Goal: Information Seeking & Learning: Learn about a topic

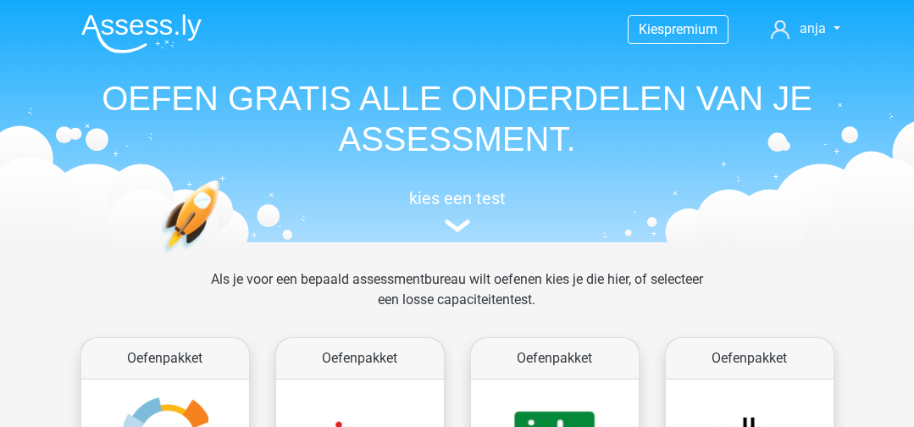
scroll to position [253, 0]
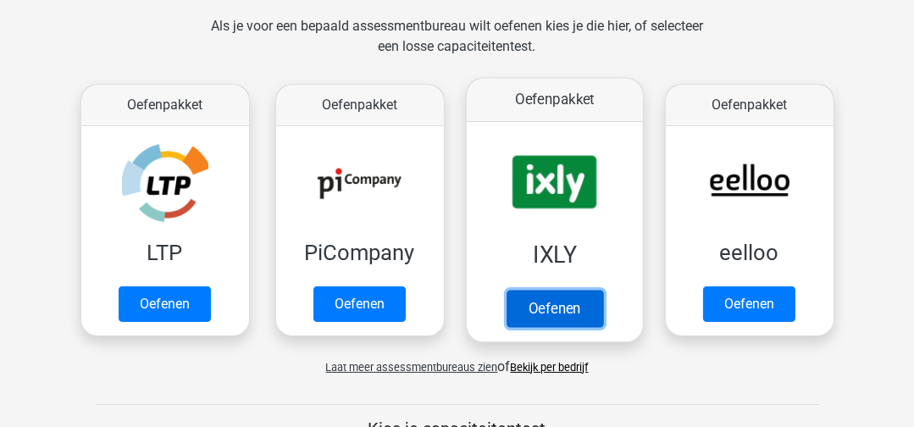
click at [542, 301] on link "Oefenen" at bounding box center [553, 308] width 97 height 37
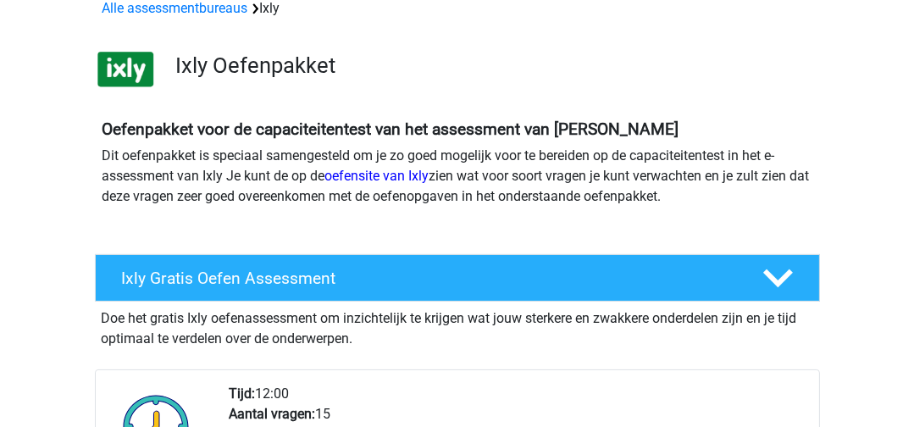
scroll to position [253, 0]
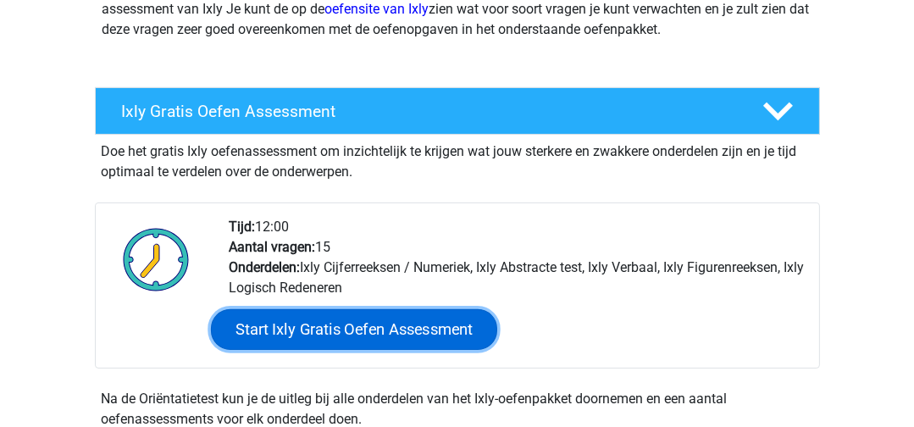
click at [321, 323] on link "Start Ixly Gratis Oefen Assessment" at bounding box center [353, 329] width 286 height 41
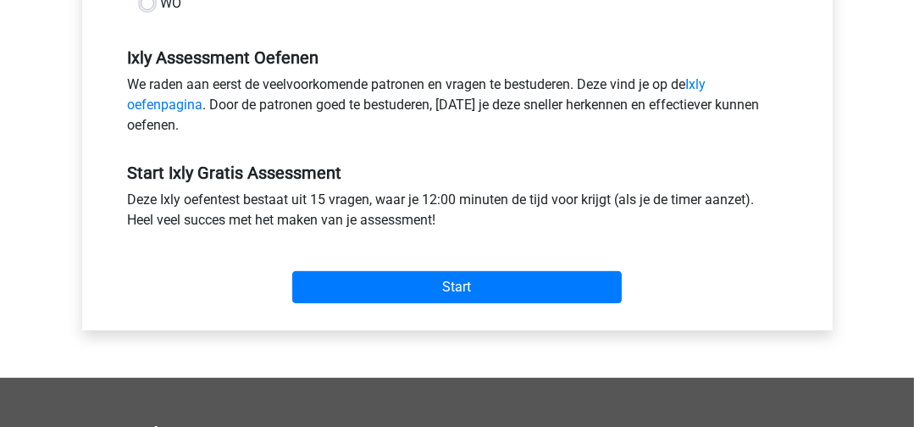
scroll to position [592, 0]
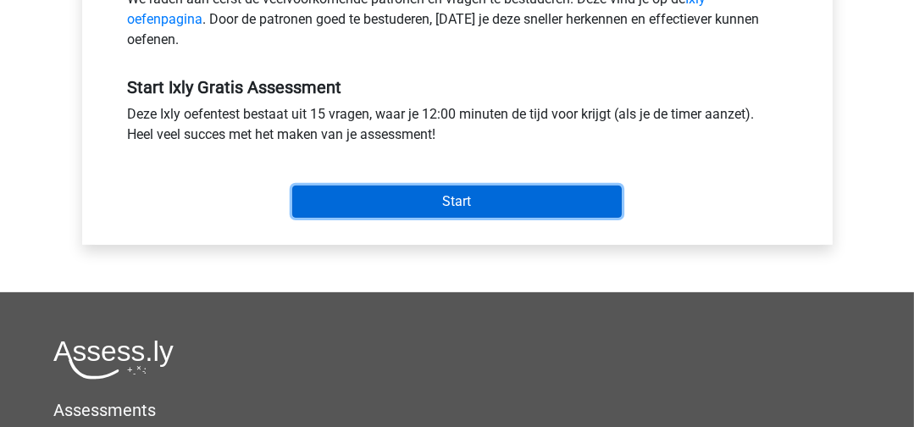
click at [421, 197] on input "Start" at bounding box center [456, 201] width 329 height 32
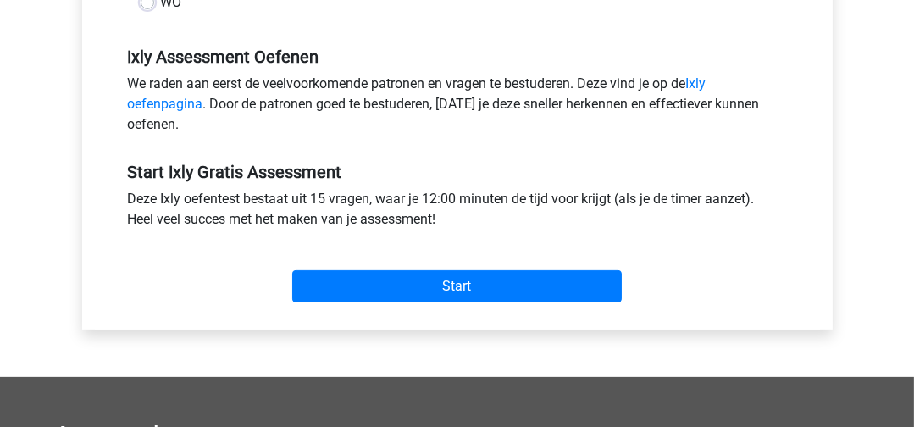
scroll to position [508, 0]
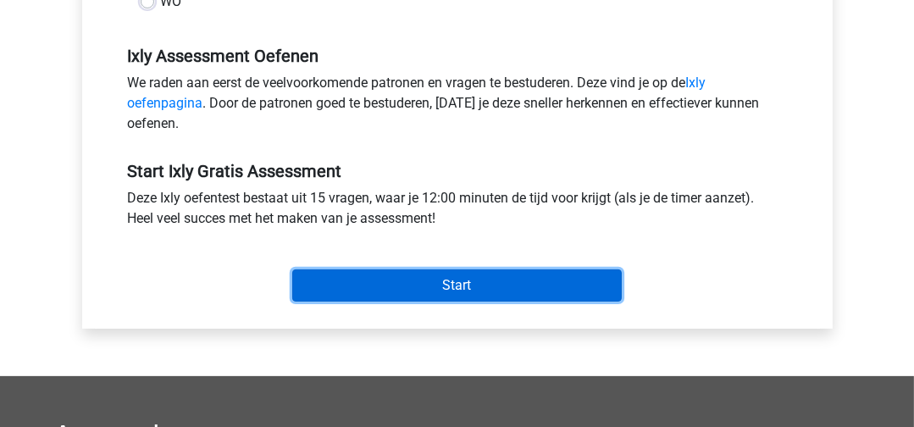
click at [453, 273] on input "Start" at bounding box center [456, 285] width 329 height 32
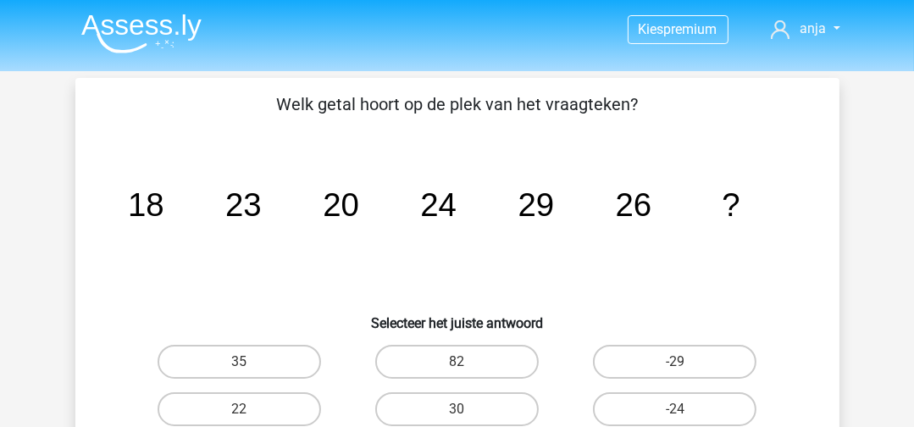
scroll to position [85, 0]
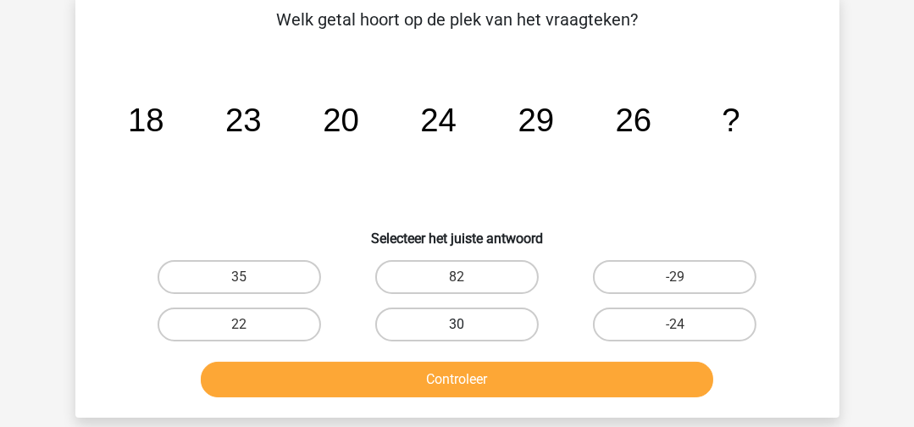
click at [462, 316] on label "30" at bounding box center [456, 324] width 163 height 34
click at [462, 324] on input "30" at bounding box center [461, 329] width 11 height 11
radio input "true"
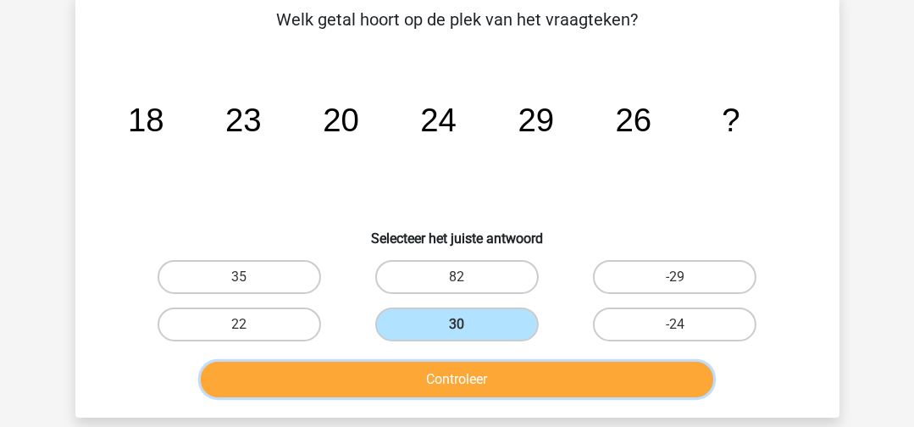
click at [462, 374] on button "Controleer" at bounding box center [457, 380] width 512 height 36
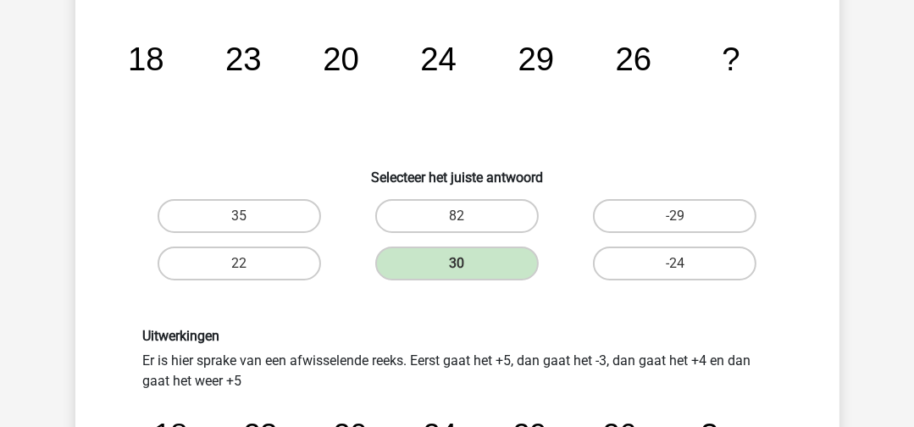
scroll to position [169, 0]
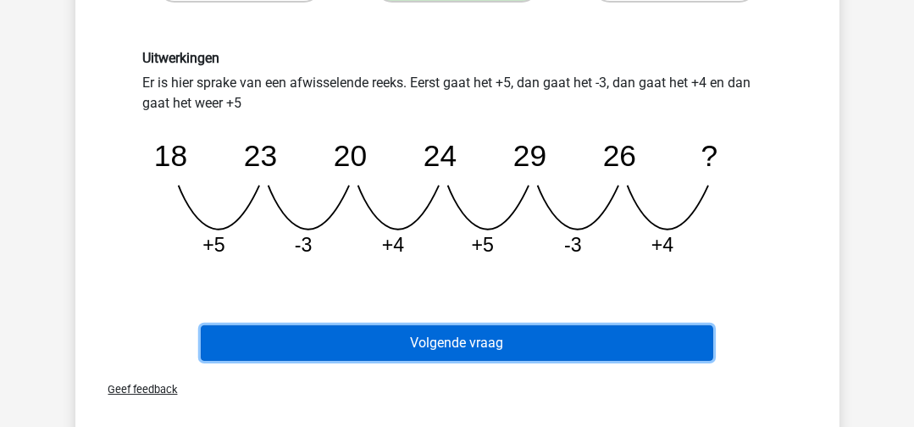
click at [634, 337] on button "Volgende vraag" at bounding box center [457, 343] width 512 height 36
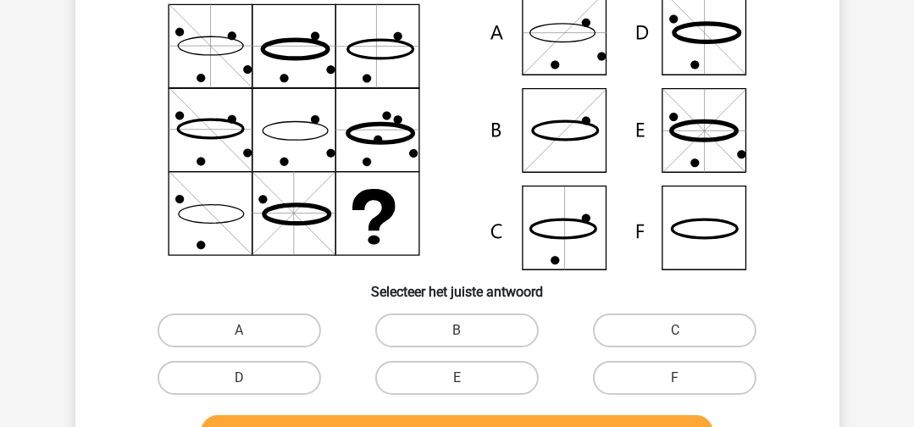
scroll to position [163, 0]
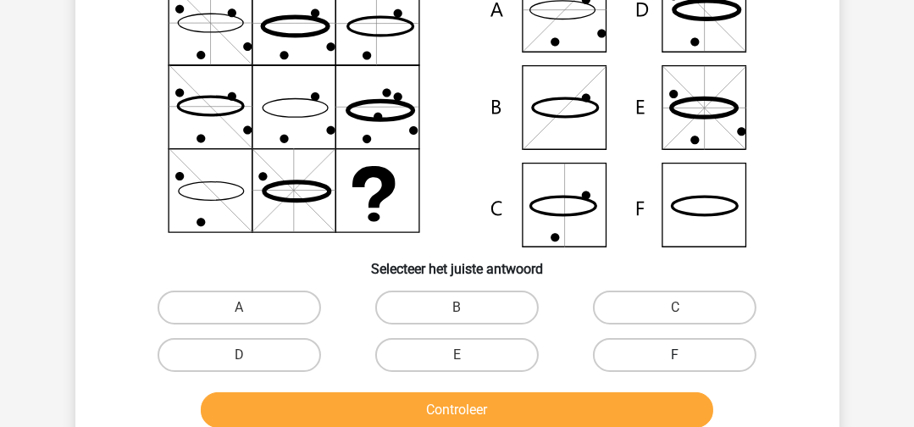
click at [630, 348] on label "F" at bounding box center [674, 355] width 163 height 34
click at [675, 355] on input "F" at bounding box center [680, 360] width 11 height 11
radio input "true"
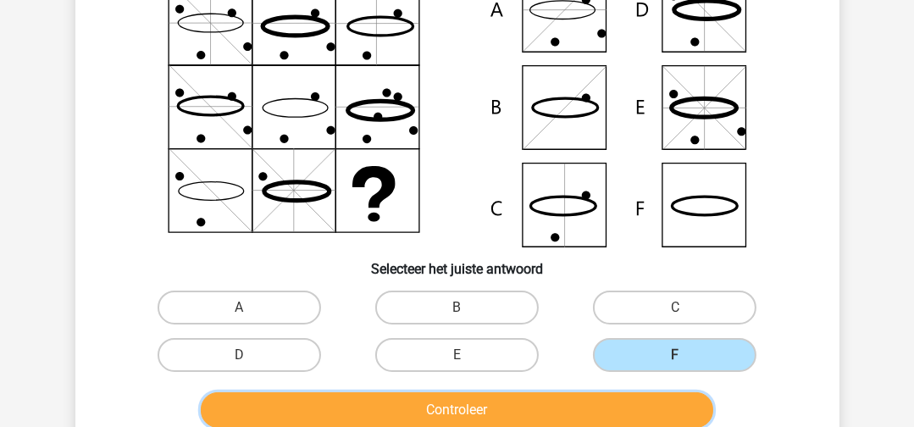
click at [617, 406] on button "Controleer" at bounding box center [457, 410] width 512 height 36
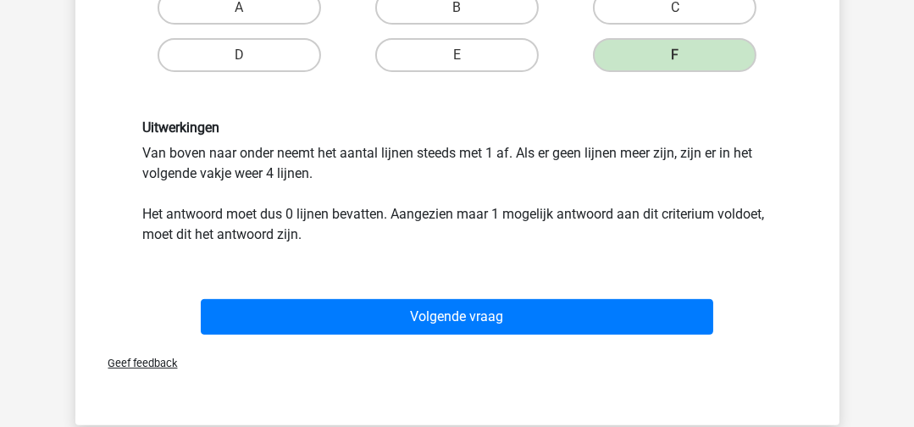
scroll to position [501, 0]
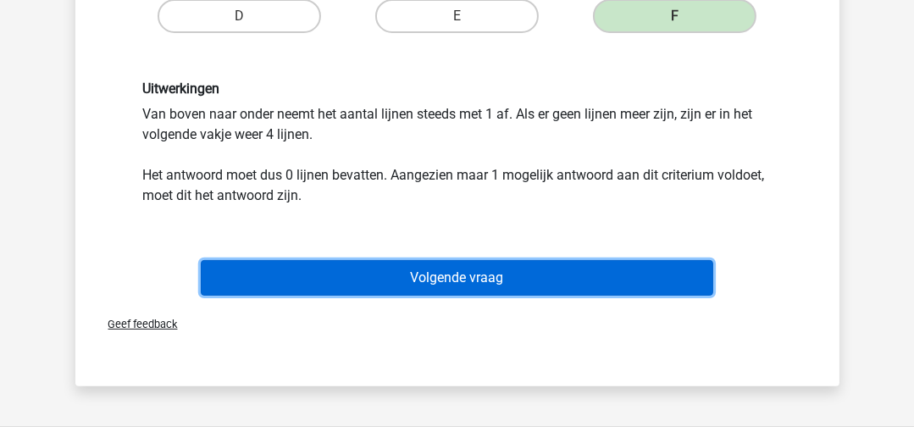
click at [564, 281] on button "Volgende vraag" at bounding box center [457, 278] width 512 height 36
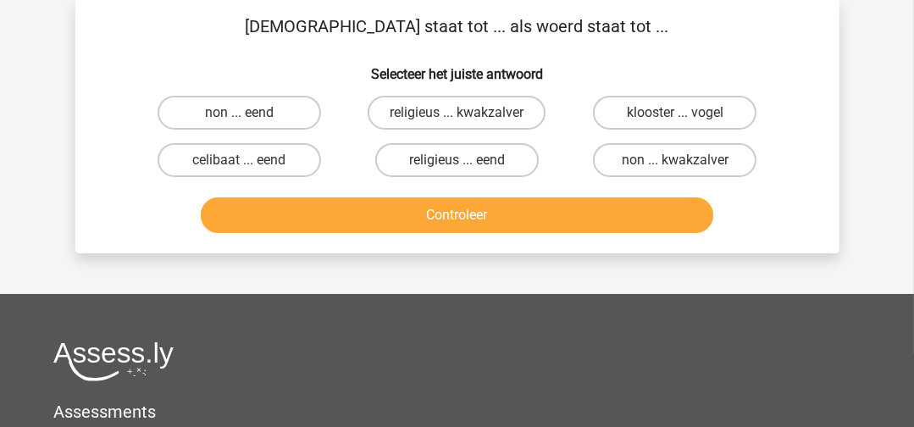
scroll to position [0, 0]
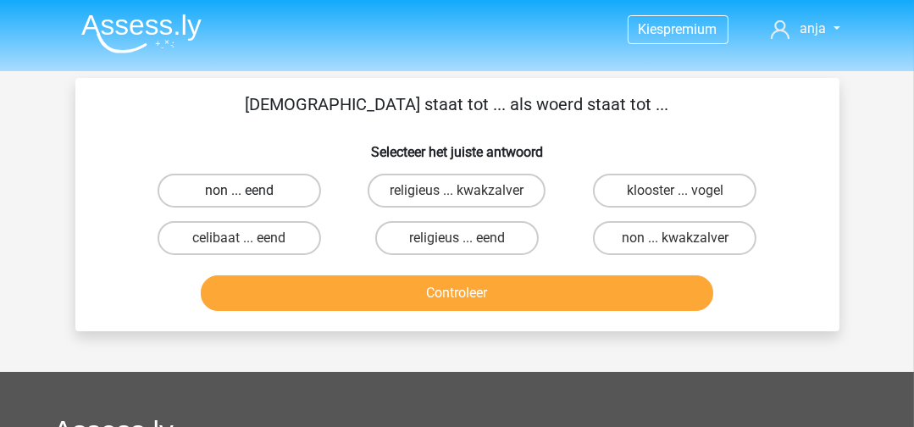
click at [265, 196] on label "non ... eend" at bounding box center [238, 191] width 163 height 34
click at [250, 196] on input "non ... eend" at bounding box center [244, 195] width 11 height 11
radio input "true"
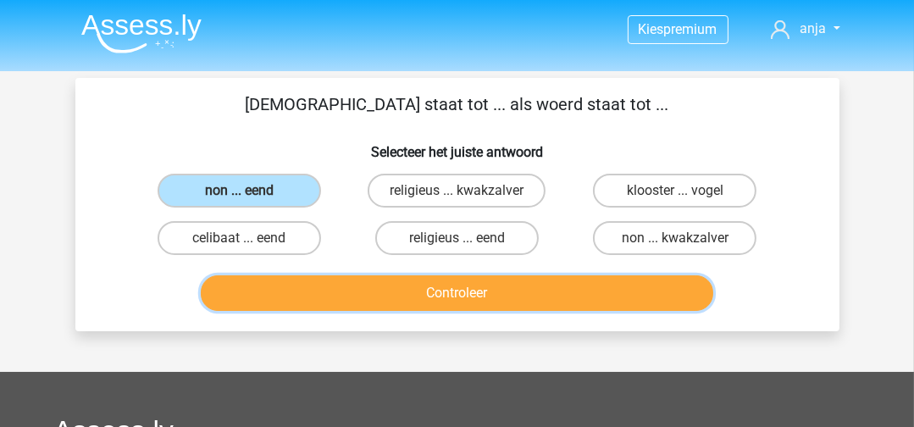
click at [367, 293] on button "Controleer" at bounding box center [457, 293] width 512 height 36
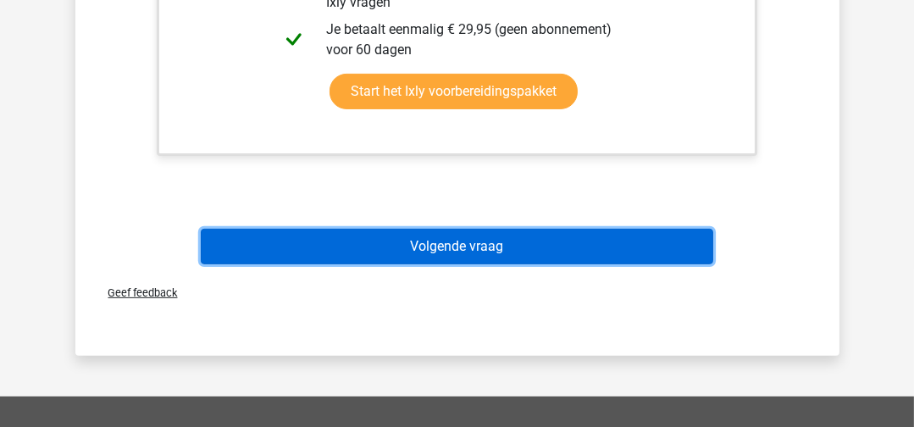
click at [538, 238] on button "Volgende vraag" at bounding box center [457, 247] width 512 height 36
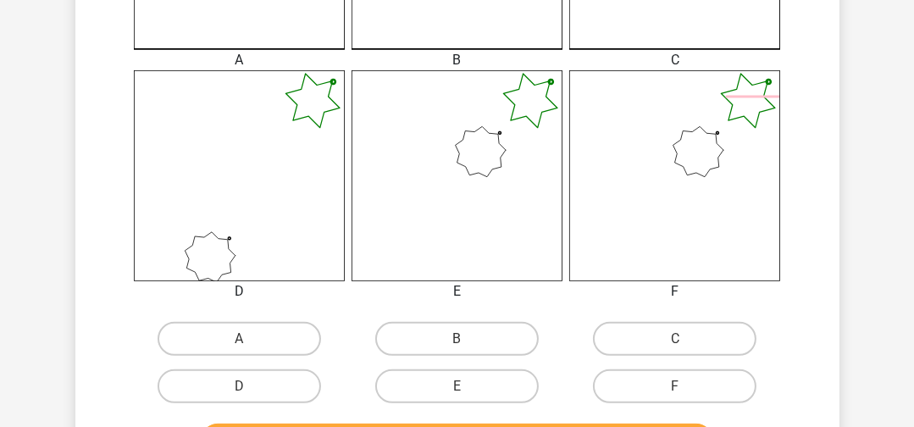
scroll to position [762, 0]
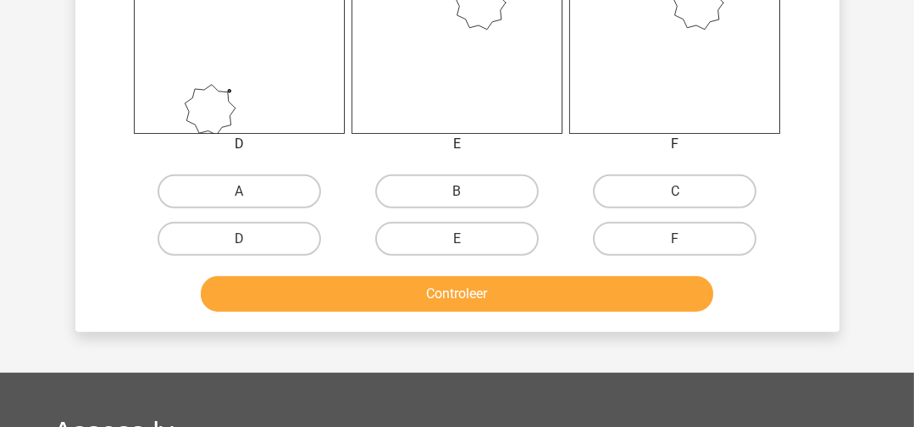
click at [459, 250] on label "E" at bounding box center [456, 239] width 163 height 34
click at [459, 250] on input "E" at bounding box center [461, 244] width 11 height 11
radio input "true"
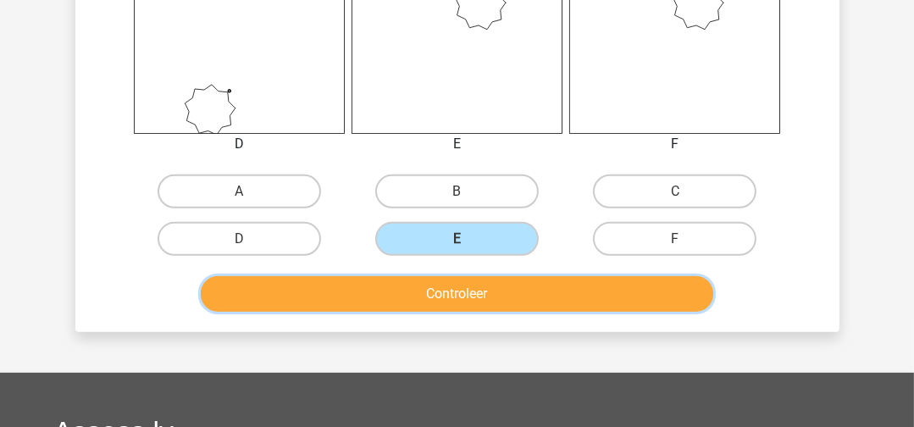
click at [466, 278] on button "Controleer" at bounding box center [457, 294] width 512 height 36
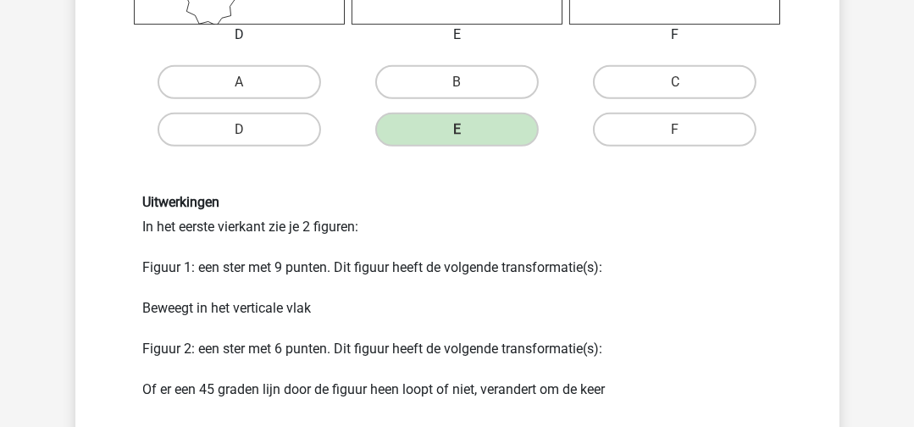
scroll to position [930, 0]
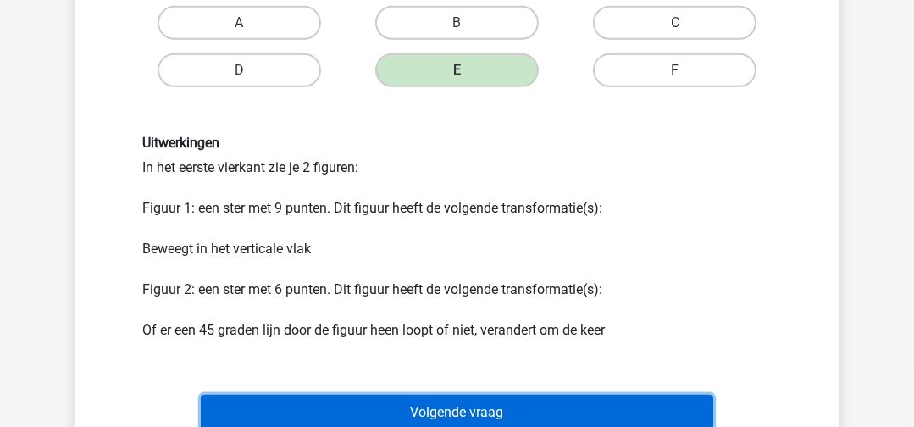
click at [502, 420] on button "Volgende vraag" at bounding box center [457, 413] width 512 height 36
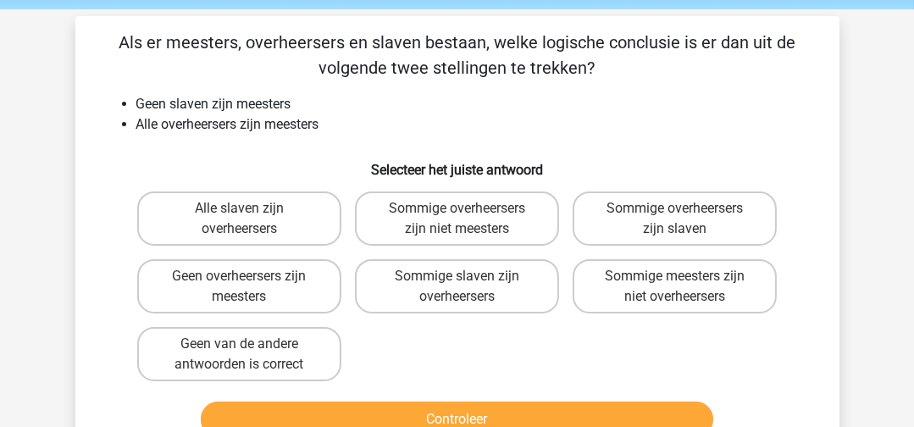
scroll to position [85, 0]
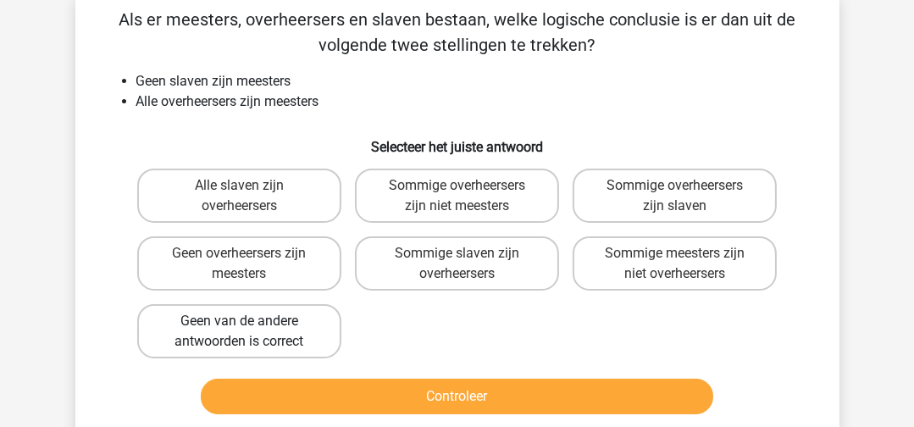
click at [294, 342] on label "Geen van de andere antwoorden is correct" at bounding box center [239, 331] width 204 height 54
click at [250, 332] on input "Geen van de andere antwoorden is correct" at bounding box center [244, 326] width 11 height 11
radio input "true"
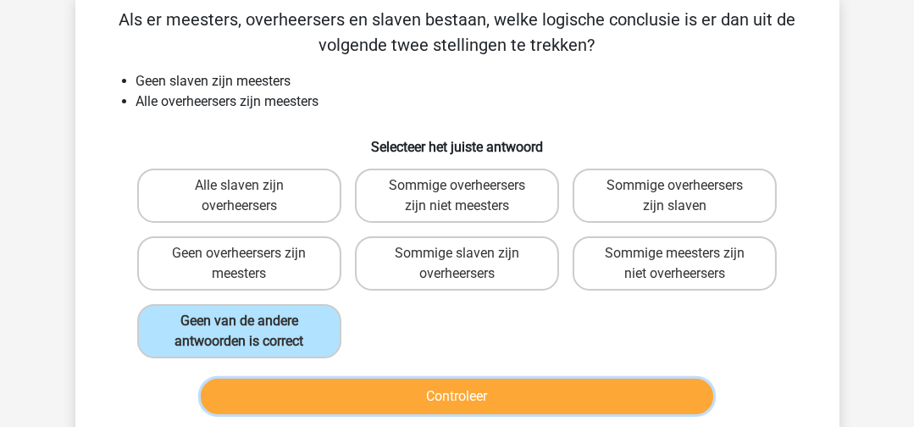
click at [489, 385] on button "Controleer" at bounding box center [457, 396] width 512 height 36
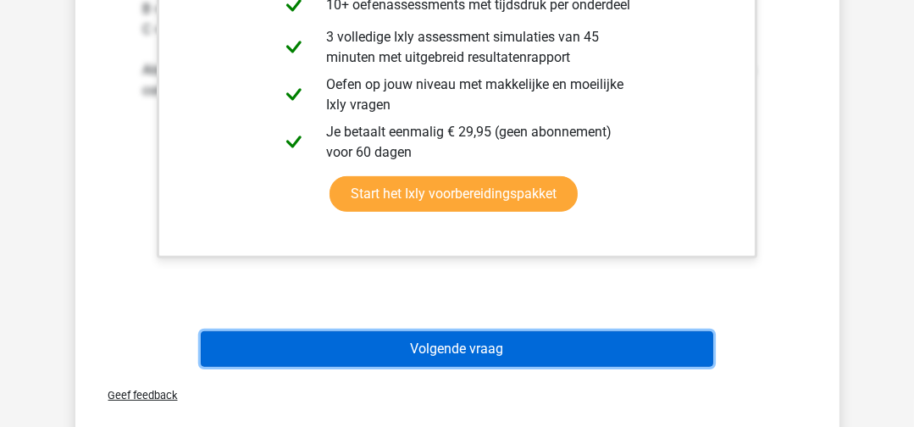
click at [536, 339] on button "Volgende vraag" at bounding box center [457, 349] width 512 height 36
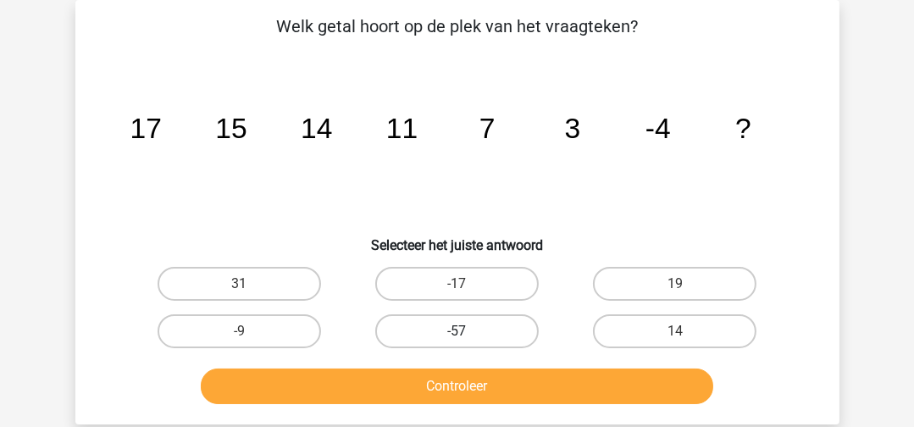
scroll to position [78, 0]
click at [199, 317] on label "-9" at bounding box center [238, 331] width 163 height 34
click at [239, 331] on input "-9" at bounding box center [244, 336] width 11 height 11
radio input "true"
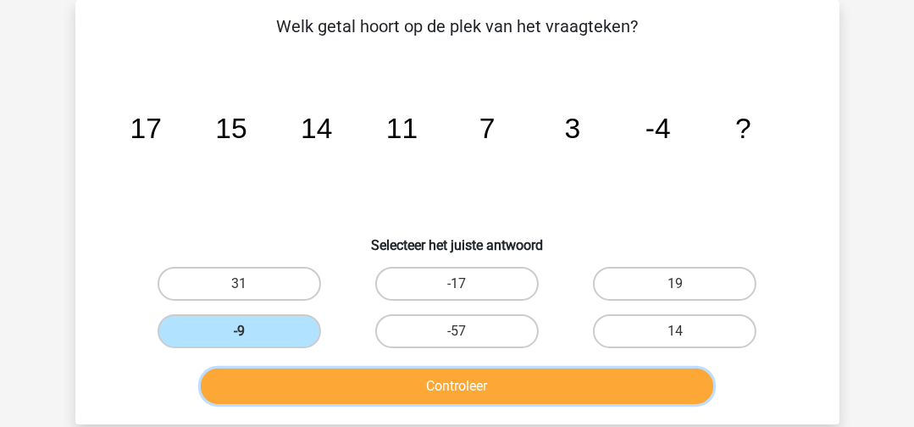
click at [295, 368] on button "Controleer" at bounding box center [457, 386] width 512 height 36
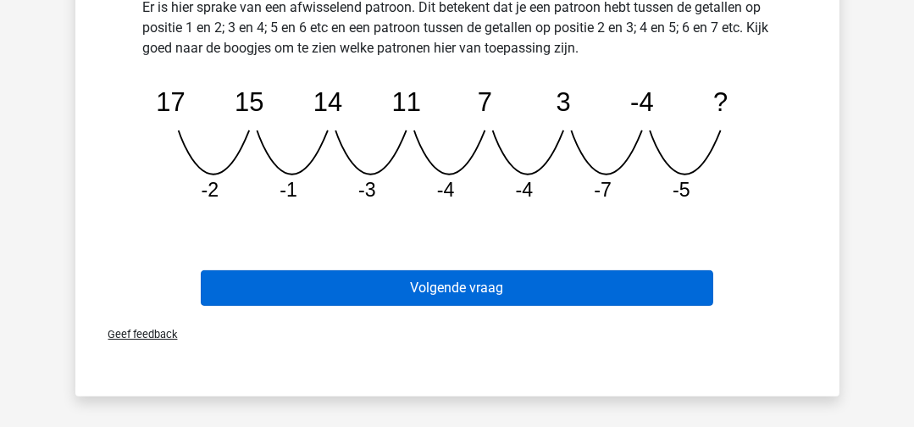
scroll to position [501, 0]
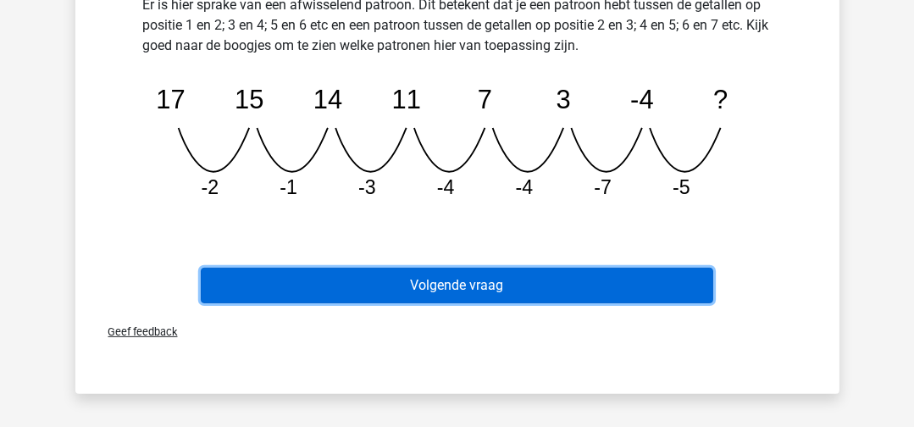
click at [389, 288] on button "Volgende vraag" at bounding box center [457, 286] width 512 height 36
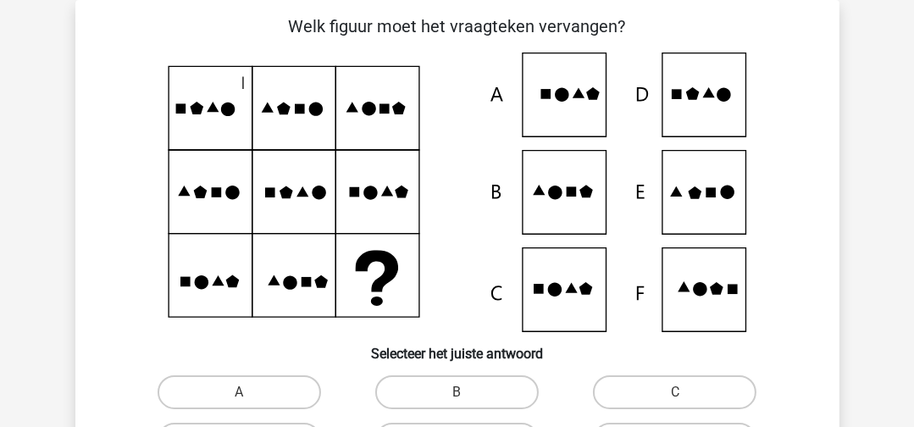
scroll to position [163, 0]
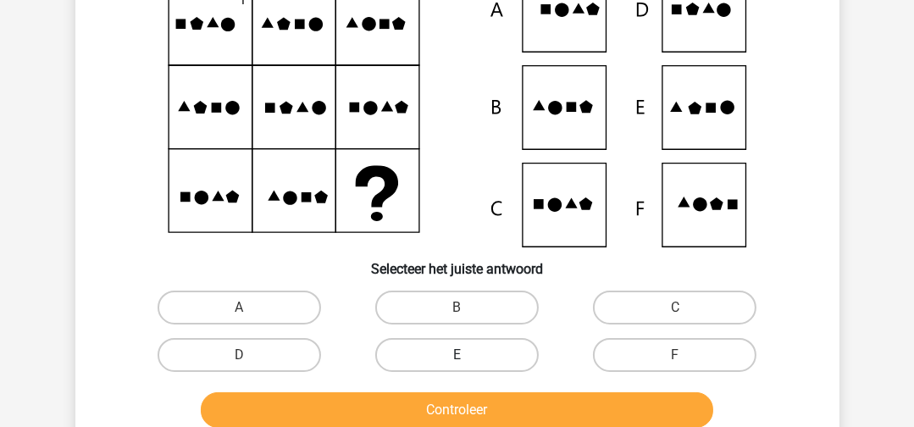
click at [452, 345] on label "E" at bounding box center [456, 355] width 163 height 34
click at [456, 355] on input "E" at bounding box center [461, 360] width 11 height 11
radio input "true"
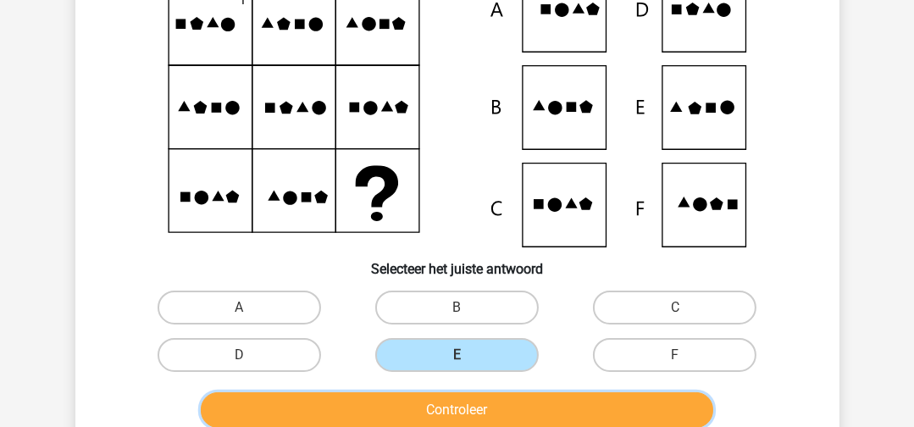
click at [450, 398] on button "Controleer" at bounding box center [457, 410] width 512 height 36
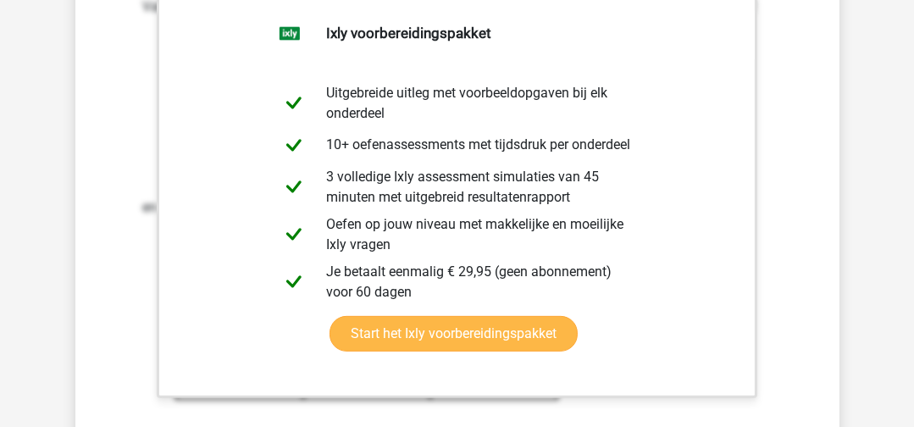
scroll to position [755, 0]
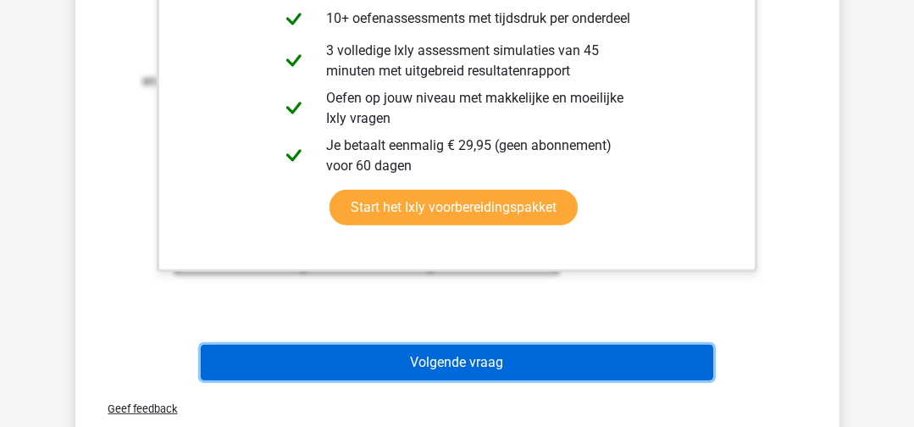
click at [516, 371] on button "Volgende vraag" at bounding box center [457, 363] width 512 height 36
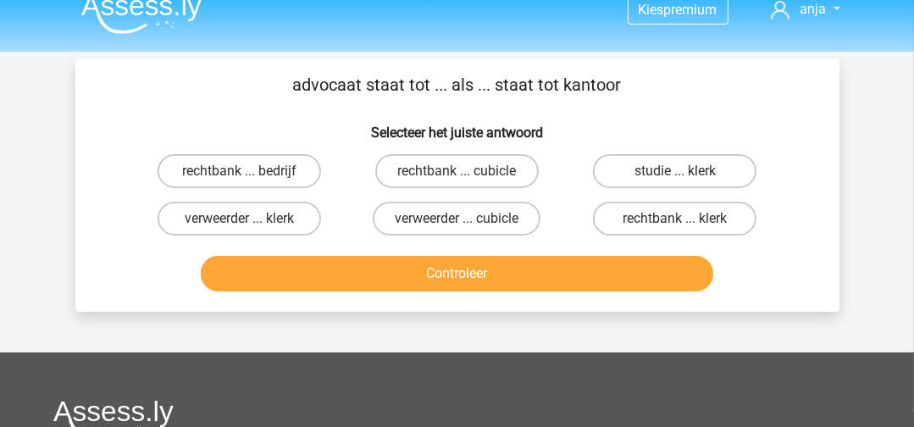
scroll to position [0, 0]
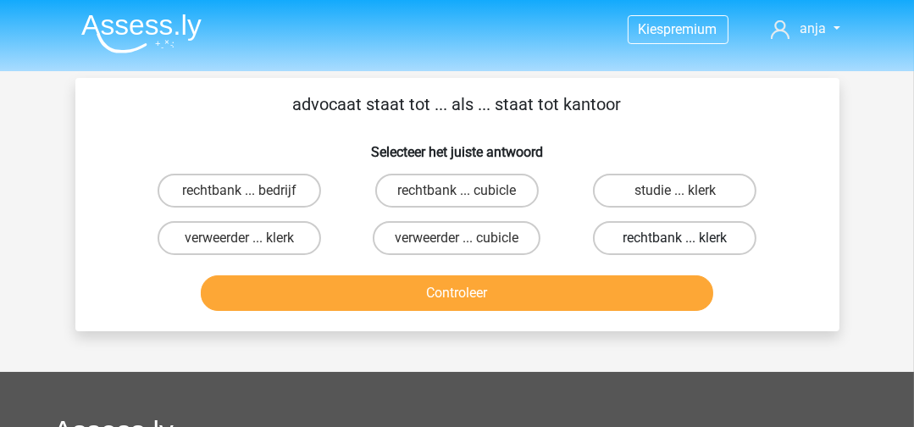
click at [656, 232] on label "rechtbank ... klerk" at bounding box center [674, 238] width 163 height 34
click at [675, 238] on input "rechtbank ... klerk" at bounding box center [680, 243] width 11 height 11
radio input "true"
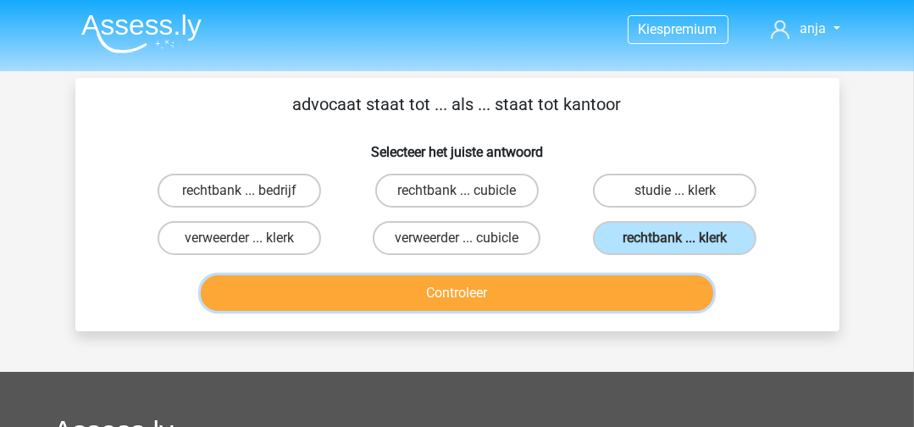
click at [624, 290] on button "Controleer" at bounding box center [457, 293] width 512 height 36
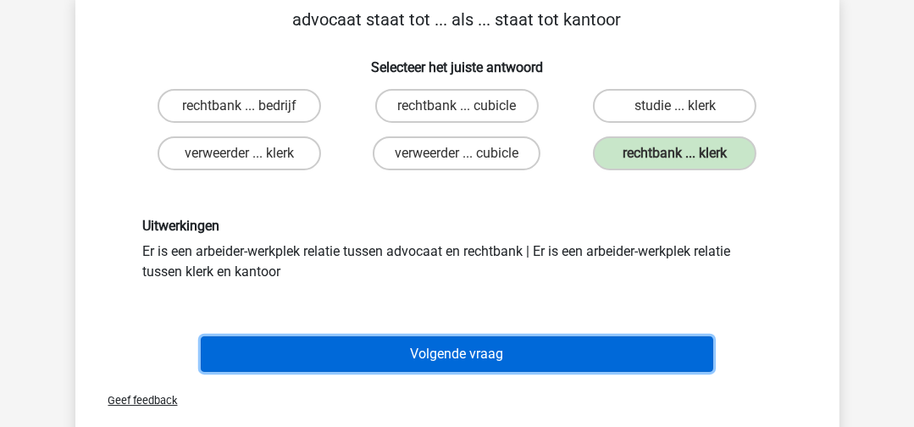
click at [633, 338] on button "Volgende vraag" at bounding box center [457, 354] width 512 height 36
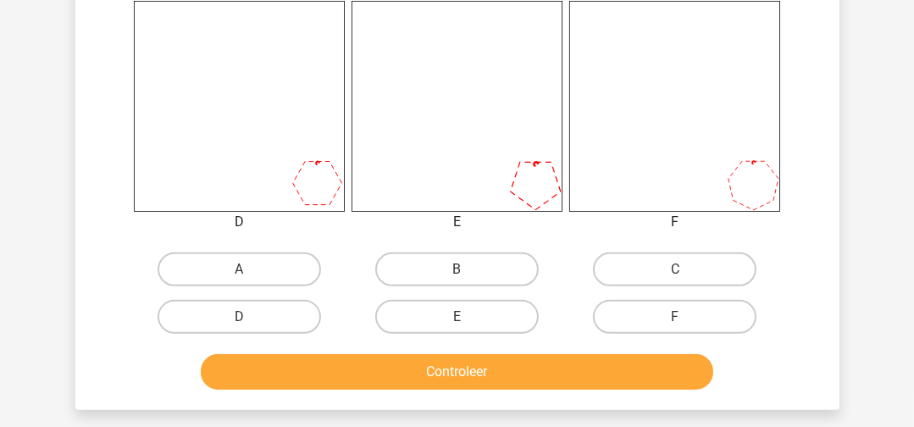
scroll to position [755, 0]
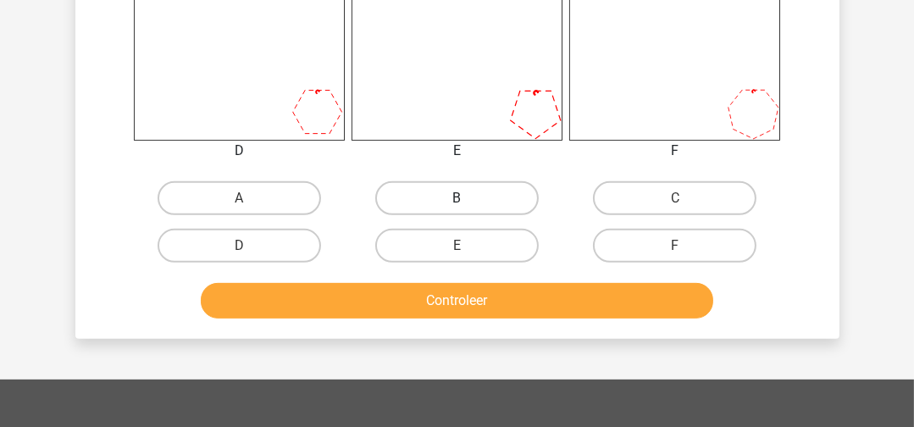
click at [513, 193] on label "B" at bounding box center [456, 198] width 163 height 34
click at [467, 198] on input "B" at bounding box center [461, 203] width 11 height 11
radio input "true"
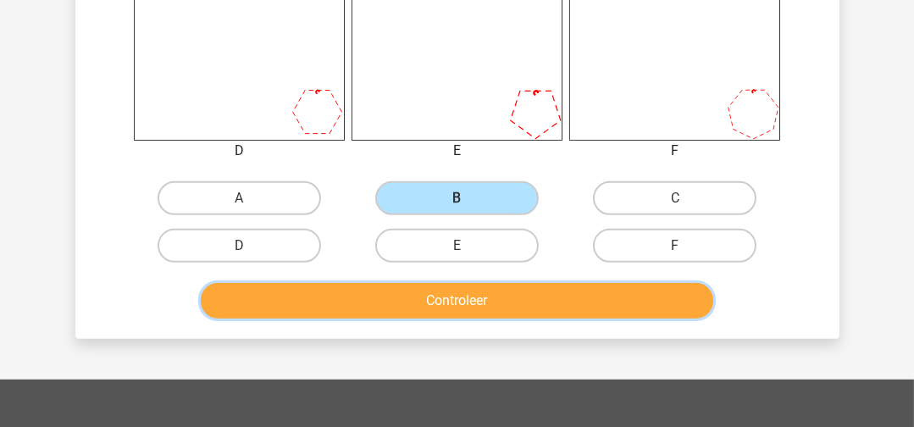
click at [536, 294] on button "Controleer" at bounding box center [457, 301] width 512 height 36
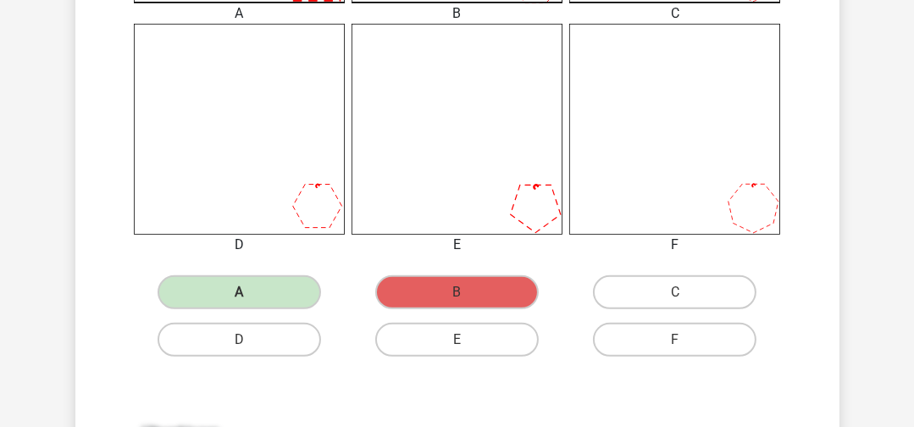
scroll to position [762, 0]
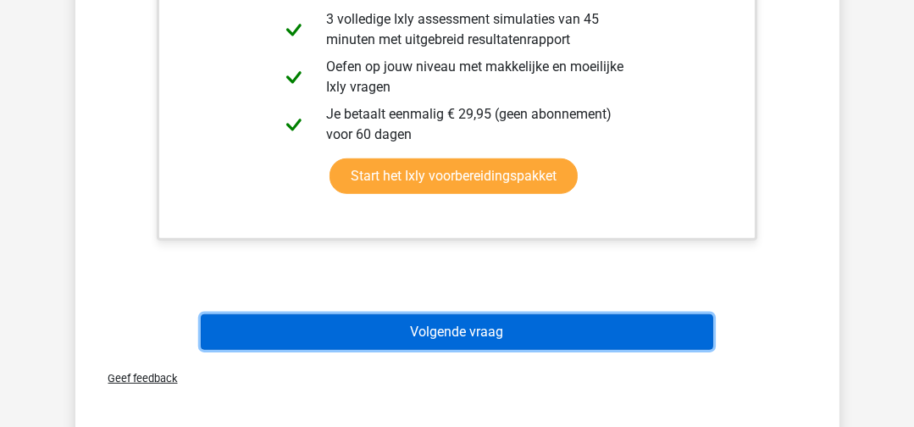
click at [530, 333] on button "Volgende vraag" at bounding box center [457, 332] width 512 height 36
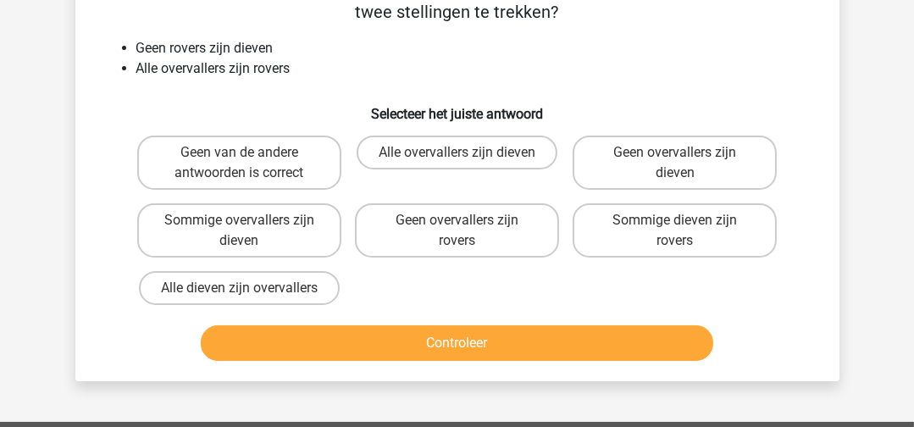
scroll to position [78, 0]
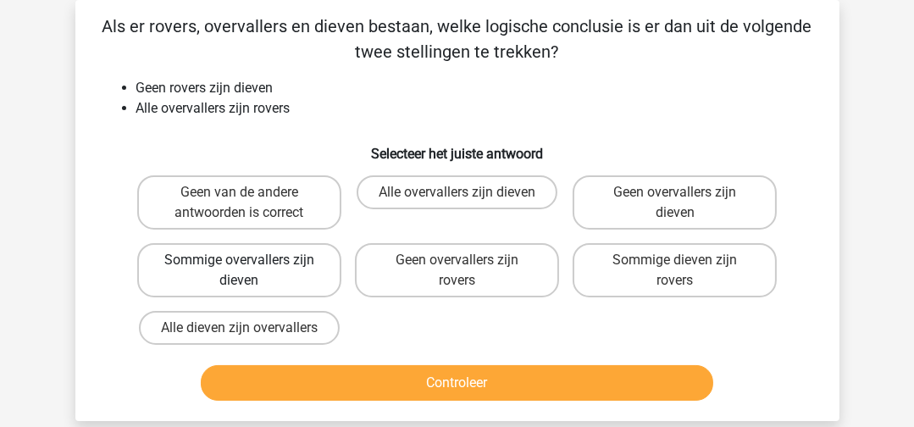
drag, startPoint x: 251, startPoint y: 217, endPoint x: 256, endPoint y: 265, distance: 48.4
click at [251, 217] on label "Geen van de andere antwoorden is correct" at bounding box center [239, 202] width 204 height 54
click at [250, 203] on input "Geen van de andere antwoorden is correct" at bounding box center [244, 197] width 11 height 11
radio input "true"
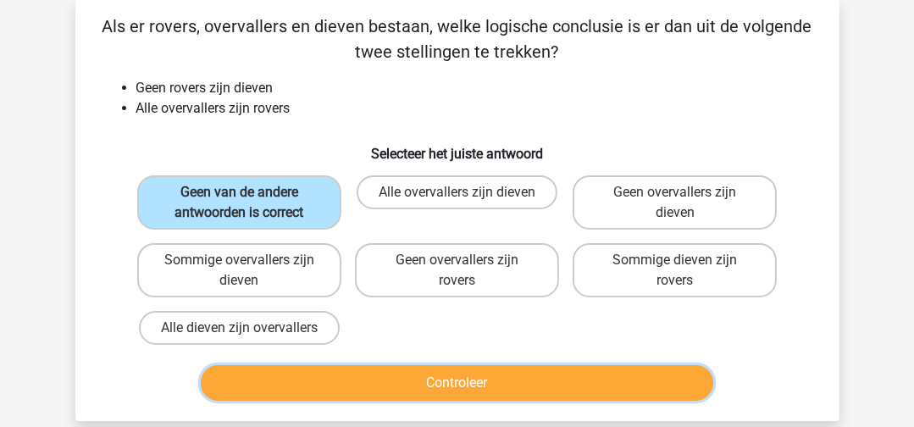
click at [317, 395] on button "Controleer" at bounding box center [457, 383] width 512 height 36
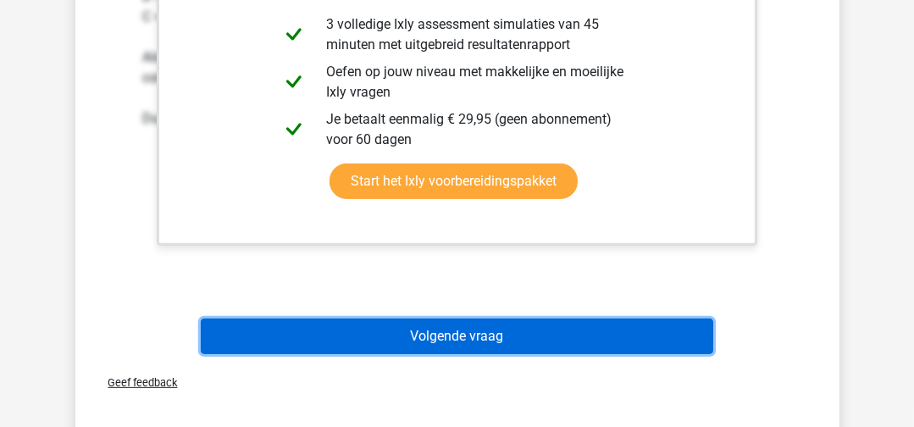
click at [481, 350] on button "Volgende vraag" at bounding box center [457, 336] width 512 height 36
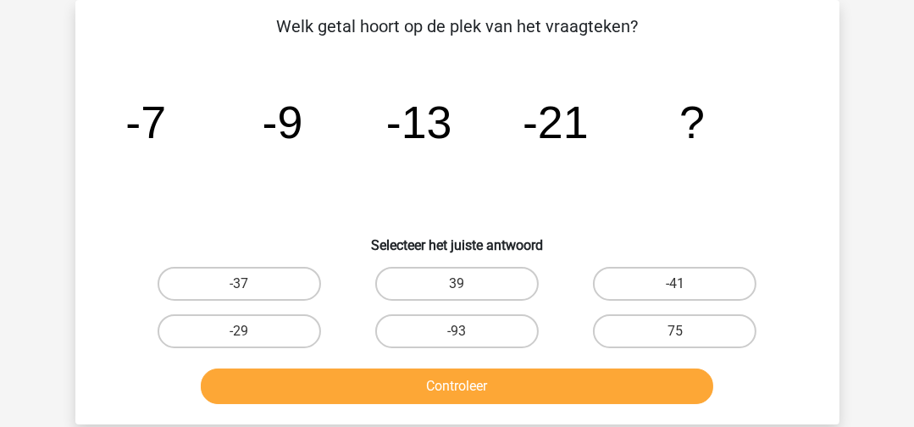
click at [242, 293] on input "-37" at bounding box center [244, 289] width 11 height 11
radio input "true"
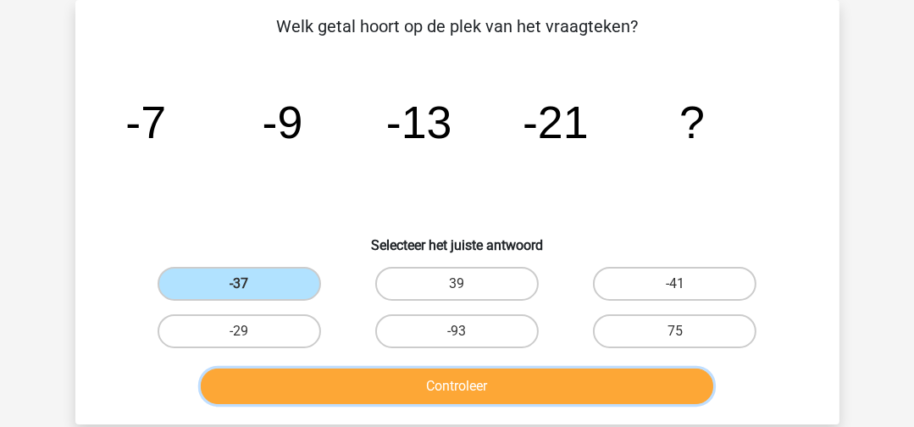
click at [350, 384] on button "Controleer" at bounding box center [457, 386] width 512 height 36
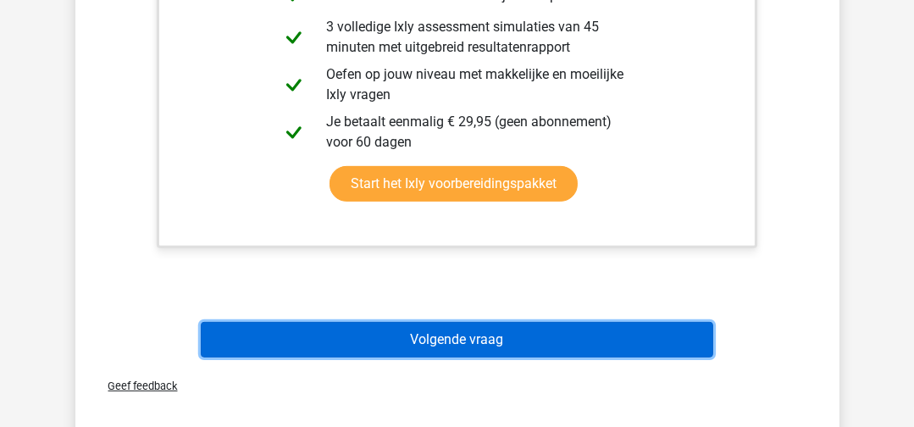
click at [450, 336] on button "Volgende vraag" at bounding box center [457, 340] width 512 height 36
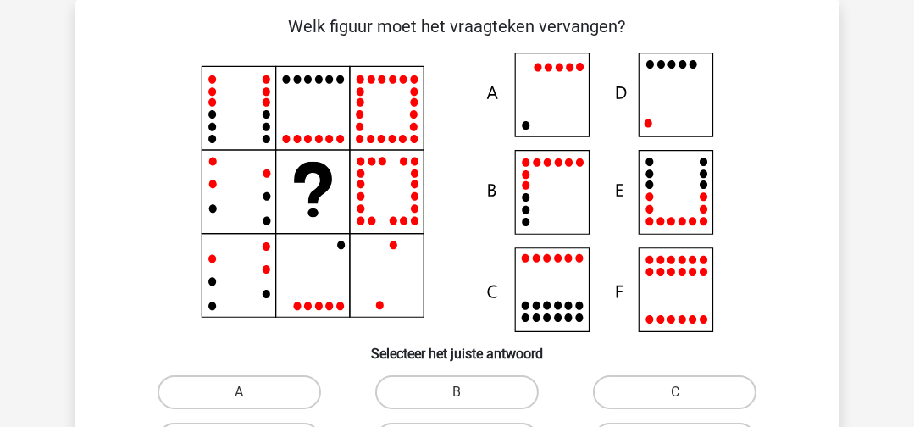
click at [394, 296] on icon at bounding box center [457, 191] width 682 height 279
click at [388, 215] on icon at bounding box center [457, 191] width 682 height 279
drag, startPoint x: 390, startPoint y: 102, endPoint x: 398, endPoint y: 126, distance: 25.7
click at [390, 102] on icon at bounding box center [457, 191] width 682 height 279
click at [414, 204] on icon at bounding box center [457, 191] width 682 height 279
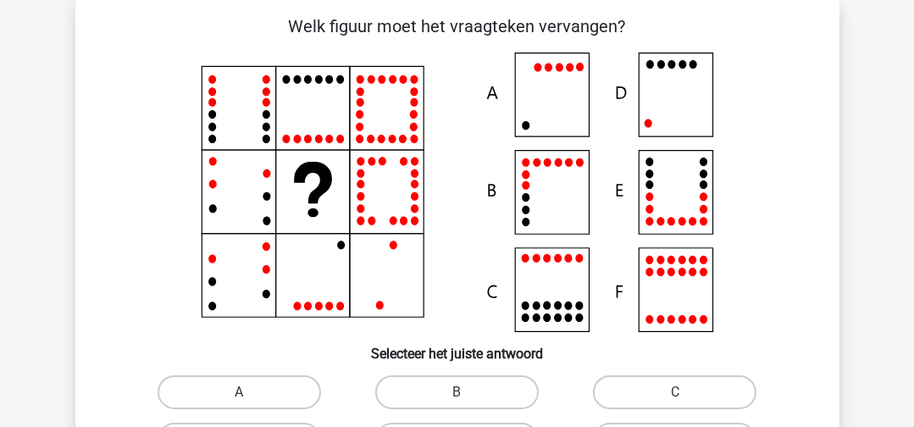
click at [381, 287] on icon at bounding box center [457, 191] width 682 height 279
click at [235, 94] on icon at bounding box center [457, 191] width 682 height 279
click at [241, 190] on icon at bounding box center [457, 191] width 682 height 279
click at [240, 279] on icon at bounding box center [457, 191] width 682 height 279
click at [312, 132] on icon at bounding box center [457, 191] width 682 height 279
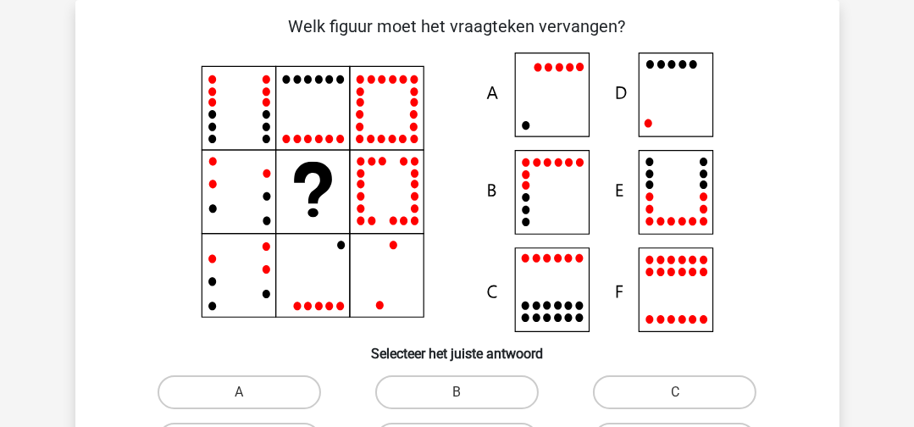
click at [282, 304] on icon at bounding box center [457, 191] width 682 height 279
click at [679, 90] on icon at bounding box center [457, 191] width 682 height 279
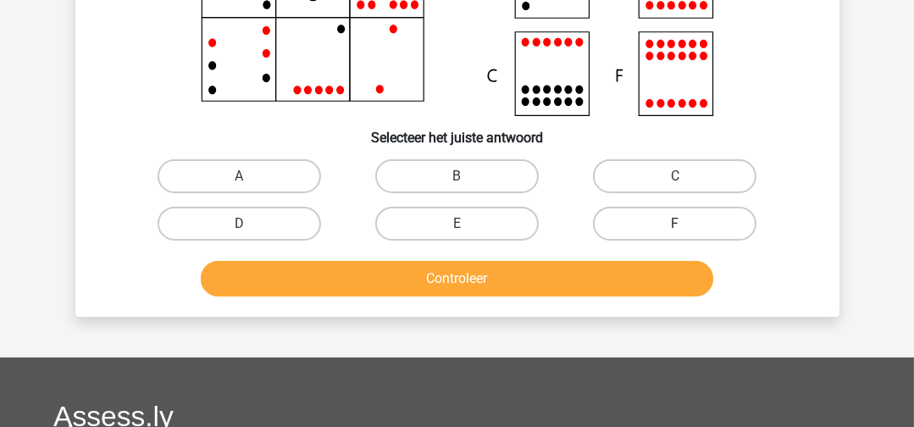
scroll to position [331, 0]
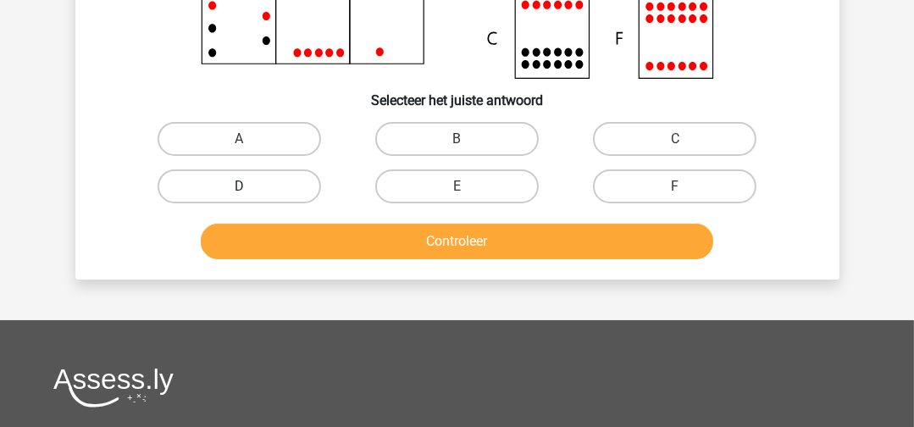
click at [301, 181] on label "D" at bounding box center [238, 186] width 163 height 34
click at [250, 186] on input "D" at bounding box center [244, 191] width 11 height 11
radio input "true"
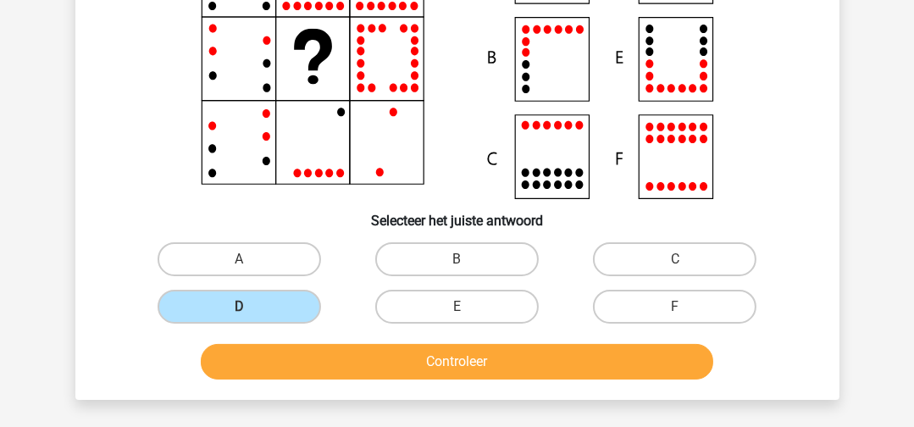
scroll to position [247, 0]
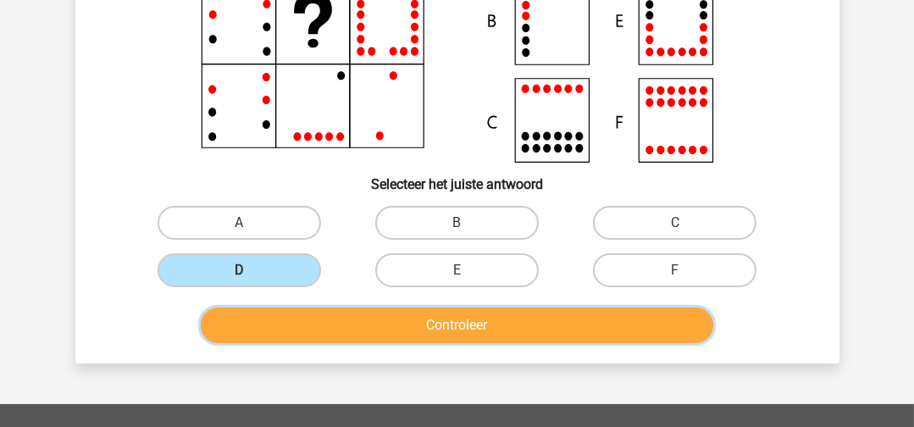
click at [511, 326] on button "Controleer" at bounding box center [457, 325] width 512 height 36
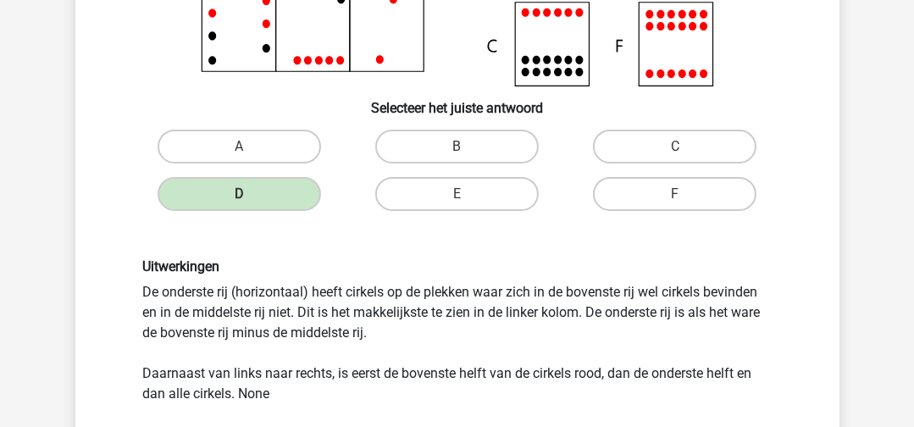
scroll to position [417, 0]
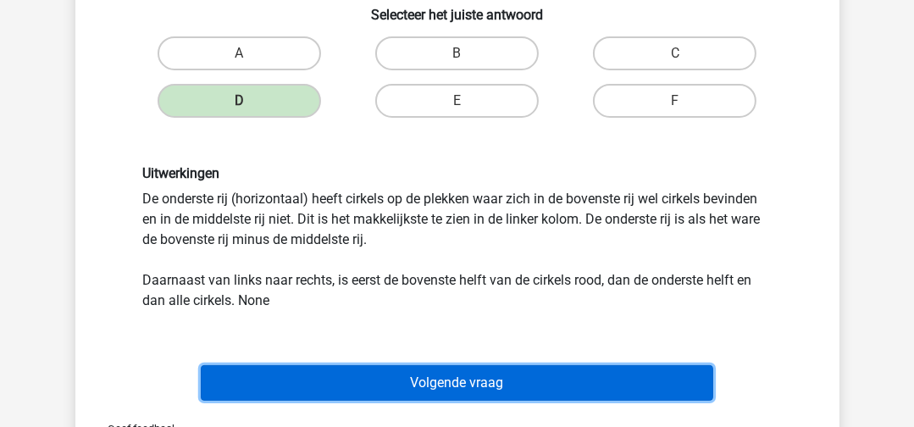
click at [481, 378] on button "Volgende vraag" at bounding box center [457, 383] width 512 height 36
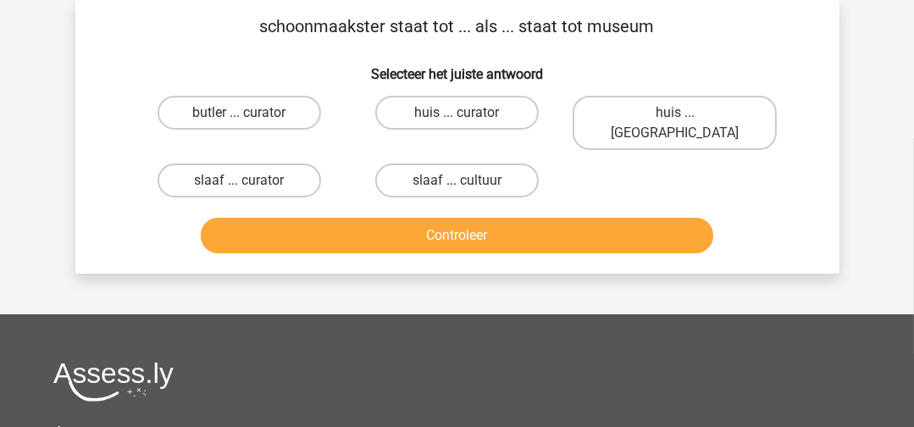
scroll to position [0, 0]
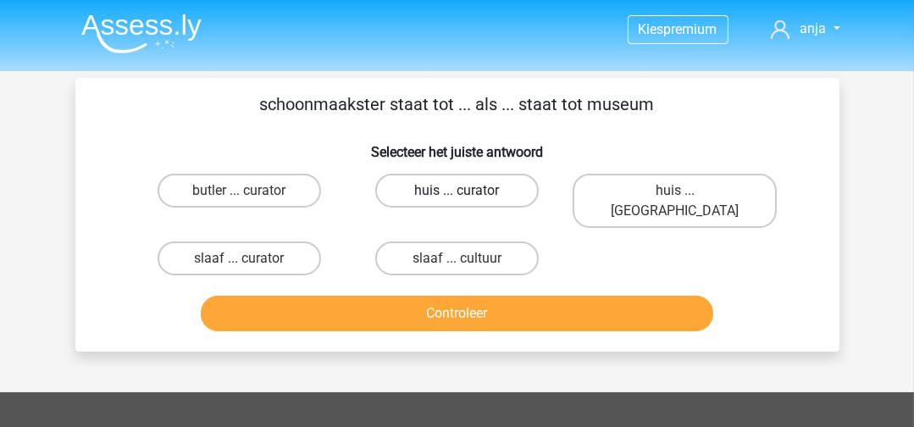
click at [474, 196] on label "huis ... curator" at bounding box center [456, 191] width 163 height 34
click at [467, 196] on input "huis ... curator" at bounding box center [461, 195] width 11 height 11
radio input "true"
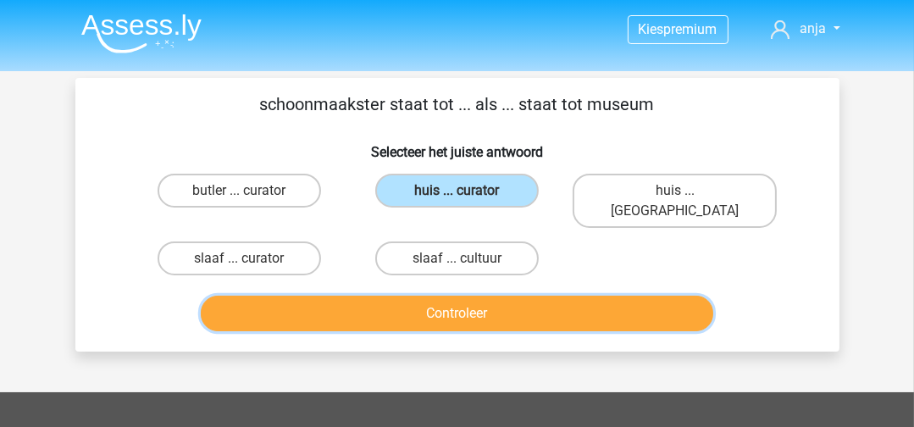
click at [506, 295] on button "Controleer" at bounding box center [457, 313] width 512 height 36
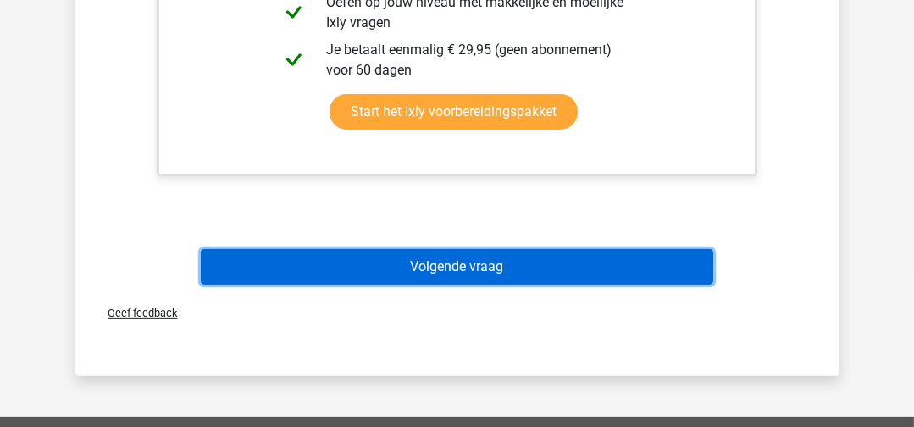
click at [523, 249] on button "Volgende vraag" at bounding box center [457, 267] width 512 height 36
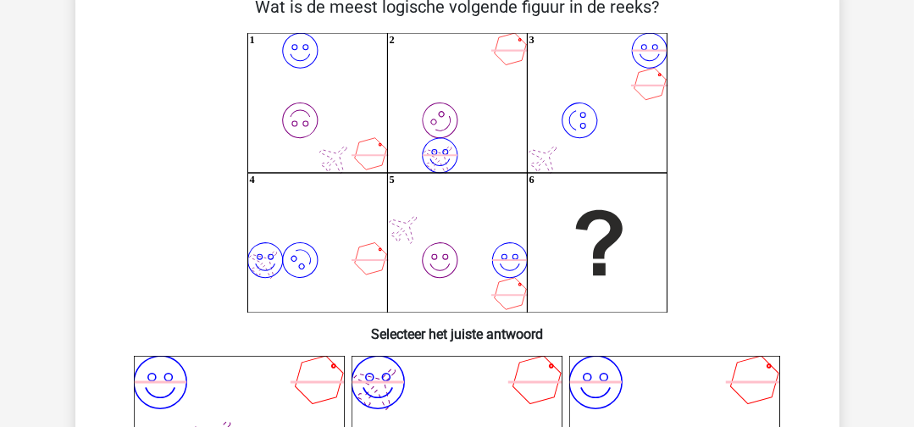
scroll to position [78, 0]
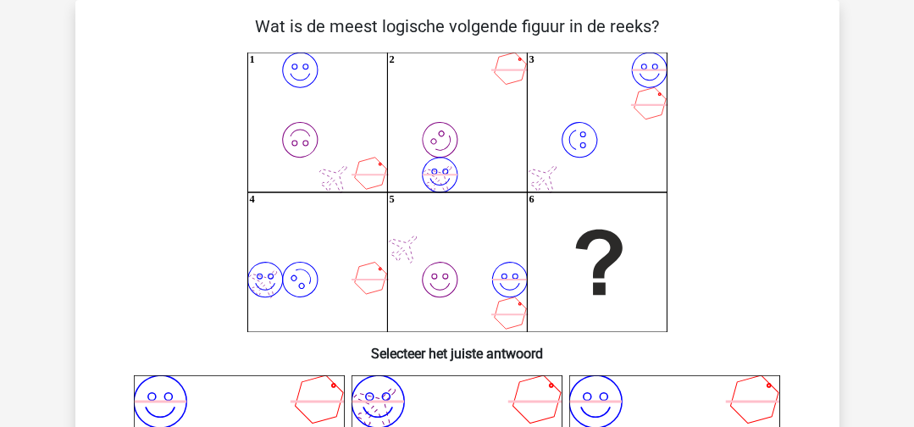
click at [320, 177] on icon "image/svg+xml image/svg+xml 1 image/svg+xml image/svg+xml 2 image/svg+xml image…" at bounding box center [457, 191] width 682 height 279
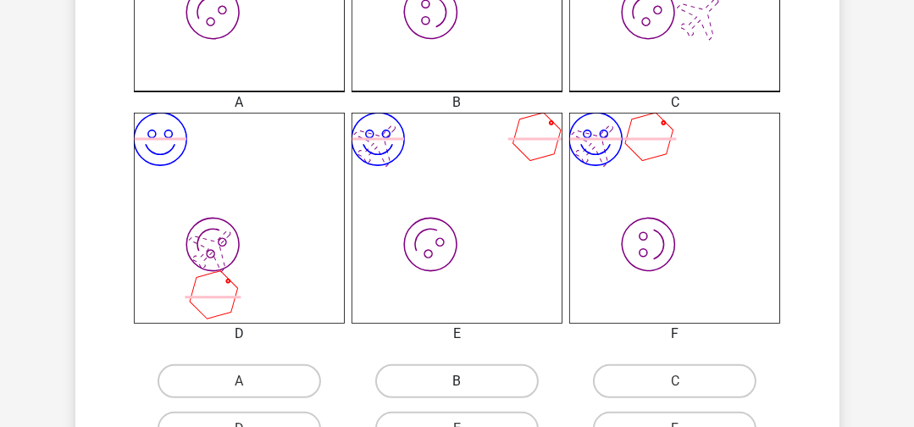
scroll to position [930, 0]
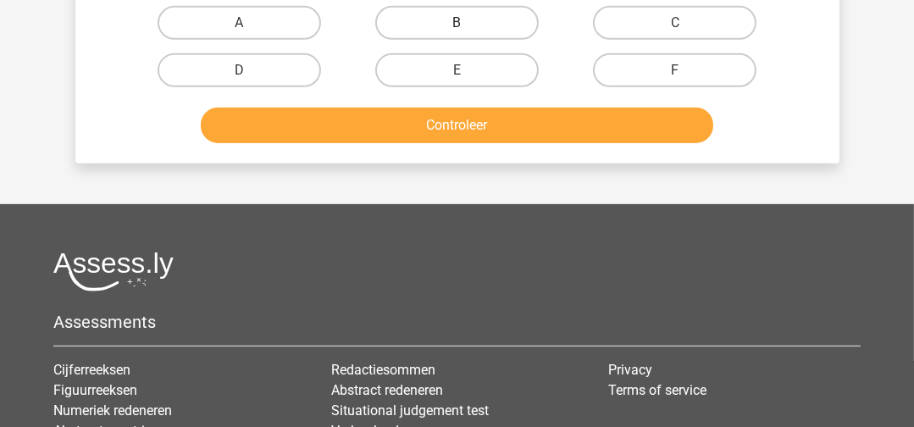
click at [500, 20] on label "B" at bounding box center [456, 23] width 163 height 34
click at [467, 23] on input "B" at bounding box center [461, 28] width 11 height 11
radio input "true"
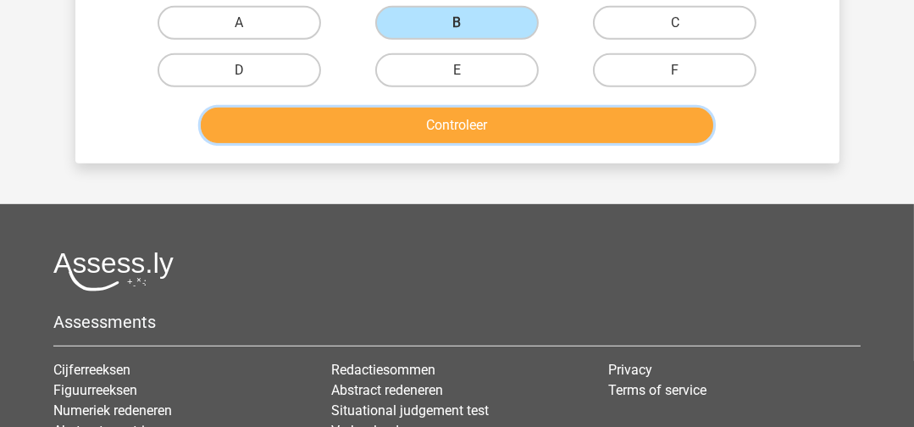
click at [527, 116] on button "Controleer" at bounding box center [457, 126] width 512 height 36
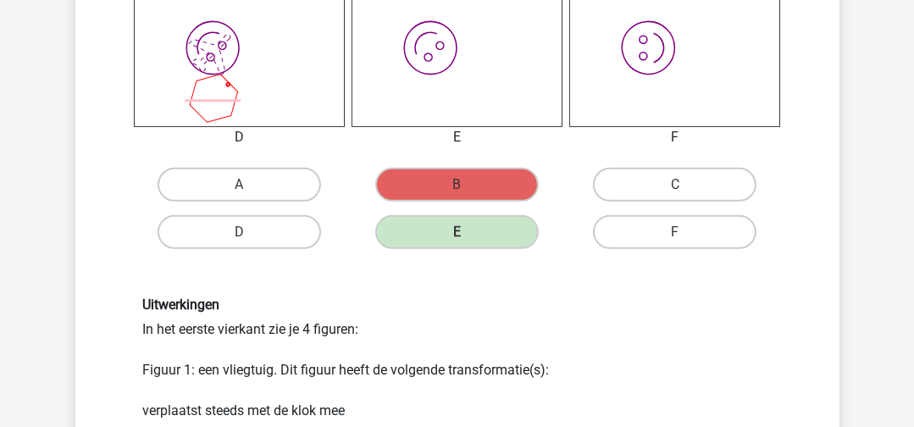
scroll to position [1016, 0]
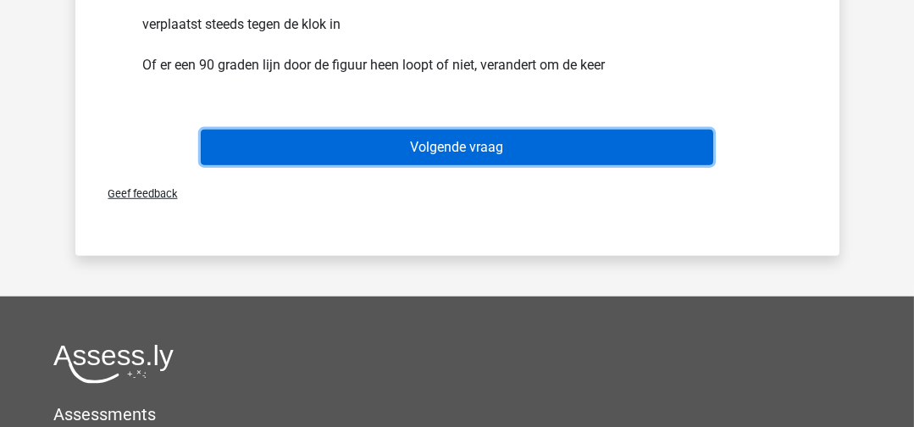
click at [386, 154] on button "Volgende vraag" at bounding box center [457, 148] width 512 height 36
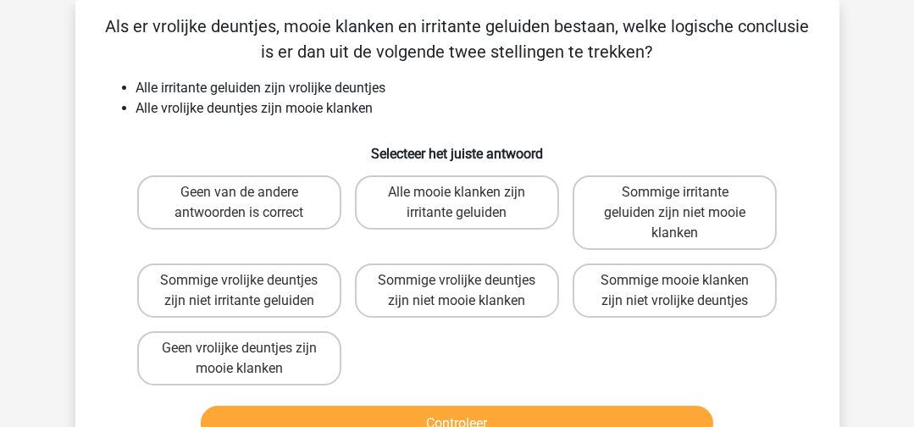
scroll to position [78, 0]
click at [503, 197] on label "Alle mooie klanken zijn irritante geluiden" at bounding box center [457, 202] width 204 height 54
click at [467, 197] on input "Alle mooie klanken zijn irritante geluiden" at bounding box center [461, 197] width 11 height 11
radio input "true"
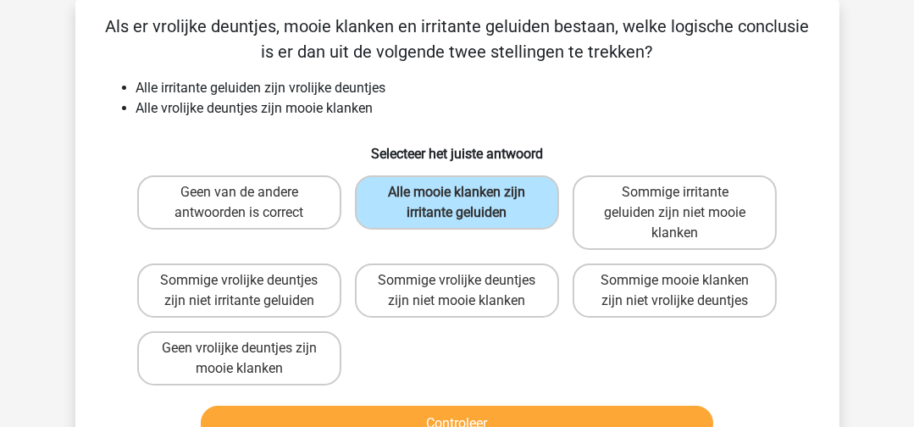
click at [488, 400] on div "Controleer" at bounding box center [456, 420] width 709 height 56
click at [489, 407] on button "Controleer" at bounding box center [457, 424] width 512 height 36
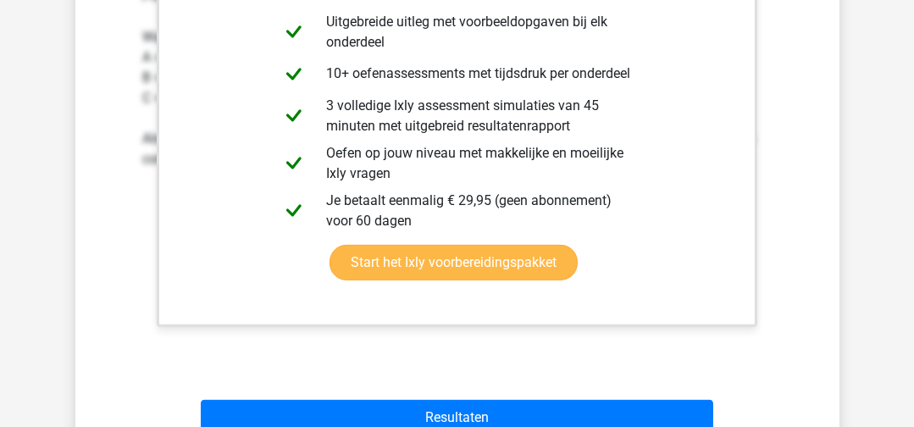
scroll to position [755, 0]
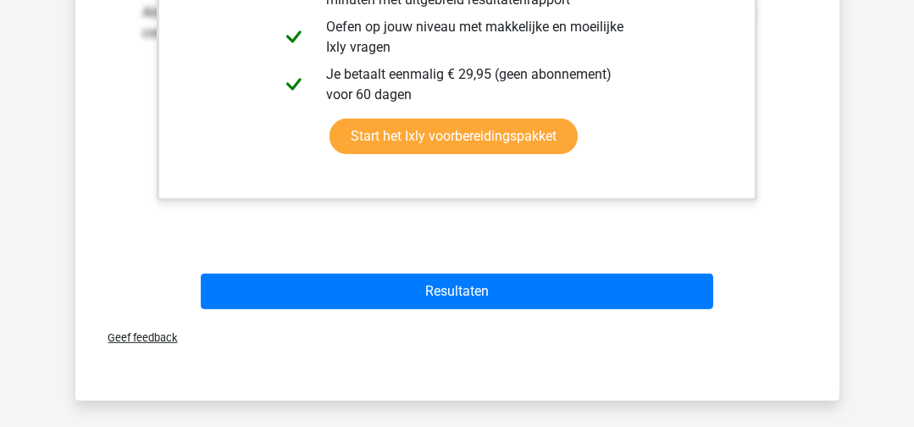
click at [157, 340] on span "Geef feedback" at bounding box center [136, 337] width 83 height 13
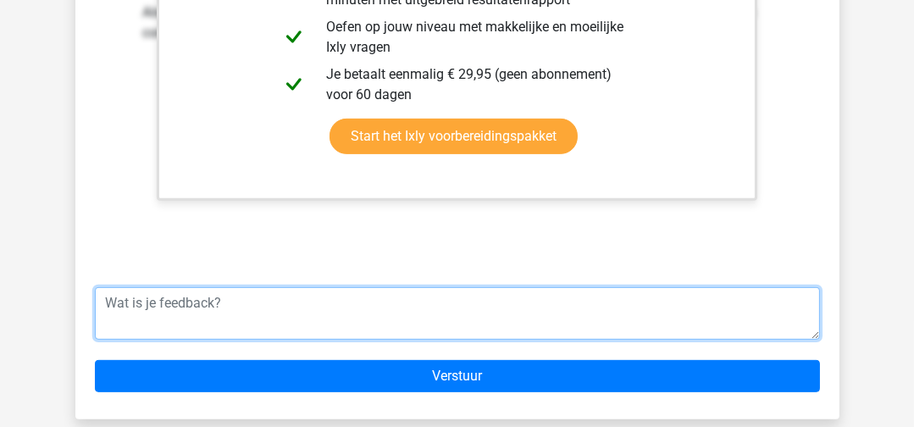
click at [190, 321] on textarea at bounding box center [457, 313] width 725 height 52
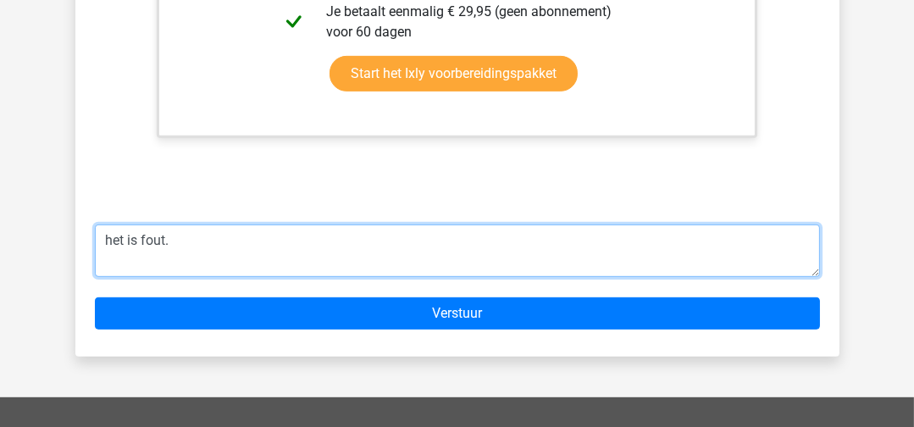
scroll to position [930, 0]
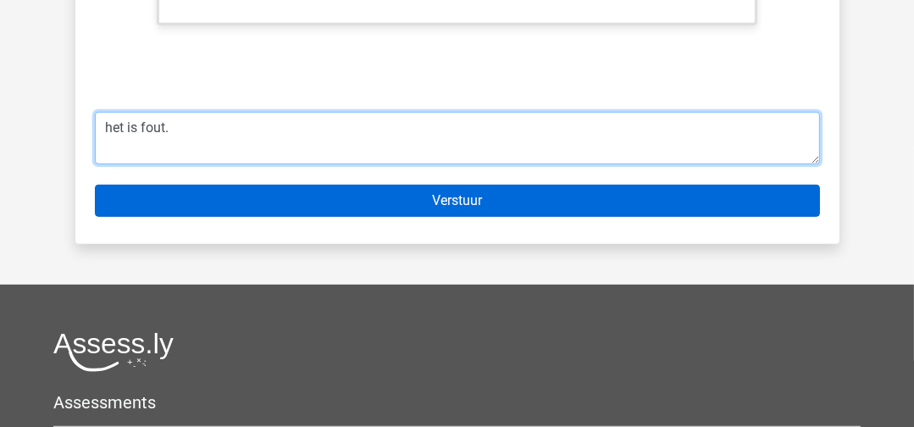
type textarea "het is fout."
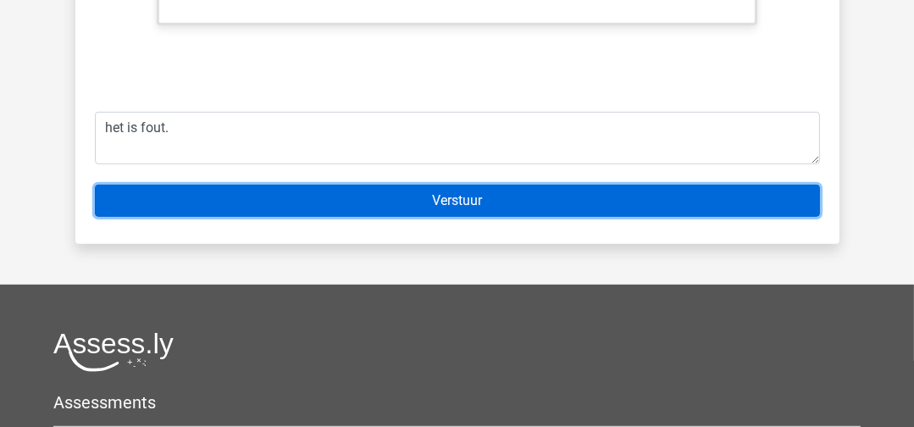
click at [566, 202] on input "Verstuur" at bounding box center [457, 201] width 725 height 32
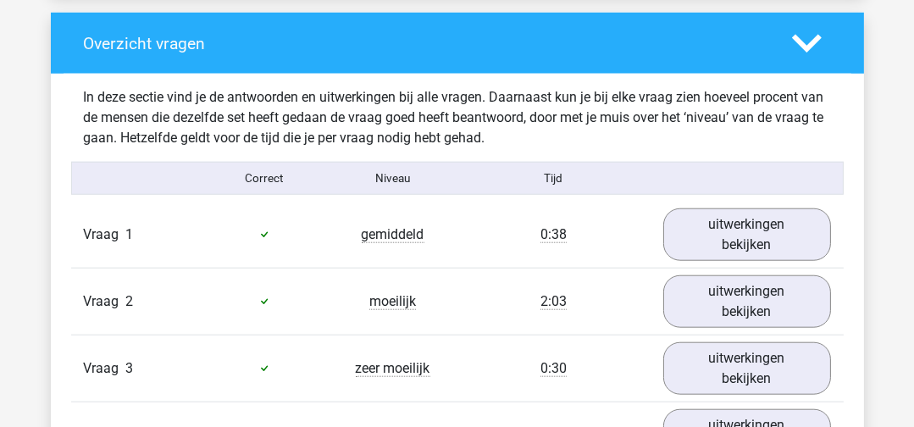
scroll to position [1863, 0]
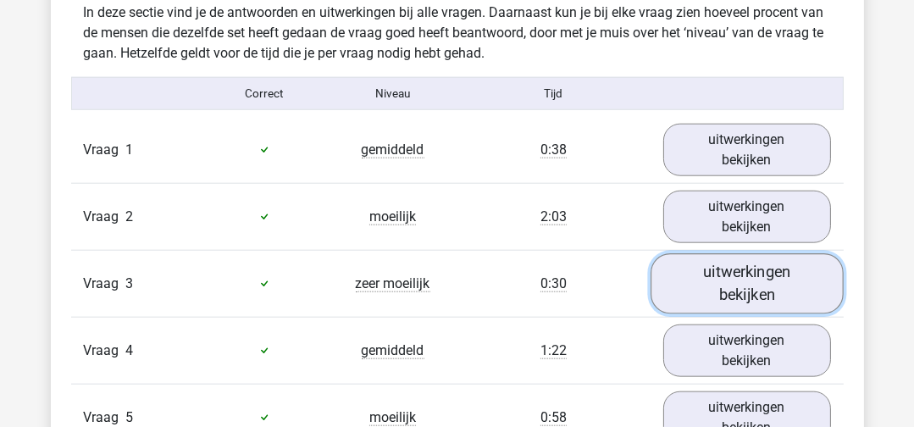
click at [787, 261] on link "uitwerkingen bekijken" at bounding box center [746, 283] width 193 height 60
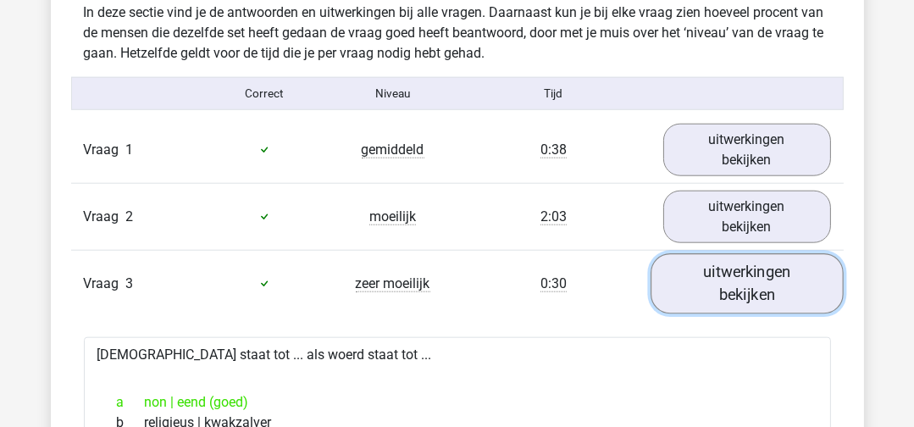
click at [787, 261] on link "uitwerkingen bekijken" at bounding box center [746, 283] width 193 height 60
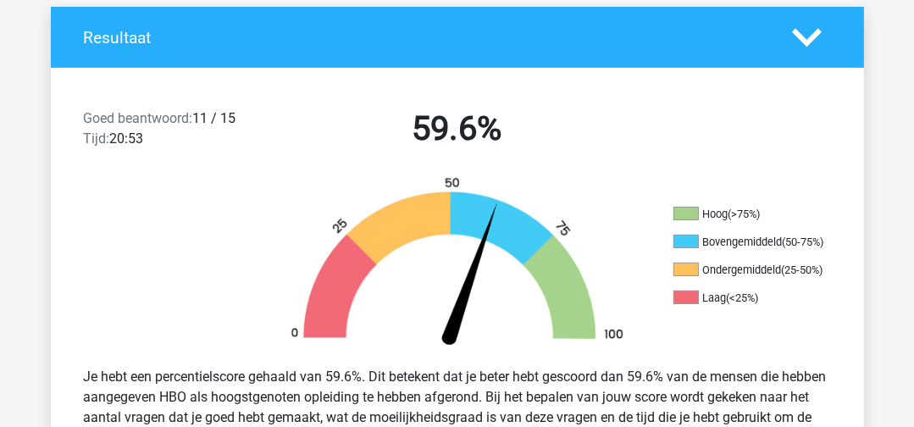
scroll to position [0, 0]
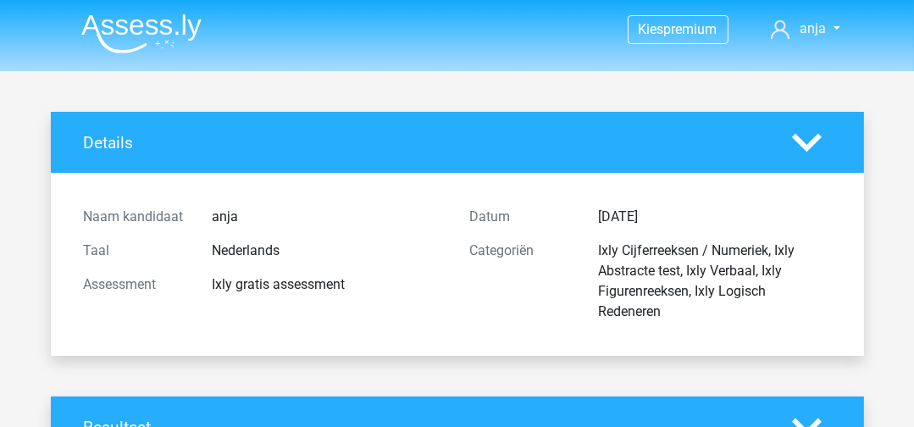
click at [819, 145] on icon at bounding box center [807, 143] width 30 height 30
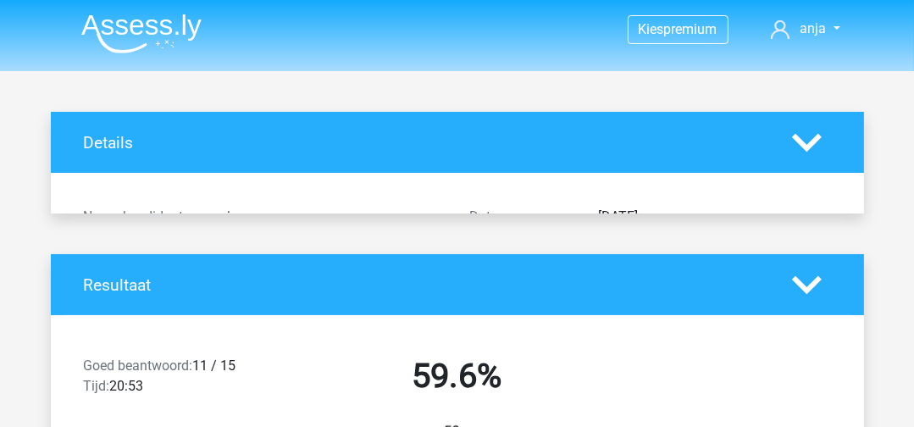
click at [819, 145] on icon at bounding box center [807, 143] width 30 height 30
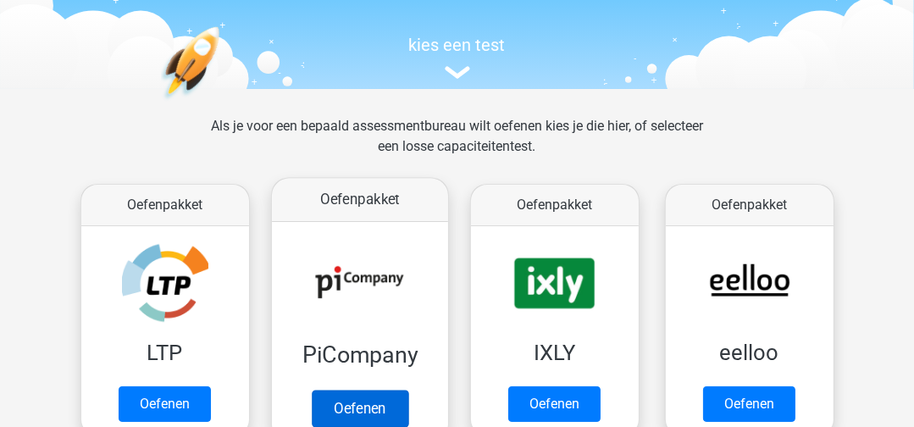
scroll to position [253, 0]
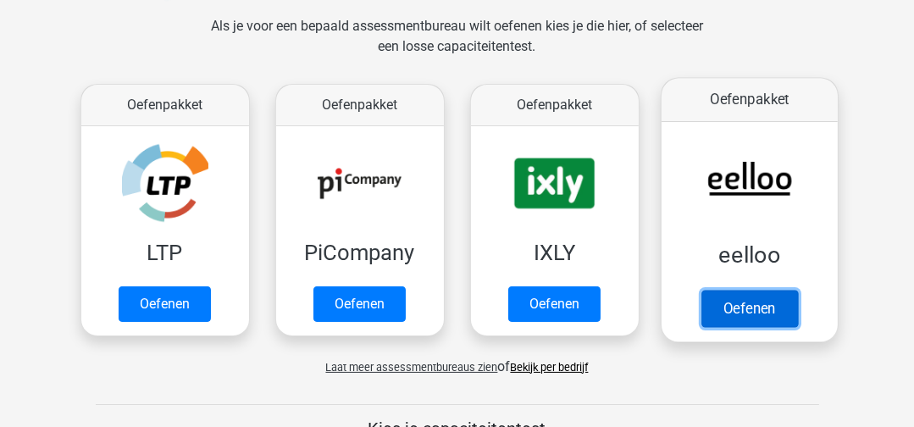
click at [765, 306] on link "Oefenen" at bounding box center [748, 308] width 97 height 37
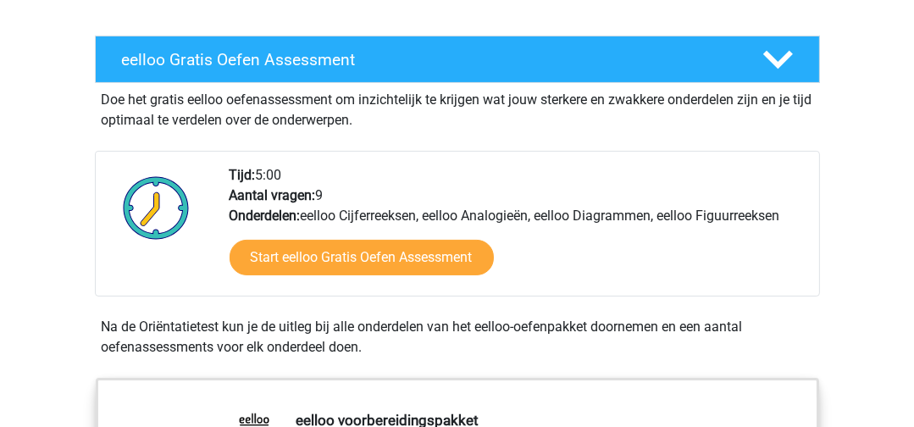
scroll to position [339, 0]
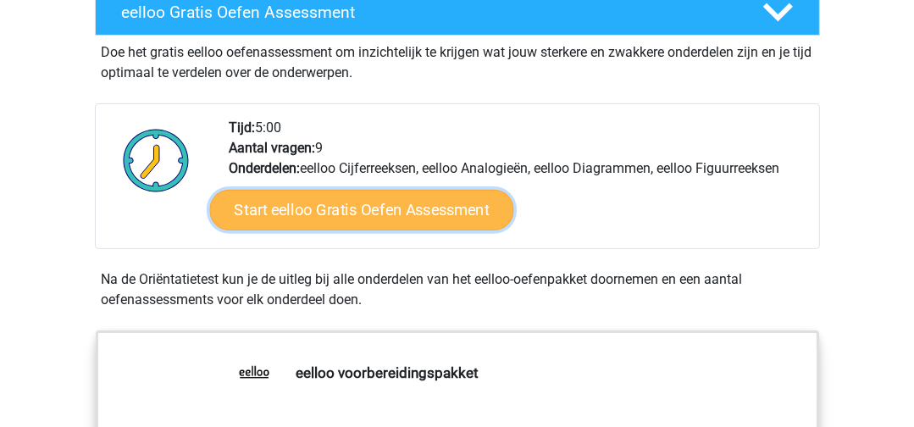
click at [369, 226] on link "Start eelloo Gratis Oefen Assessment" at bounding box center [361, 210] width 304 height 41
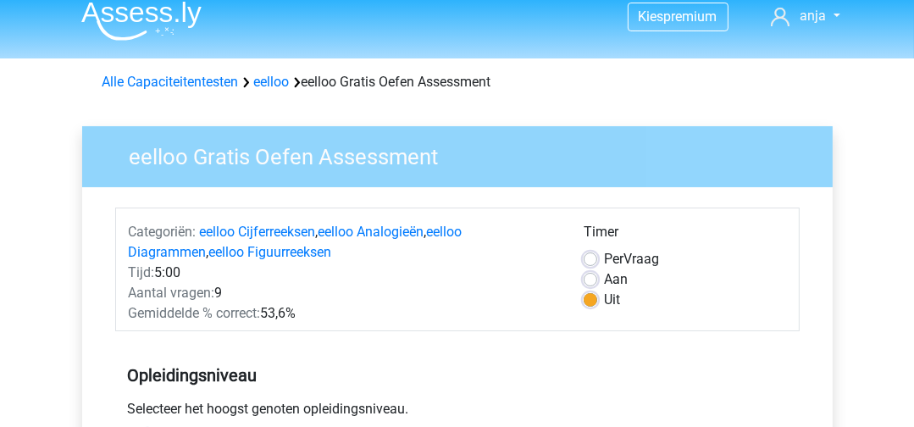
scroll to position [169, 0]
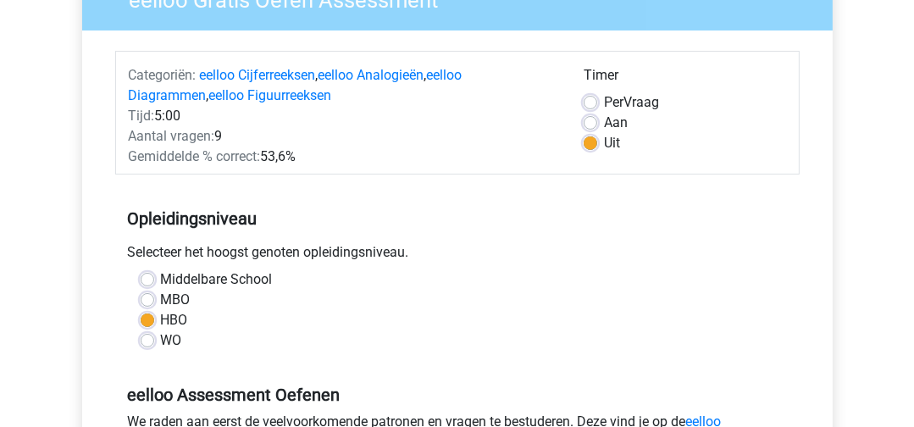
click at [173, 279] on label "Middelbare School" at bounding box center [217, 279] width 112 height 20
click at [154, 279] on input "Middelbare School" at bounding box center [148, 277] width 14 height 17
radio input "true"
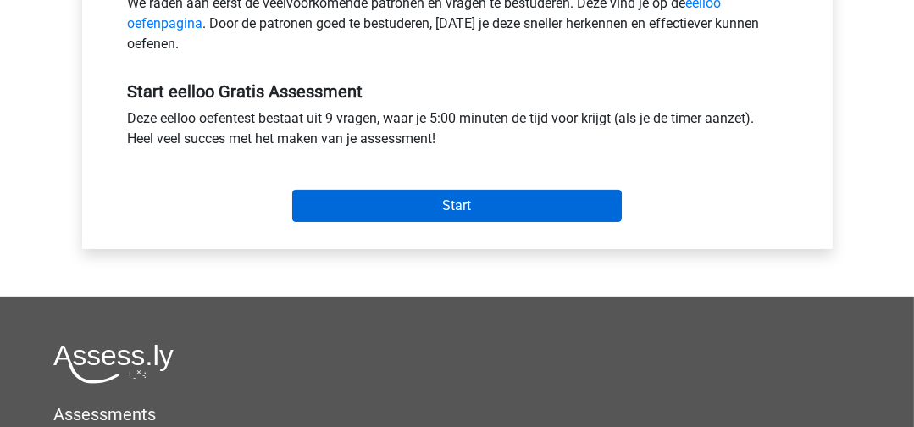
scroll to position [592, 0]
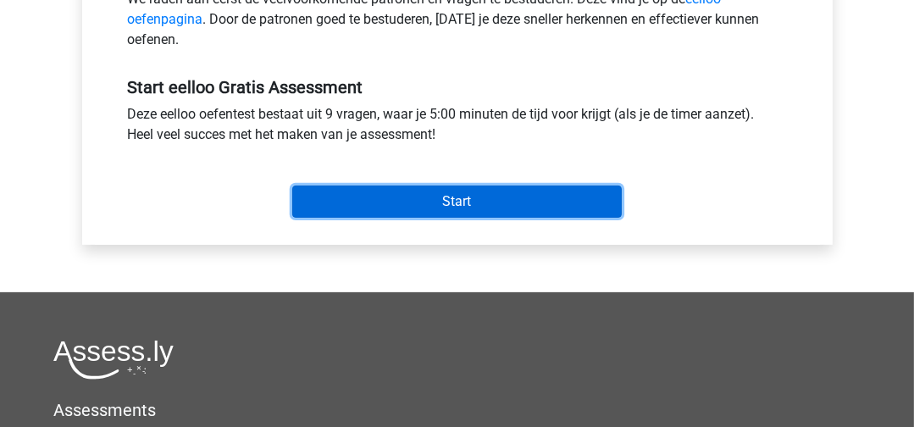
click at [496, 190] on input "Start" at bounding box center [456, 201] width 329 height 32
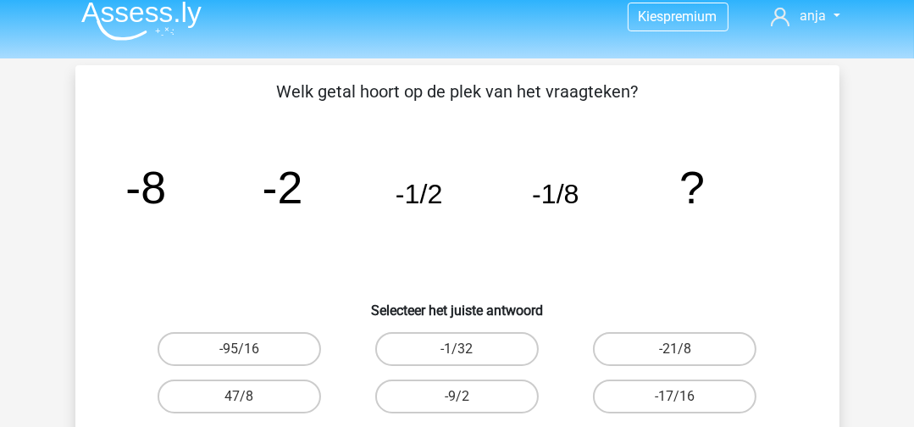
scroll to position [85, 0]
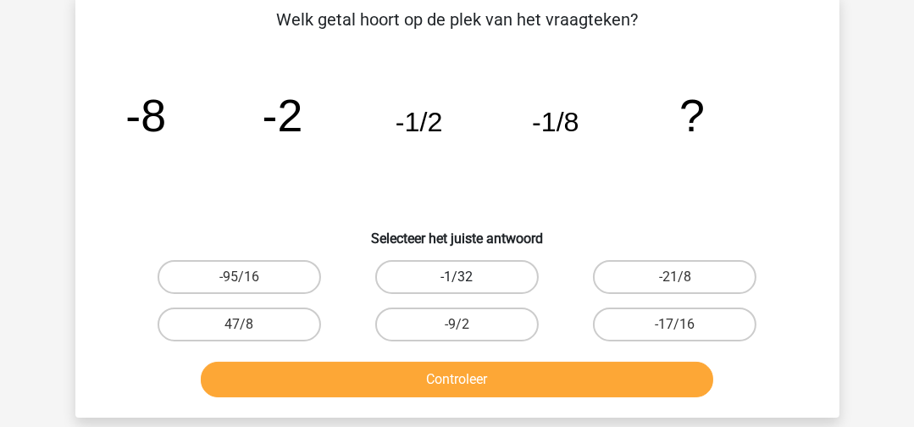
click at [488, 277] on label "-1/32" at bounding box center [456, 277] width 163 height 34
click at [467, 277] on input "-1/32" at bounding box center [461, 282] width 11 height 11
radio input "true"
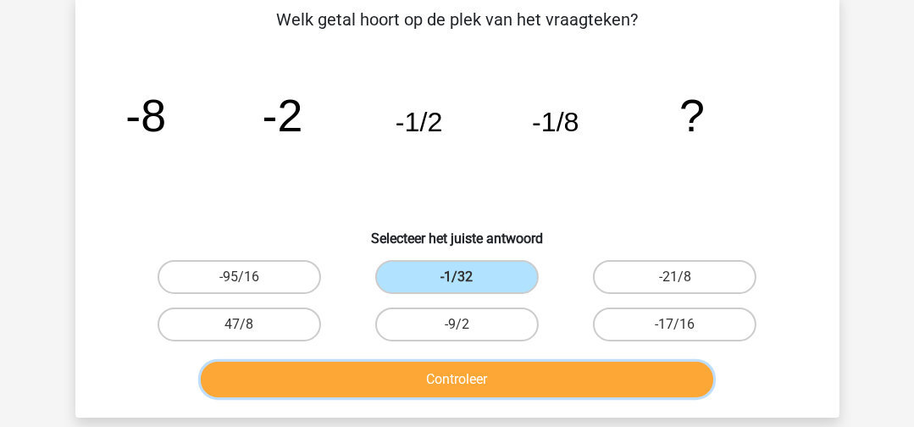
click at [494, 376] on button "Controleer" at bounding box center [457, 380] width 512 height 36
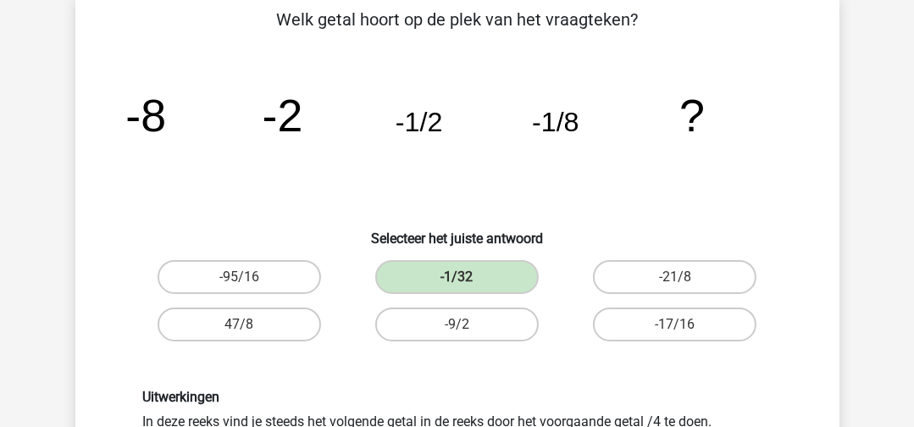
scroll to position [339, 0]
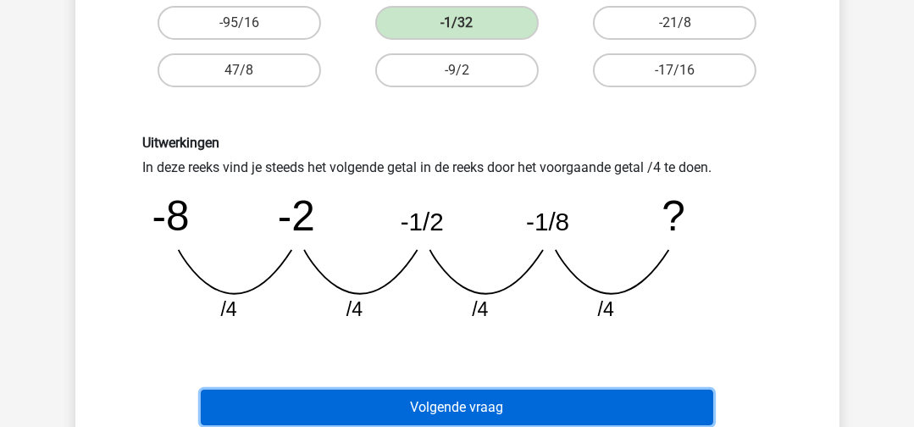
click at [533, 395] on button "Volgende vraag" at bounding box center [457, 407] width 512 height 36
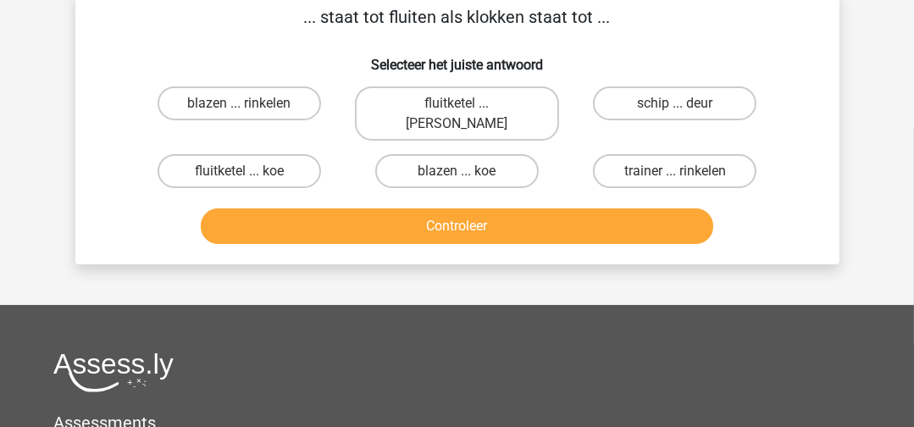
scroll to position [78, 0]
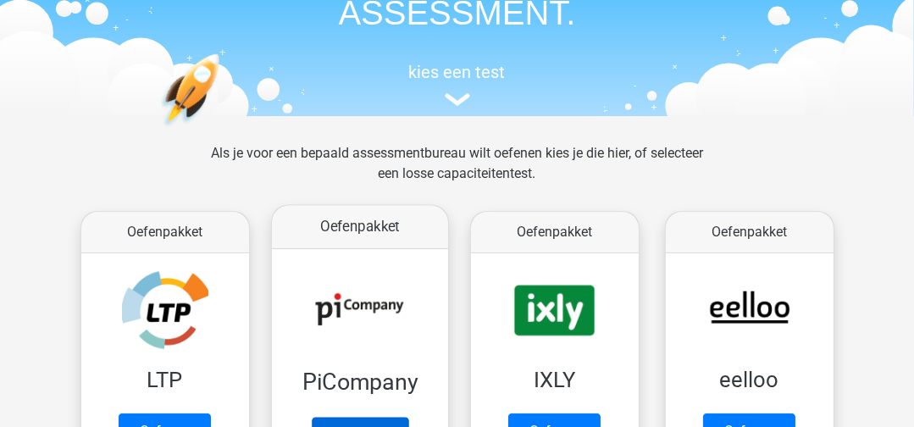
scroll to position [253, 0]
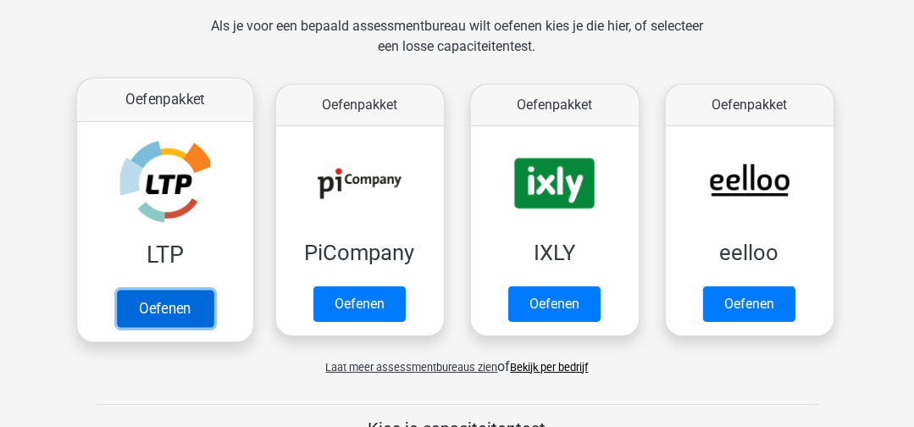
click at [130, 300] on link "Oefenen" at bounding box center [164, 308] width 97 height 37
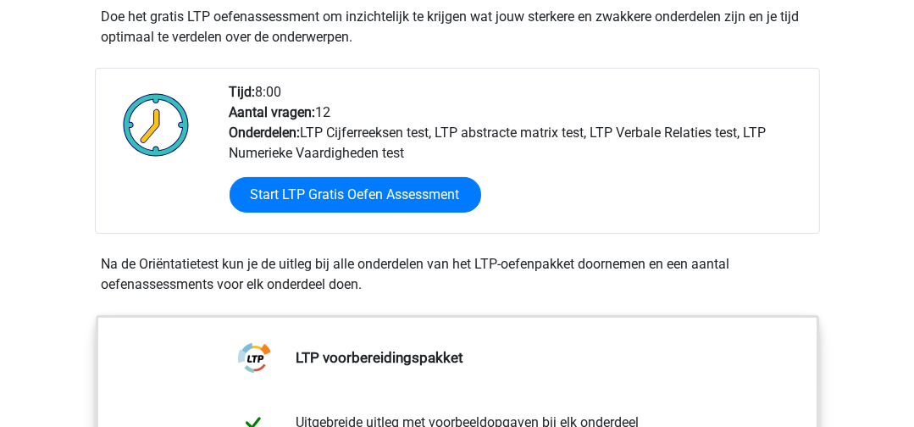
scroll to position [423, 0]
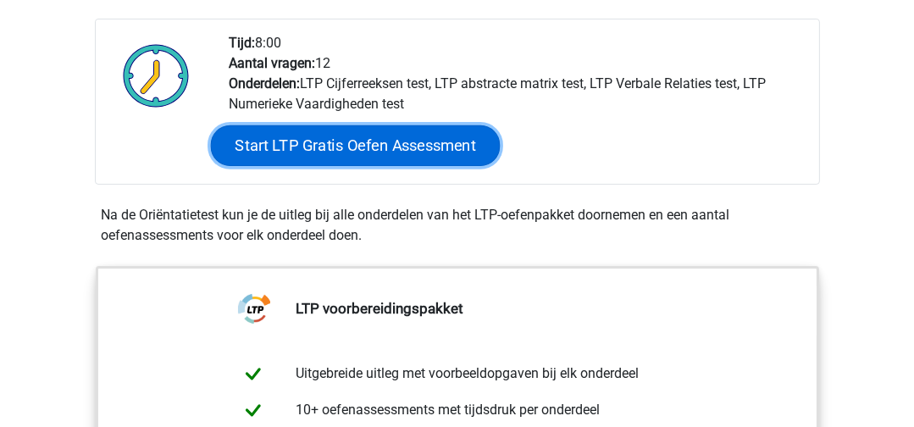
click at [382, 152] on link "Start LTP Gratis Oefen Assessment" at bounding box center [355, 145] width 290 height 41
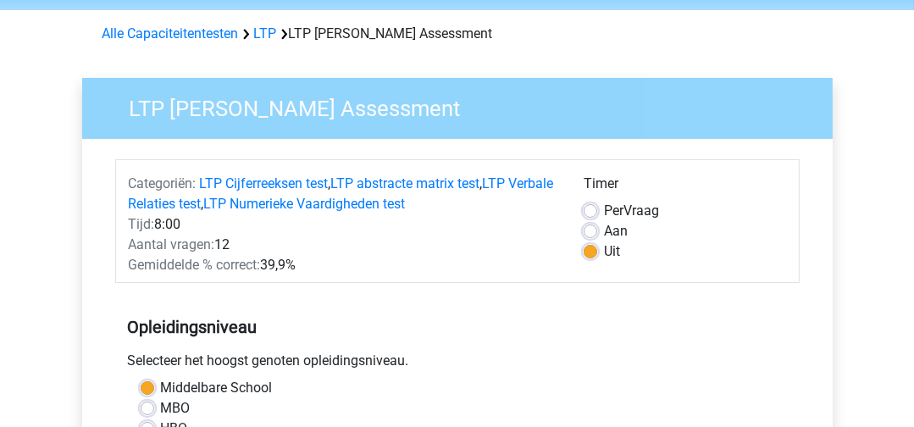
scroll to position [85, 0]
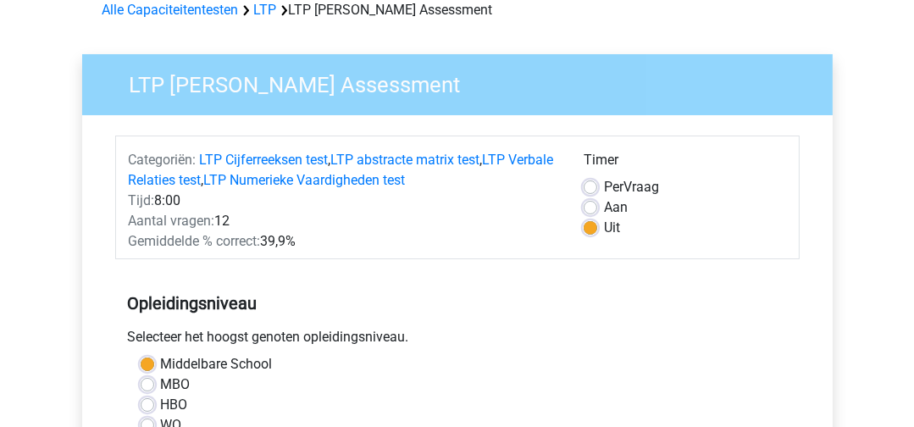
click at [604, 203] on label "Aan" at bounding box center [616, 207] width 24 height 20
click at [584, 203] on input "Aan" at bounding box center [590, 205] width 14 height 17
radio input "true"
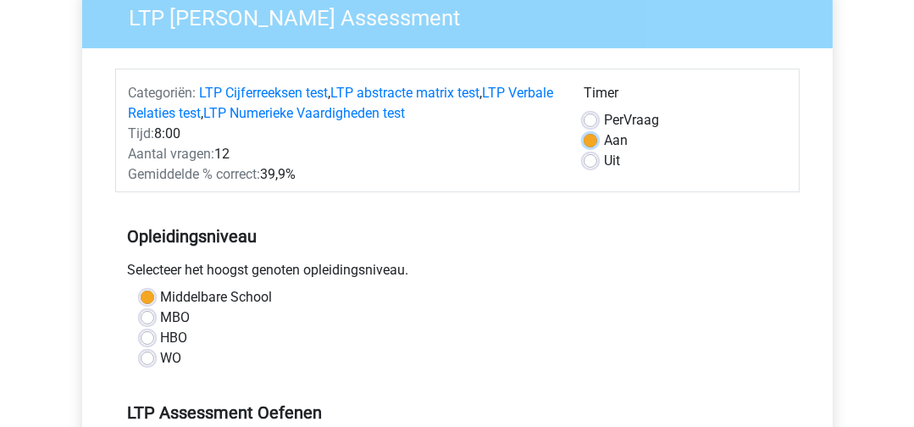
scroll to position [253, 0]
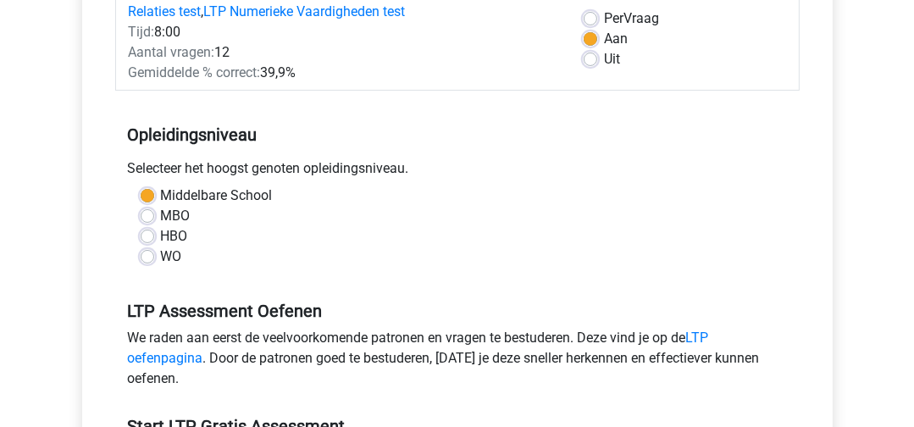
click at [160, 244] on div "Middelbare School MBO HBO WO" at bounding box center [457, 225] width 659 height 81
click at [157, 240] on div "HBO" at bounding box center [457, 236] width 633 height 20
drag, startPoint x: 149, startPoint y: 236, endPoint x: 252, endPoint y: 213, distance: 105.8
click at [161, 236] on label "HBO" at bounding box center [174, 236] width 27 height 20
click at [149, 236] on input "HBO" at bounding box center [148, 234] width 14 height 17
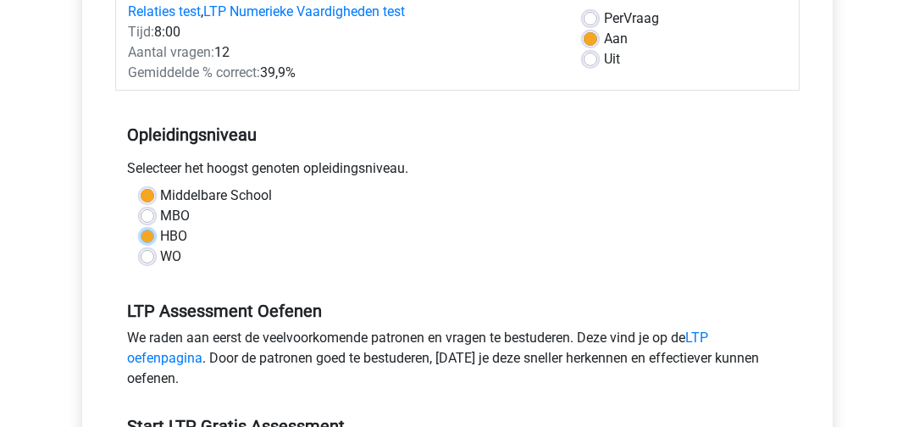
radio input "true"
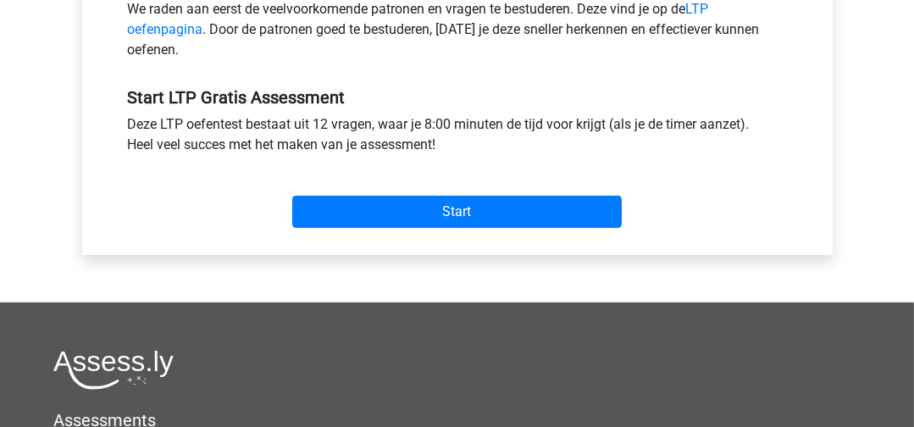
scroll to position [508, 0]
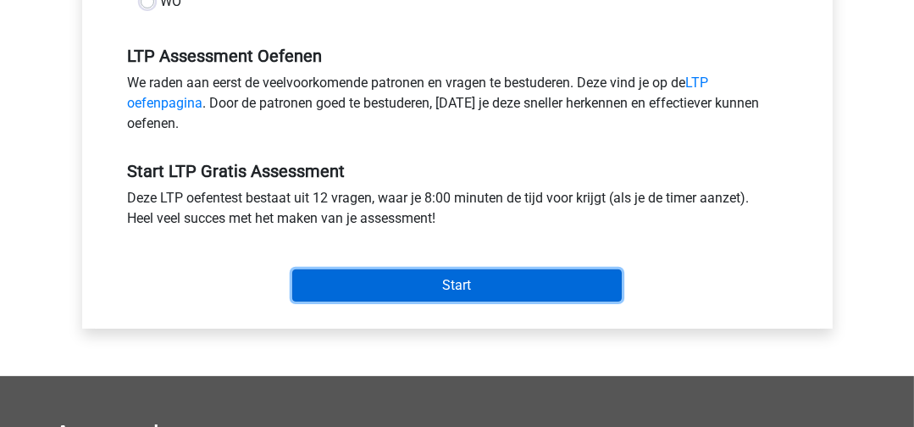
click at [424, 283] on input "Start" at bounding box center [456, 285] width 329 height 32
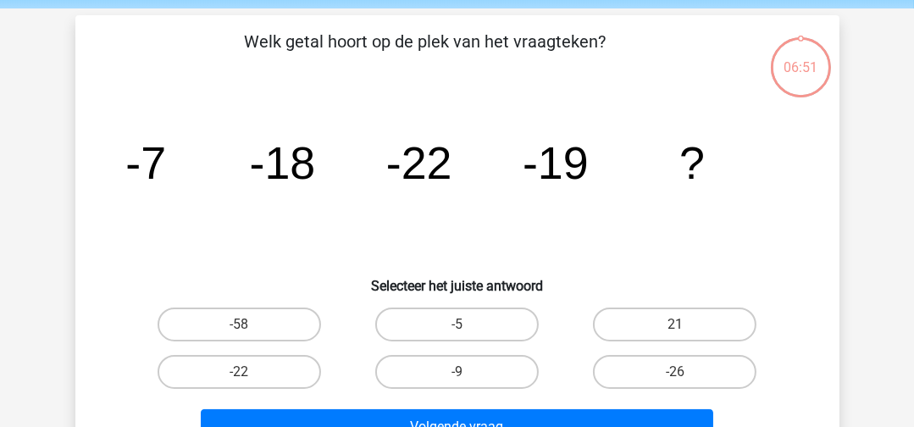
scroll to position [85, 0]
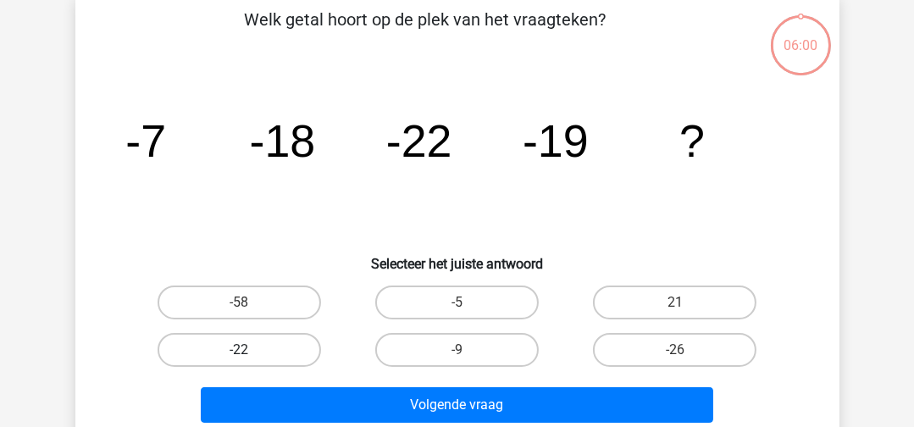
click at [253, 359] on label "-22" at bounding box center [238, 350] width 163 height 34
click at [250, 359] on input "-22" at bounding box center [244, 355] width 11 height 11
radio input "true"
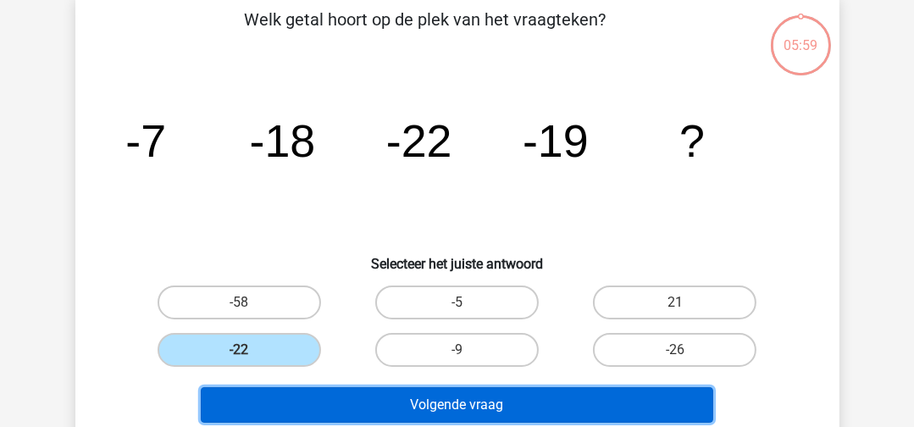
click at [334, 390] on button "Volgende vraag" at bounding box center [457, 405] width 512 height 36
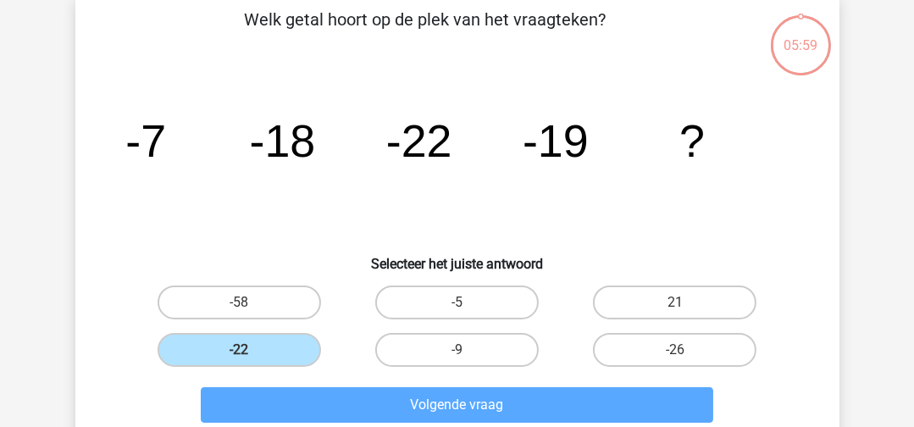
scroll to position [78, 0]
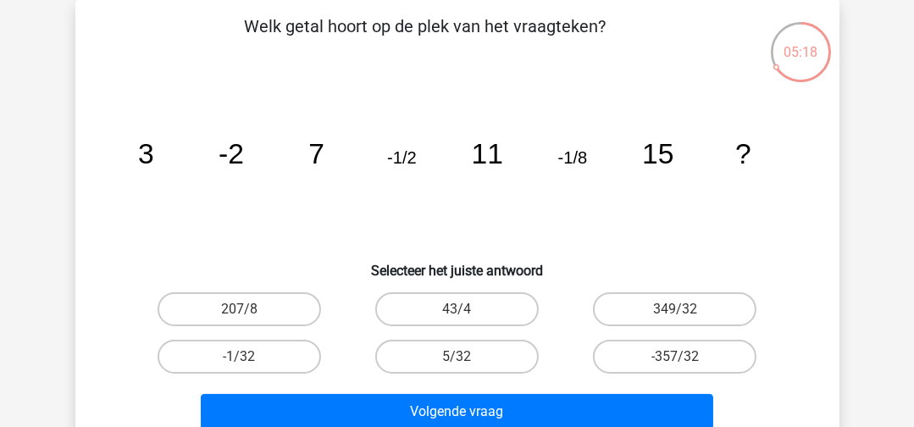
click at [150, 150] on tspan "3" at bounding box center [145, 153] width 16 height 31
click at [255, 362] on label "-1/32" at bounding box center [238, 357] width 163 height 34
click at [250, 362] on input "-1/32" at bounding box center [244, 361] width 11 height 11
radio input "true"
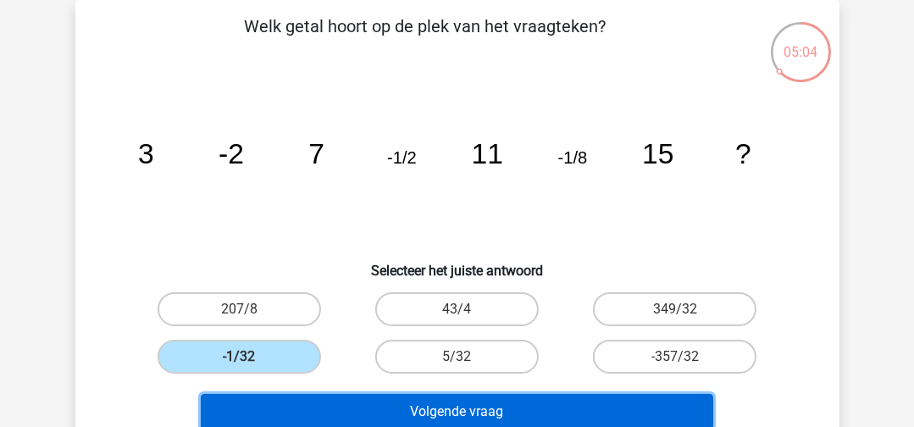
click at [360, 404] on button "Volgende vraag" at bounding box center [457, 412] width 512 height 36
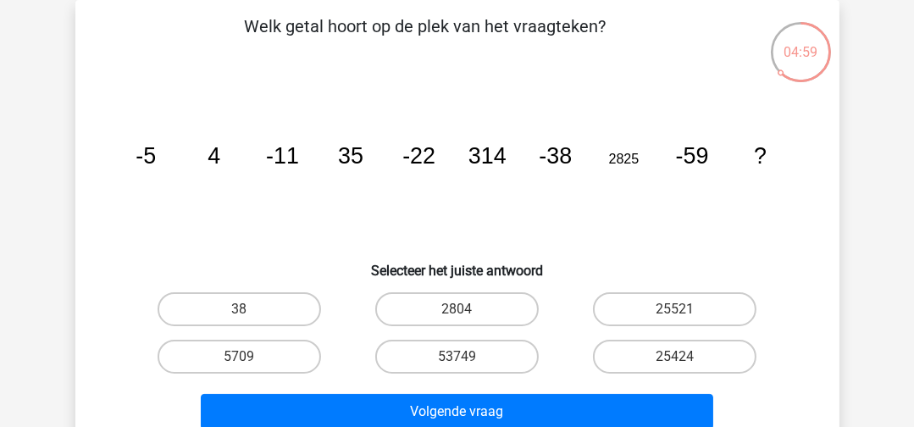
click at [205, 156] on icon "image/svg+xml -5 4 -11 35 -22 314 -38 2825 -59 ?" at bounding box center [457, 163] width 682 height 171
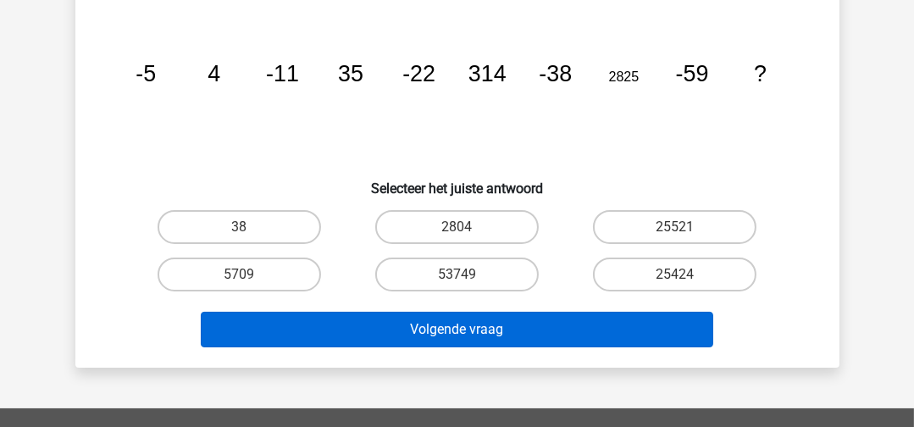
scroll to position [169, 0]
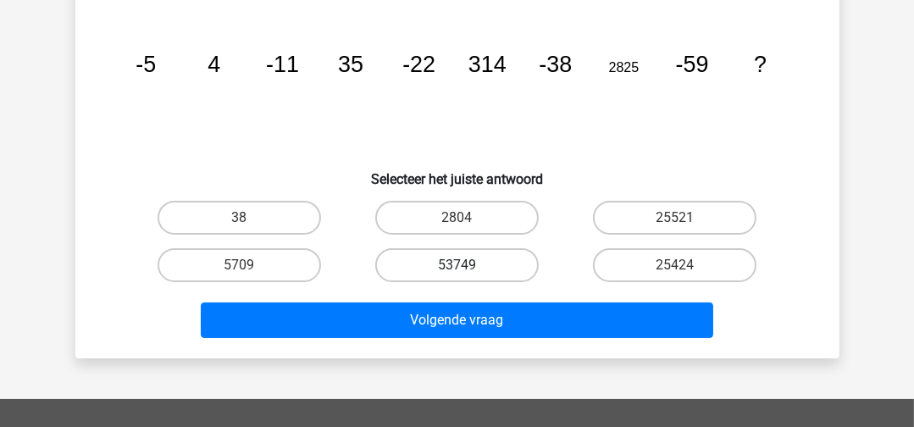
click at [442, 265] on label "53749" at bounding box center [456, 265] width 163 height 34
click at [456, 265] on input "53749" at bounding box center [461, 270] width 11 height 11
radio input "true"
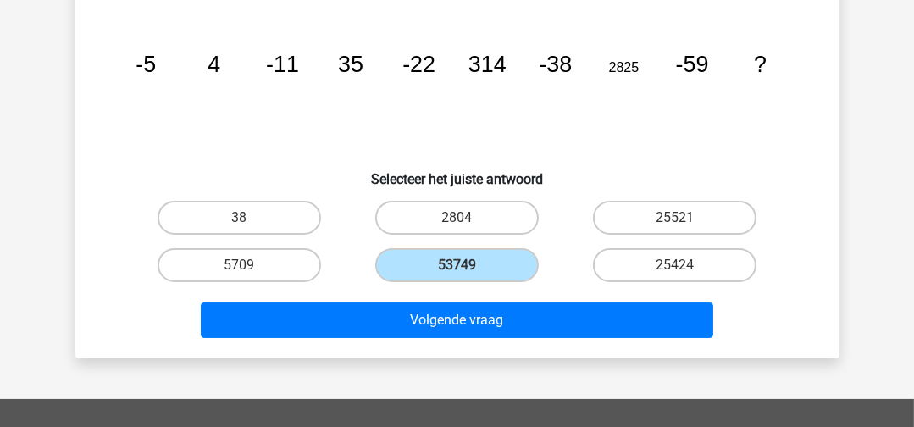
click at [446, 339] on div "Volgende vraag" at bounding box center [457, 323] width 654 height 42
click at [278, 256] on label "5709" at bounding box center [238, 265] width 163 height 34
click at [250, 265] on input "5709" at bounding box center [244, 270] width 11 height 11
radio input "true"
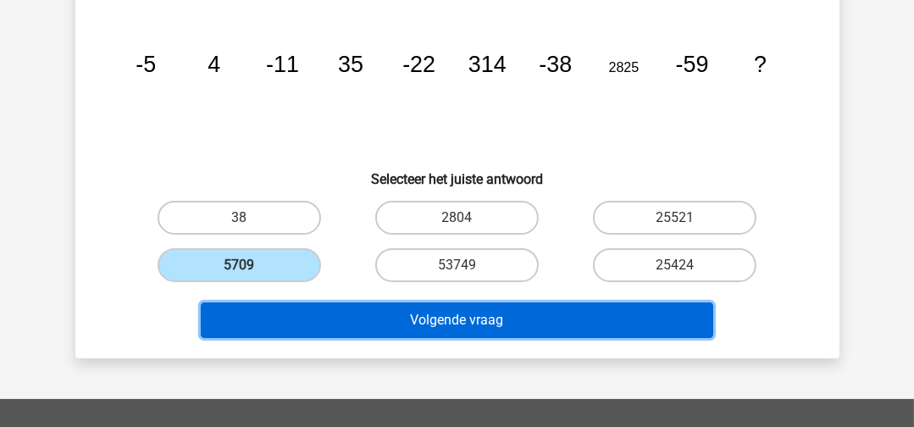
click at [349, 323] on button "Volgende vraag" at bounding box center [457, 320] width 512 height 36
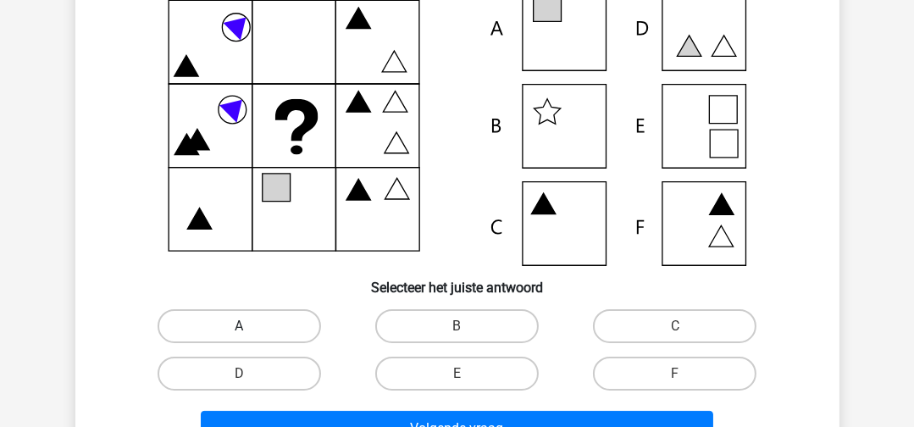
click at [279, 323] on label "A" at bounding box center [238, 326] width 163 height 34
click at [250, 326] on input "A" at bounding box center [244, 331] width 11 height 11
radio input "true"
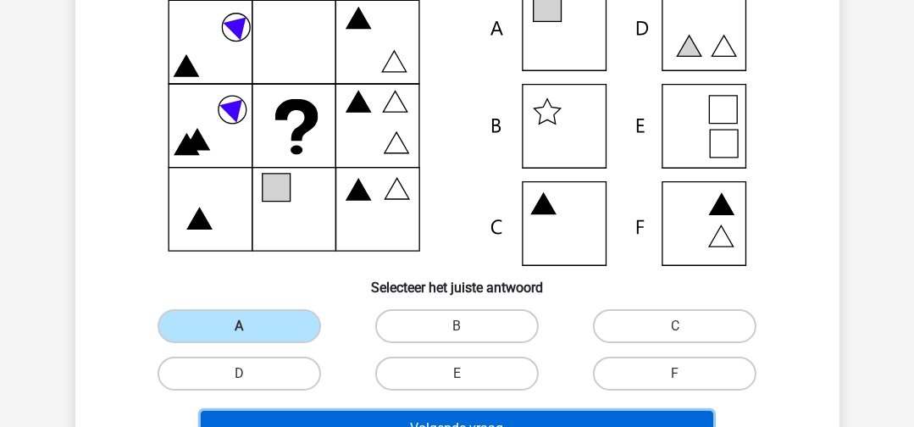
click at [312, 415] on button "Volgende vraag" at bounding box center [457, 429] width 512 height 36
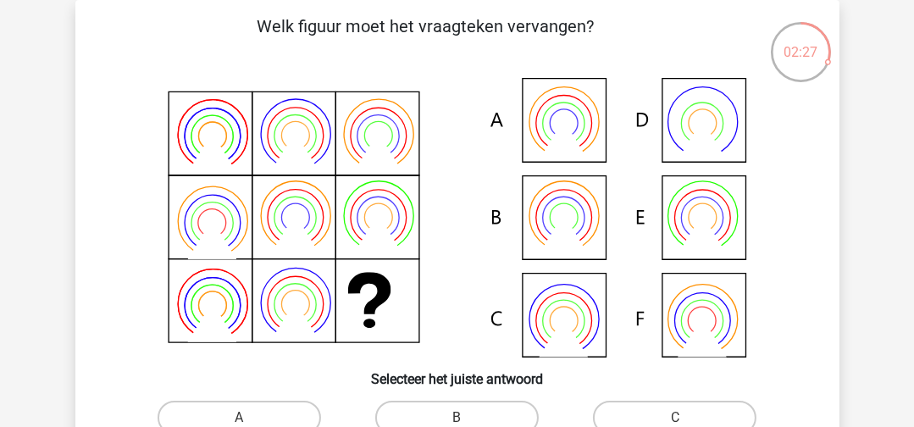
scroll to position [163, 0]
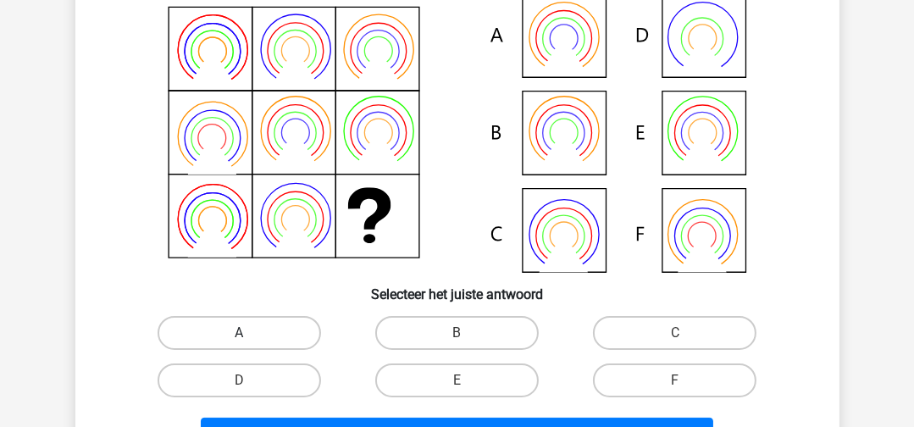
click at [251, 341] on label "A" at bounding box center [238, 333] width 163 height 34
click at [250, 341] on input "A" at bounding box center [244, 338] width 11 height 11
radio input "true"
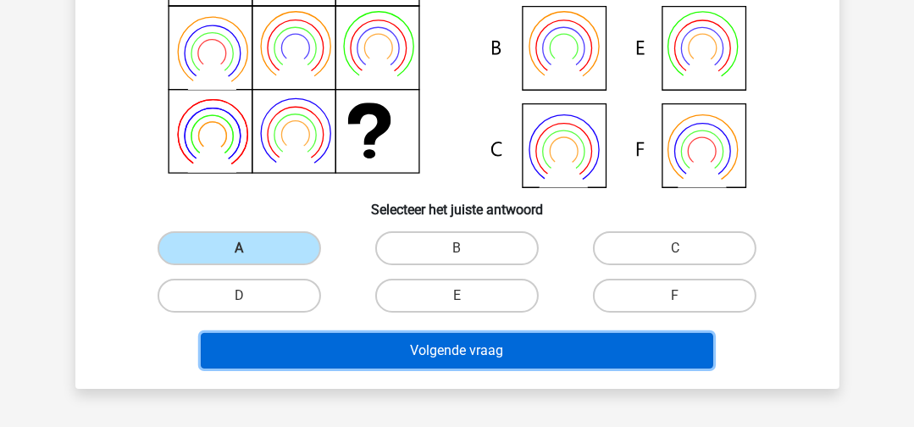
click at [367, 333] on button "Volgende vraag" at bounding box center [457, 351] width 512 height 36
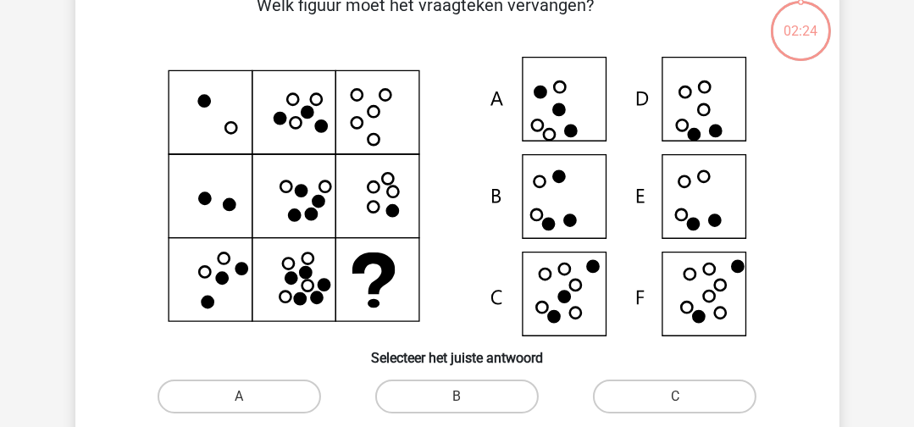
scroll to position [78, 0]
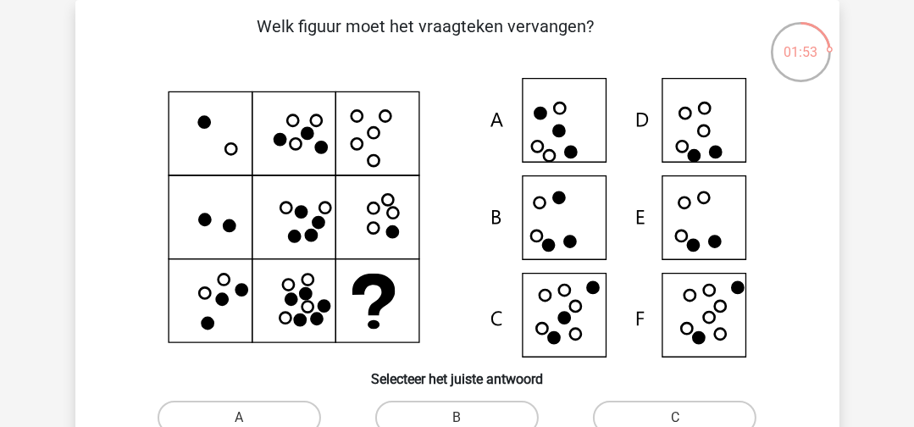
click at [728, 317] on icon at bounding box center [457, 217] width 682 height 279
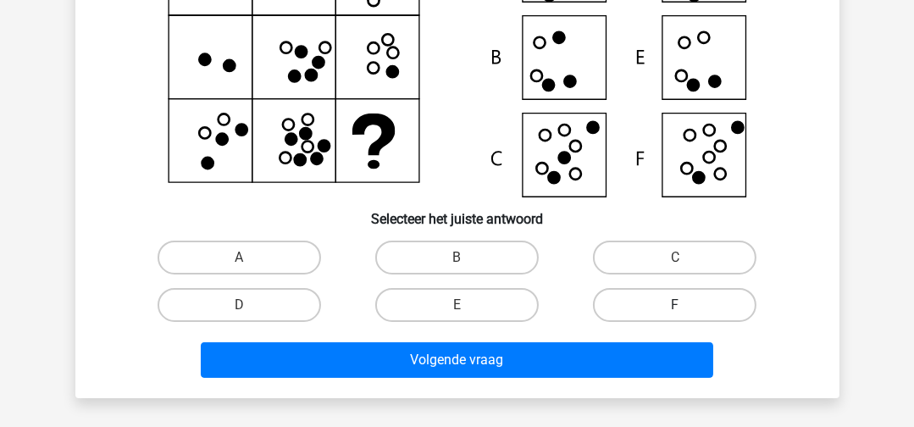
scroll to position [247, 0]
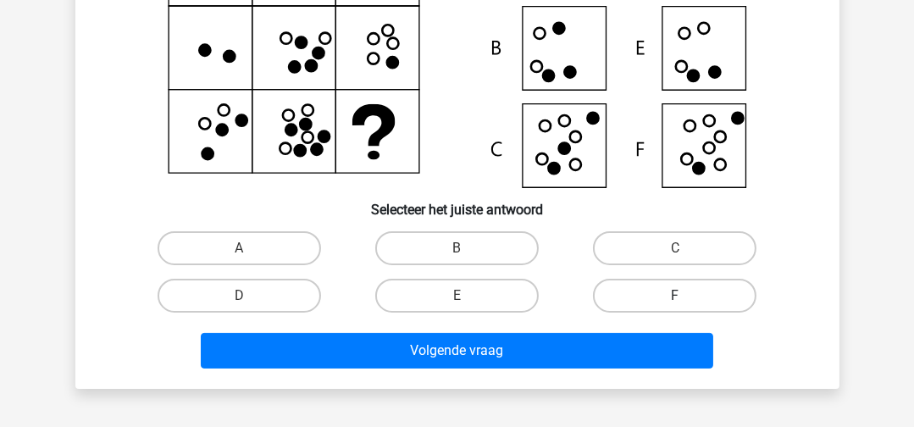
click at [705, 292] on label "F" at bounding box center [674, 296] width 163 height 34
click at [686, 295] on input "F" at bounding box center [680, 300] width 11 height 11
radio input "true"
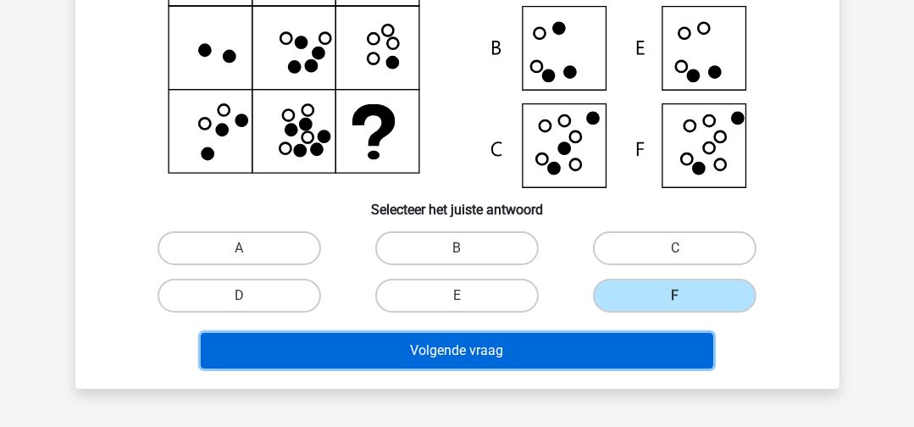
click at [654, 346] on button "Volgende vraag" at bounding box center [457, 351] width 512 height 36
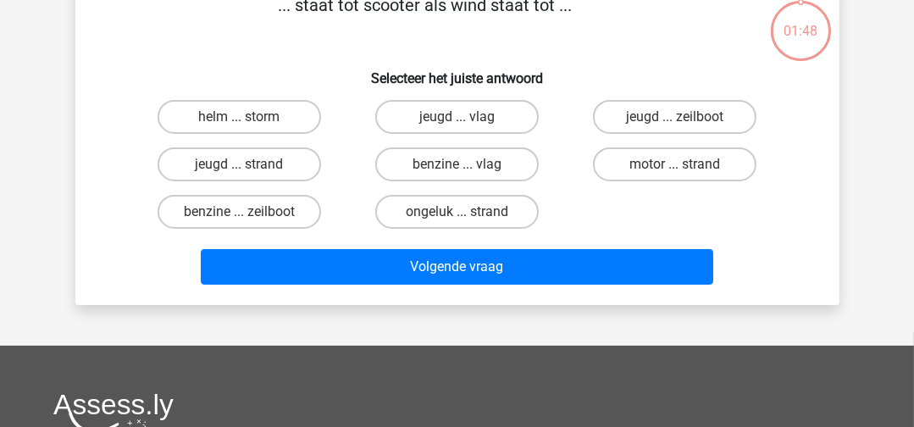
scroll to position [78, 0]
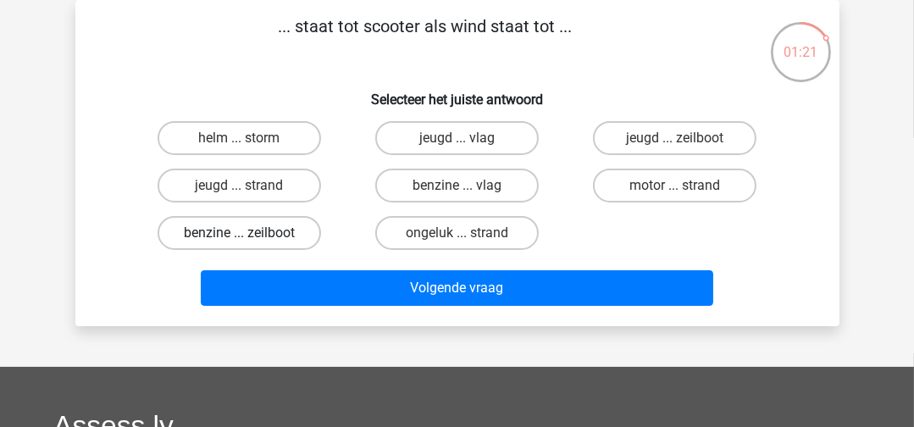
click at [274, 239] on label "benzine ... zeilboot" at bounding box center [238, 233] width 163 height 34
click at [250, 239] on input "benzine ... zeilboot" at bounding box center [244, 238] width 11 height 11
radio input "true"
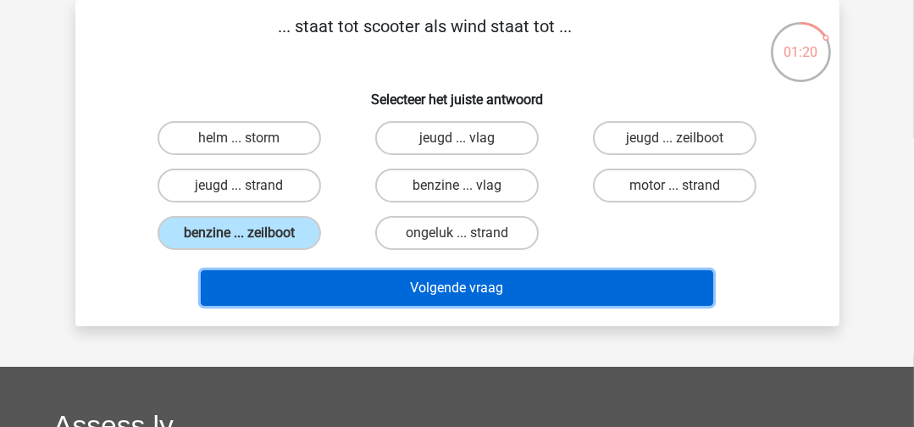
click at [311, 274] on button "Volgende vraag" at bounding box center [457, 288] width 512 height 36
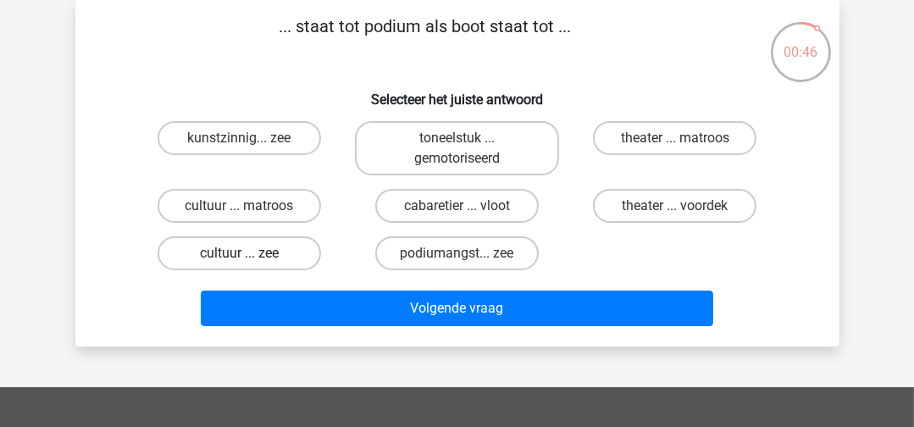
click at [265, 258] on label "cultuur ... zee" at bounding box center [238, 253] width 163 height 34
click at [250, 258] on input "cultuur ... zee" at bounding box center [244, 258] width 11 height 11
radio input "true"
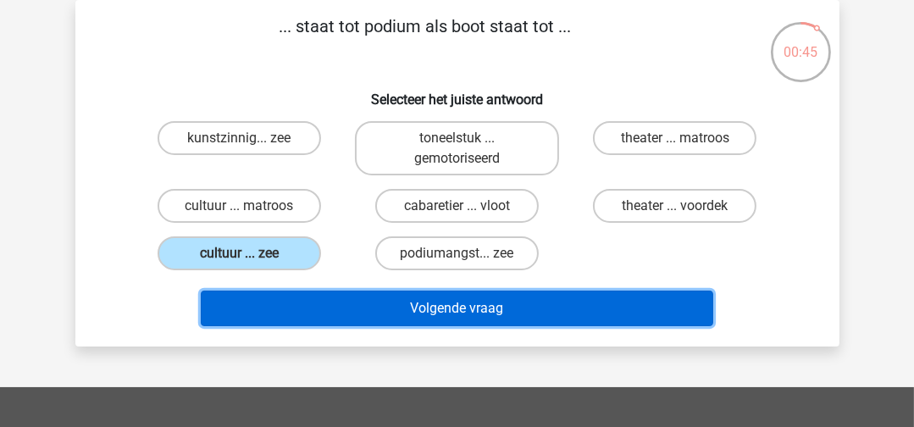
click at [290, 301] on button "Volgende vraag" at bounding box center [457, 308] width 512 height 36
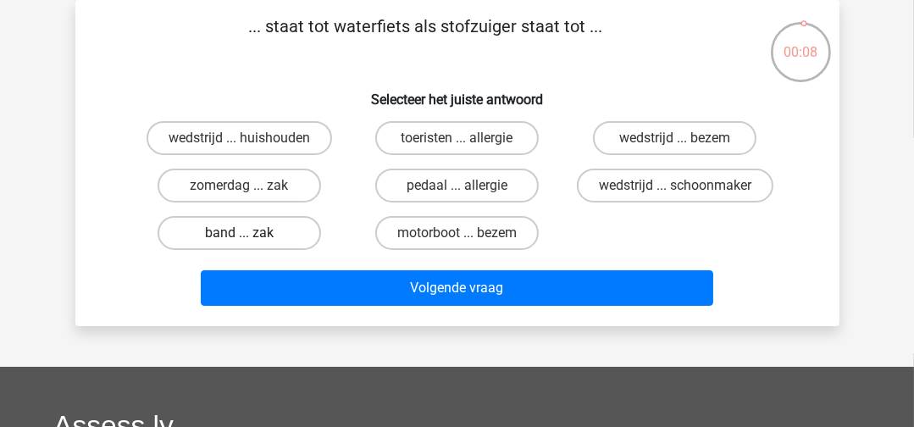
click at [275, 233] on label "band ... zak" at bounding box center [238, 233] width 163 height 34
click at [250, 233] on input "band ... zak" at bounding box center [244, 238] width 11 height 11
radio input "true"
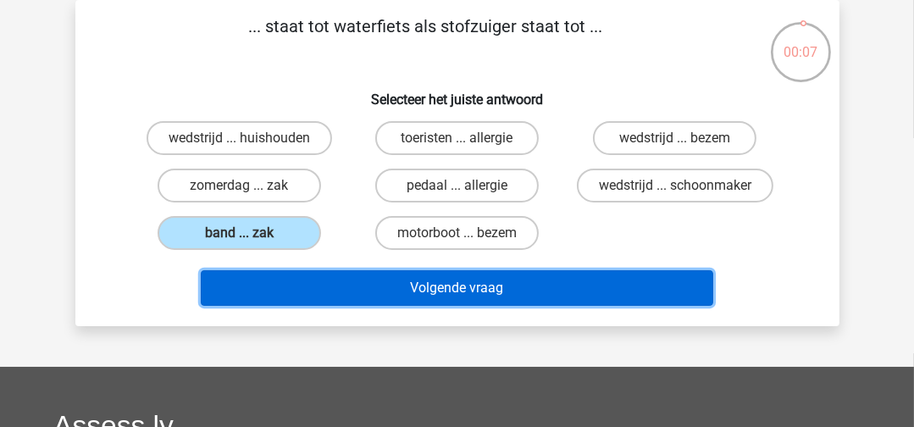
click at [296, 277] on button "Volgende vraag" at bounding box center [457, 288] width 512 height 36
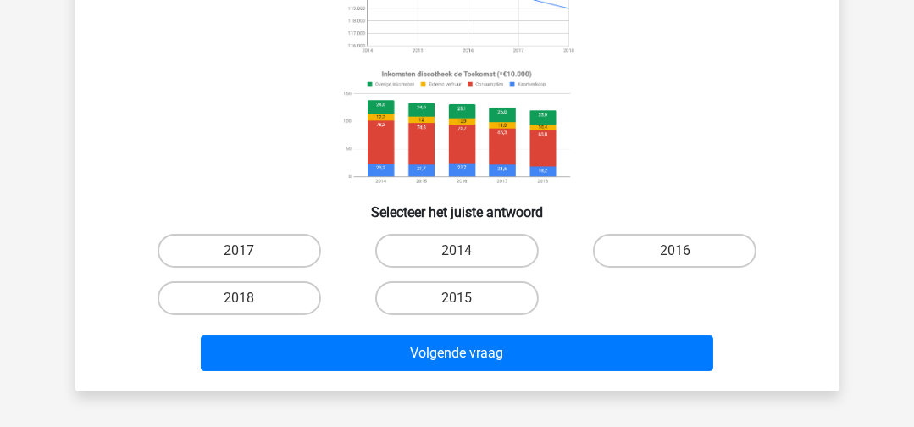
scroll to position [247, 0]
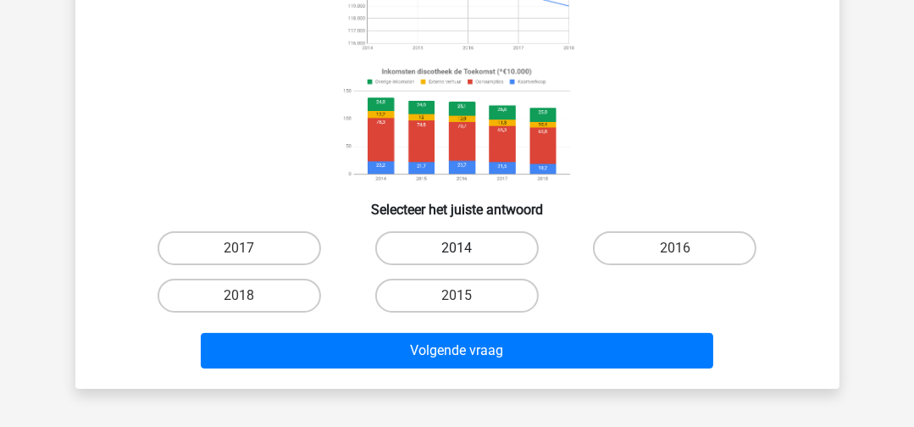
drag, startPoint x: 468, startPoint y: 243, endPoint x: 469, endPoint y: 253, distance: 10.2
click at [469, 244] on label "2014" at bounding box center [456, 248] width 163 height 34
click at [467, 248] on input "2014" at bounding box center [461, 253] width 11 height 11
radio input "true"
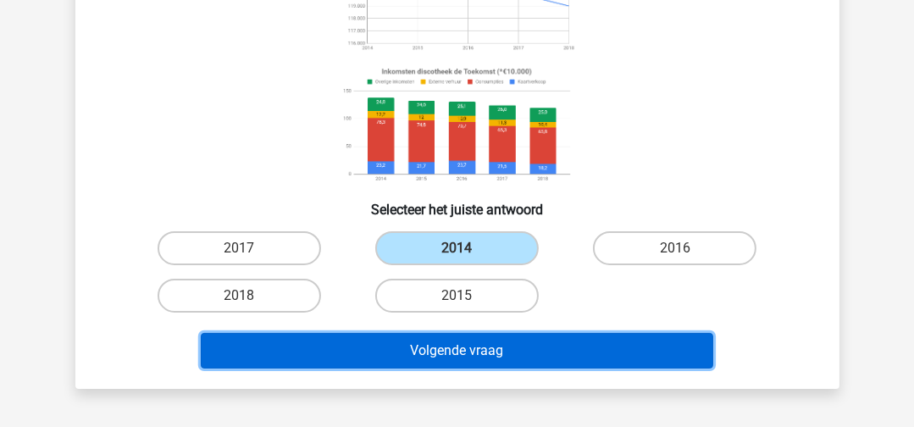
click at [437, 363] on button "Volgende vraag" at bounding box center [457, 351] width 512 height 36
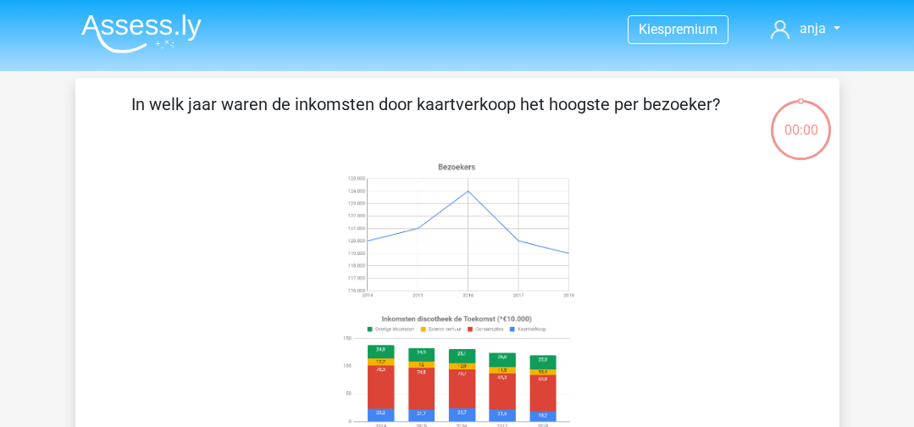
scroll to position [247, 0]
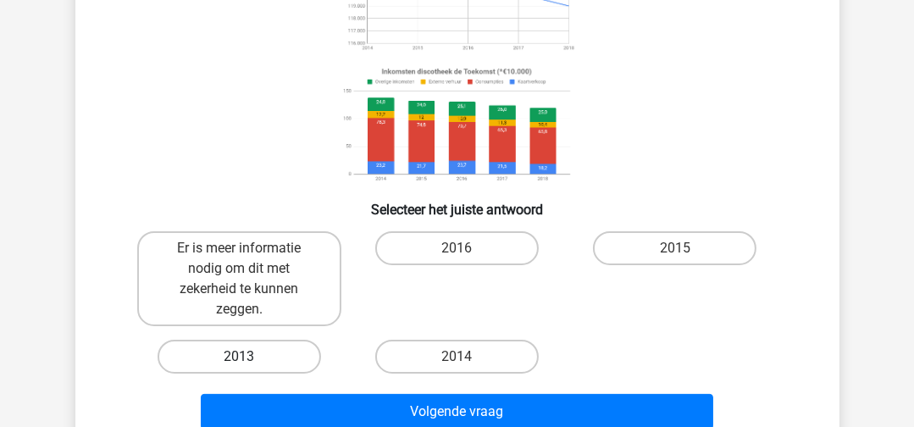
click at [311, 352] on label "2013" at bounding box center [238, 357] width 163 height 34
click at [250, 356] on input "2013" at bounding box center [244, 361] width 11 height 11
radio input "true"
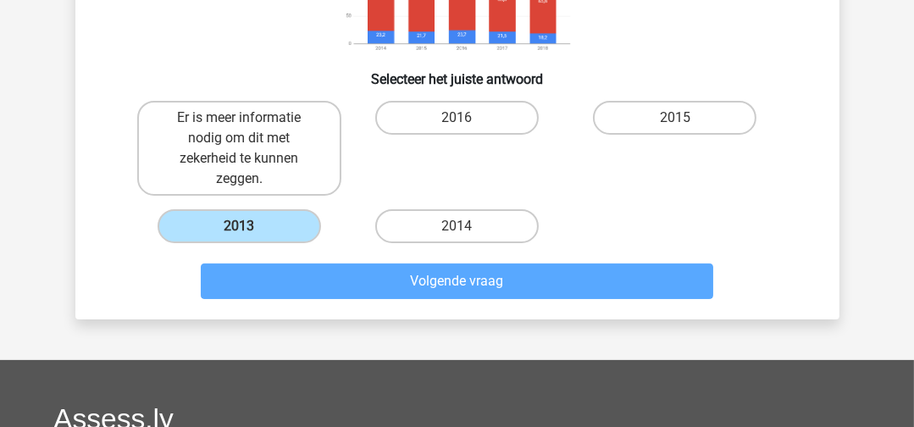
scroll to position [501, 0]
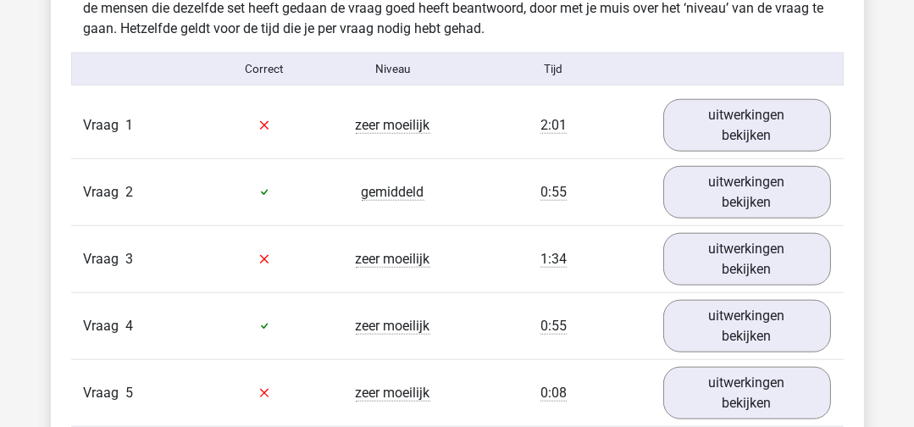
scroll to position [1863, 0]
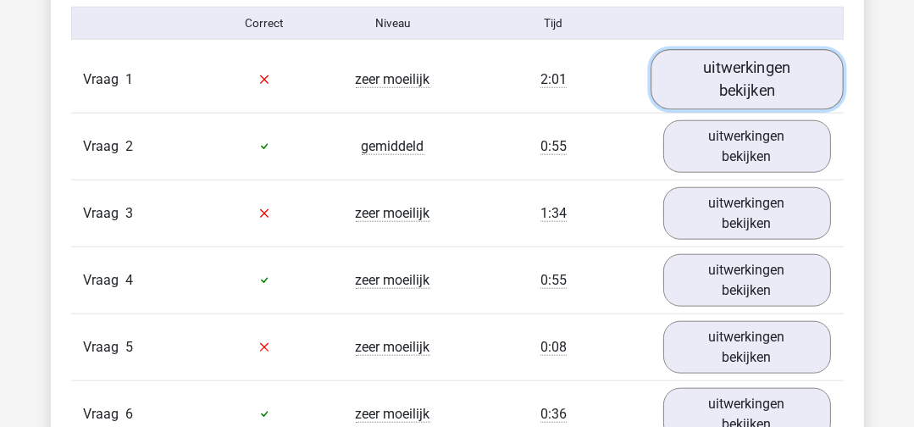
click at [731, 58] on link "uitwerkingen bekijken" at bounding box center [746, 79] width 193 height 60
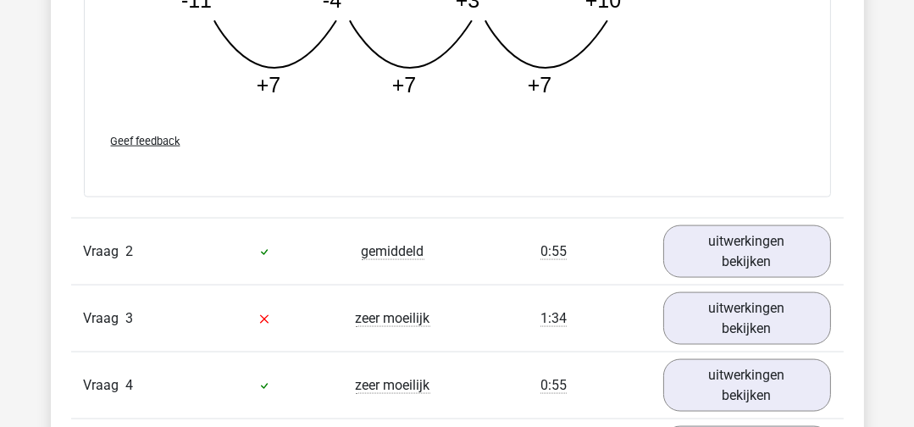
scroll to position [2624, 0]
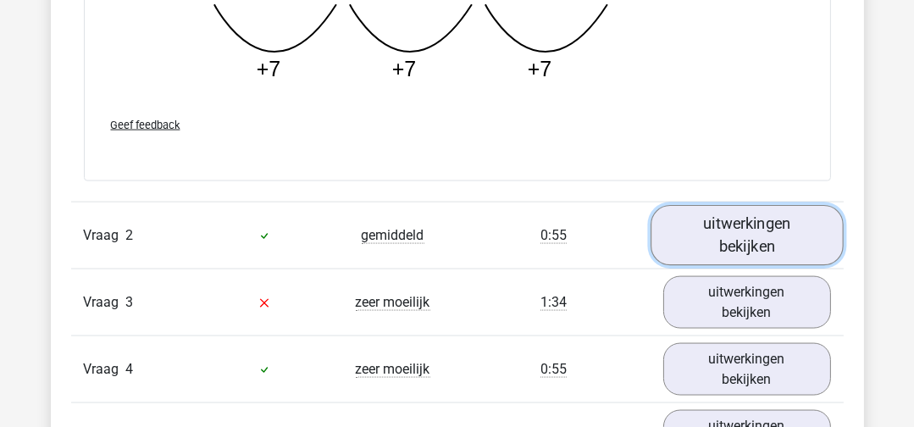
click at [701, 213] on link "uitwerkingen bekijken" at bounding box center [746, 236] width 193 height 60
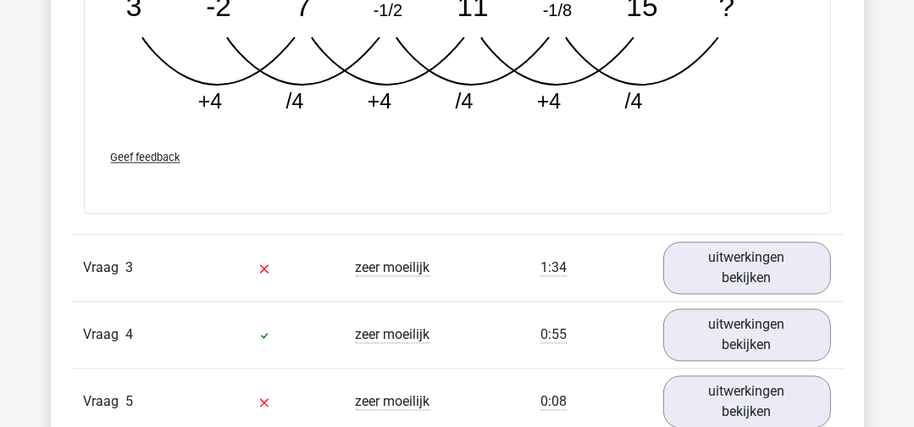
scroll to position [3556, 0]
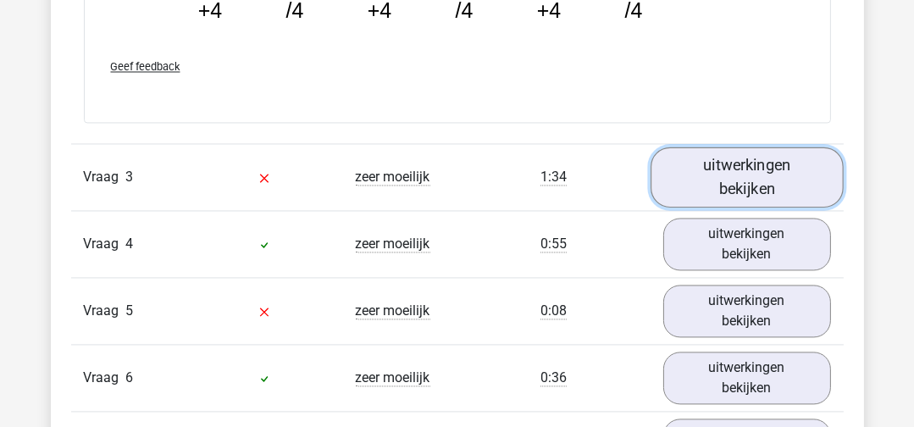
click at [718, 179] on link "uitwerkingen bekijken" at bounding box center [746, 176] width 193 height 60
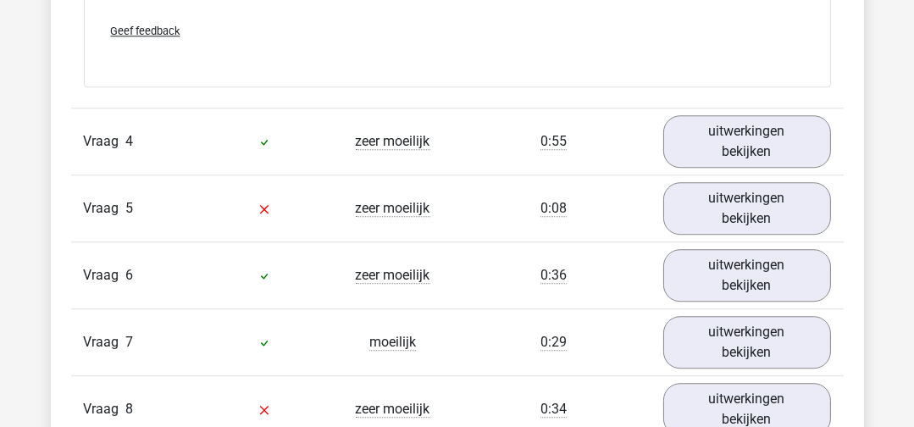
scroll to position [4741, 0]
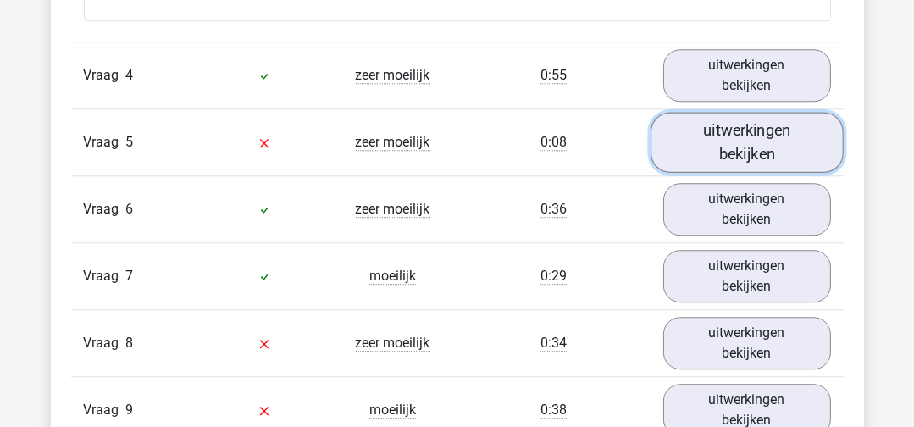
click at [737, 119] on link "uitwerkingen bekijken" at bounding box center [746, 142] width 193 height 60
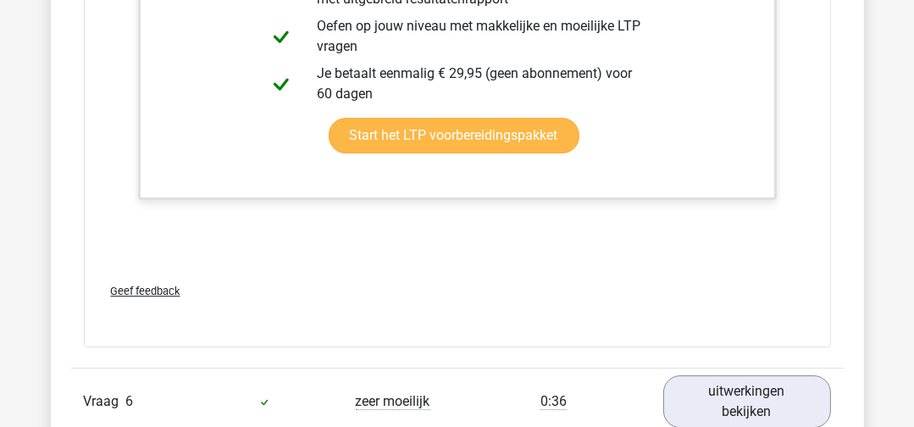
scroll to position [5926, 0]
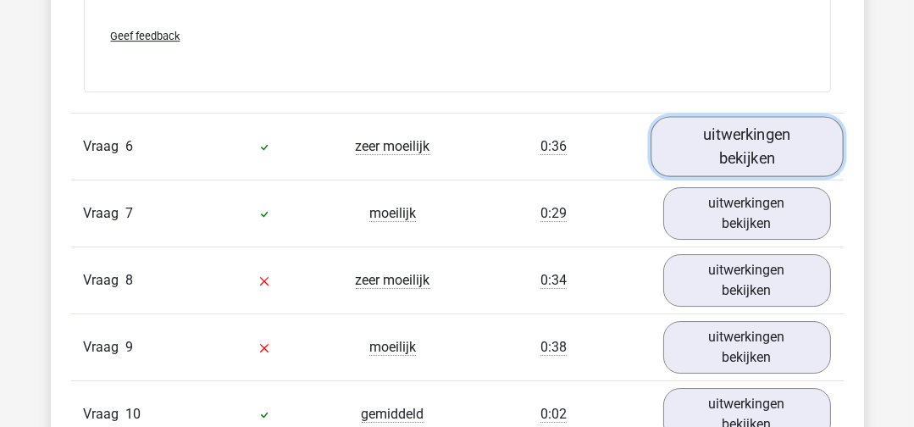
click at [725, 135] on link "uitwerkingen bekijken" at bounding box center [746, 146] width 193 height 60
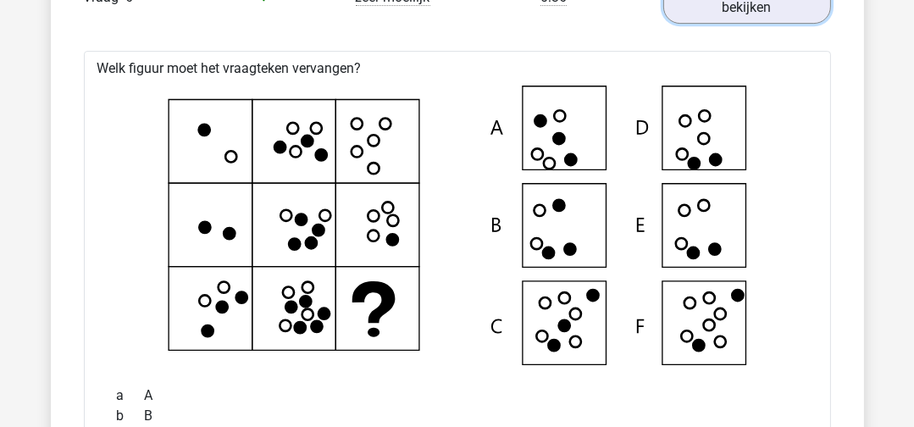
scroll to position [6096, 0]
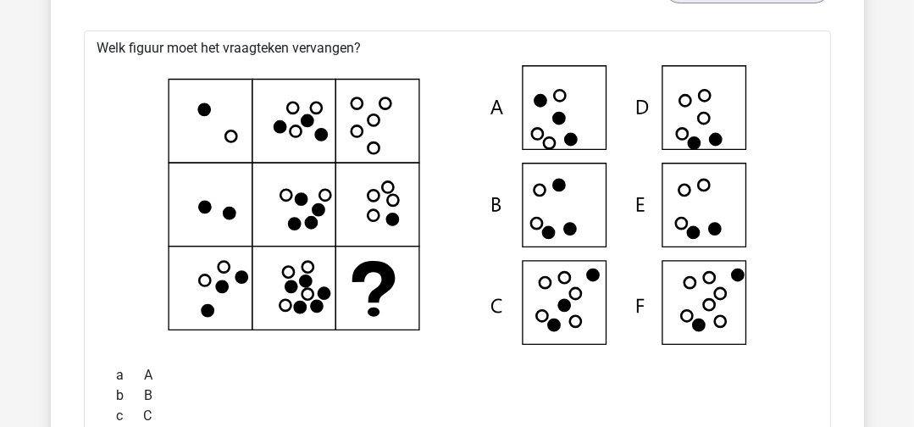
click at [207, 104] on icon at bounding box center [203, 109] width 11 height 11
click at [230, 120] on icon at bounding box center [457, 204] width 693 height 279
click at [321, 129] on icon at bounding box center [320, 134] width 11 height 11
click at [268, 234] on icon at bounding box center [457, 204] width 693 height 279
click at [279, 310] on icon at bounding box center [457, 204] width 693 height 279
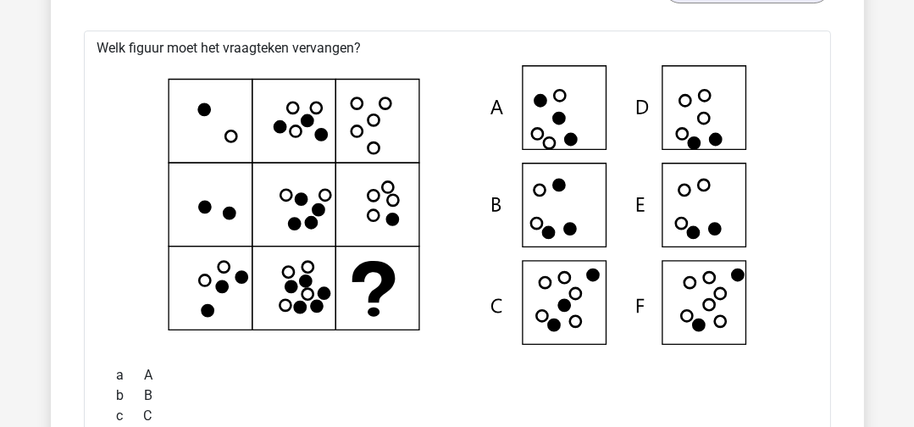
click at [411, 108] on icon at bounding box center [457, 204] width 693 height 279
click at [385, 201] on icon at bounding box center [457, 204] width 693 height 279
click at [381, 261] on icon at bounding box center [372, 281] width 43 height 41
click at [229, 125] on icon at bounding box center [457, 204] width 693 height 279
click at [372, 268] on icon at bounding box center [457, 204] width 693 height 279
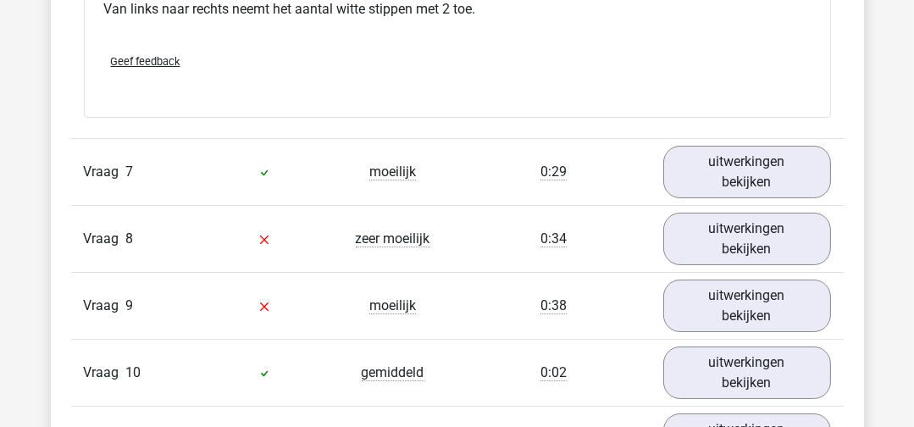
scroll to position [6688, 0]
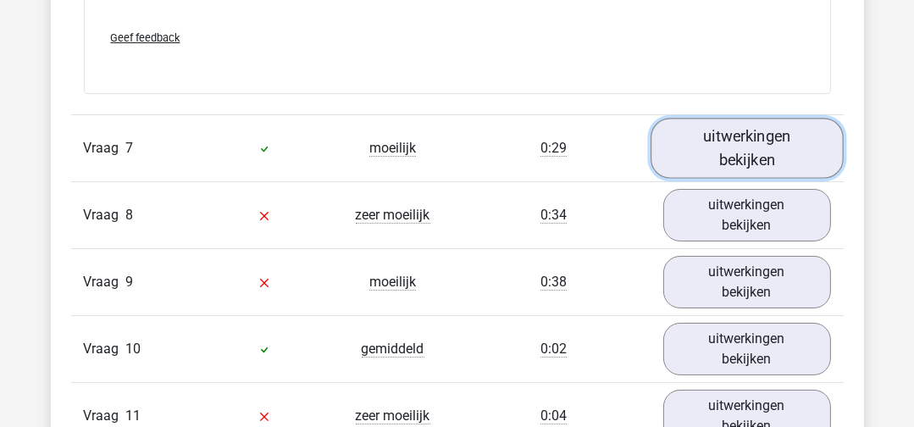
click at [731, 135] on link "uitwerkingen bekijken" at bounding box center [746, 149] width 193 height 60
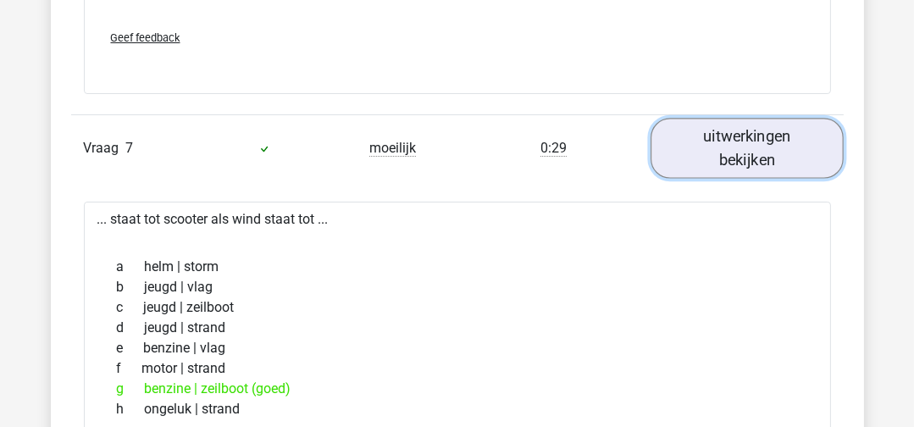
scroll to position [6773, 0]
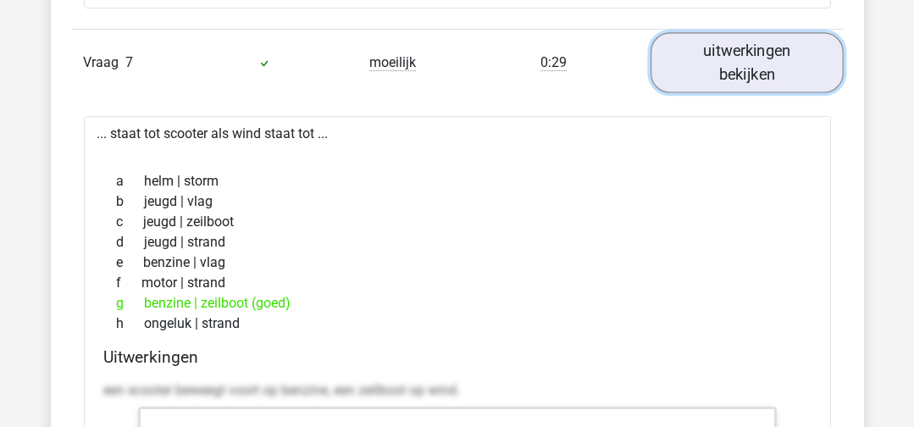
click at [754, 47] on link "uitwerkingen bekijken" at bounding box center [746, 63] width 193 height 60
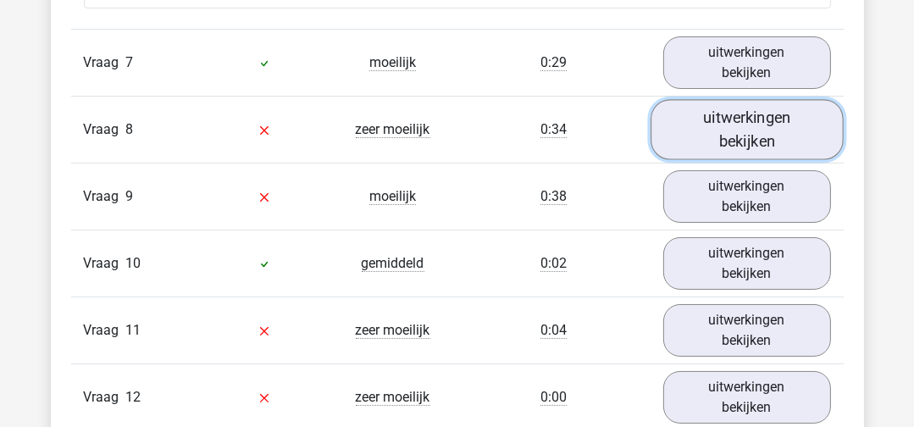
click at [739, 119] on link "uitwerkingen bekijken" at bounding box center [746, 130] width 193 height 60
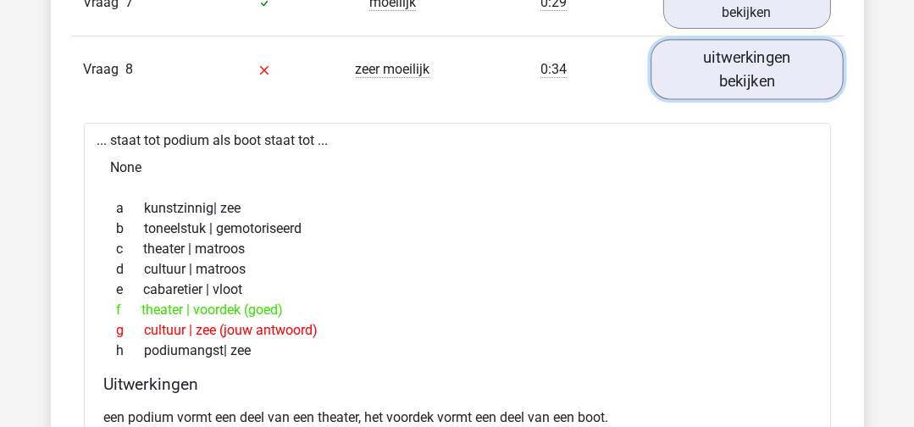
scroll to position [6858, 0]
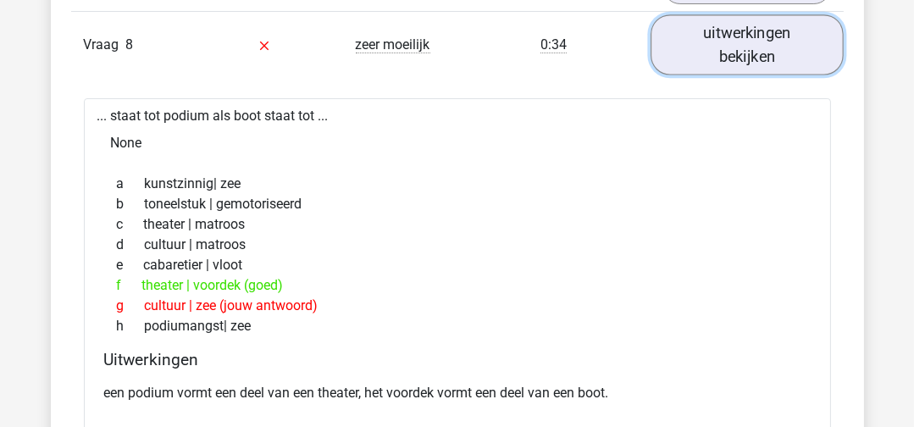
click at [720, 41] on link "uitwerkingen bekijken" at bounding box center [746, 45] width 193 height 60
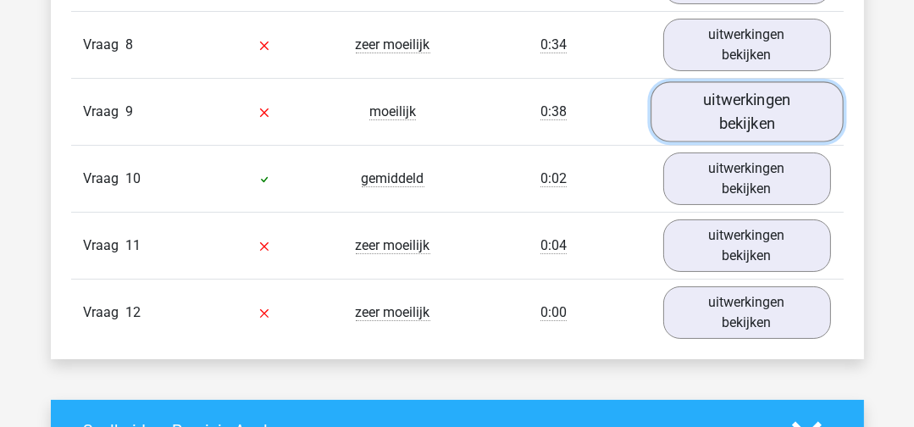
click at [707, 92] on link "uitwerkingen bekijken" at bounding box center [746, 112] width 193 height 60
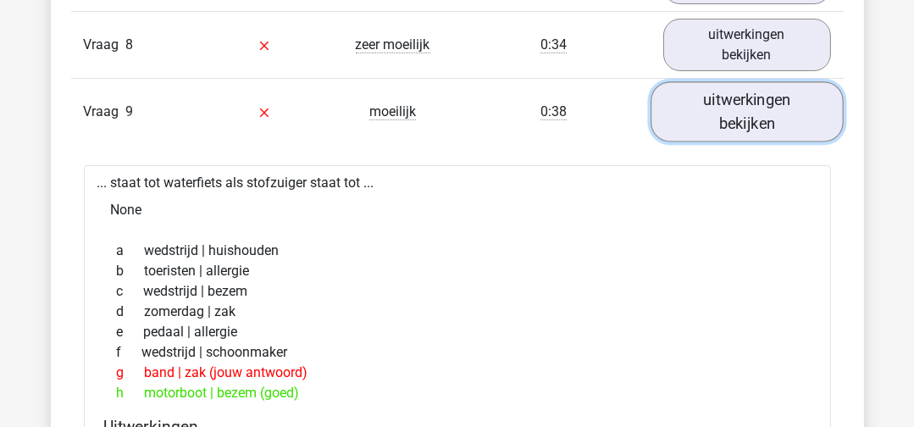
click at [773, 89] on link "uitwerkingen bekijken" at bounding box center [746, 112] width 193 height 60
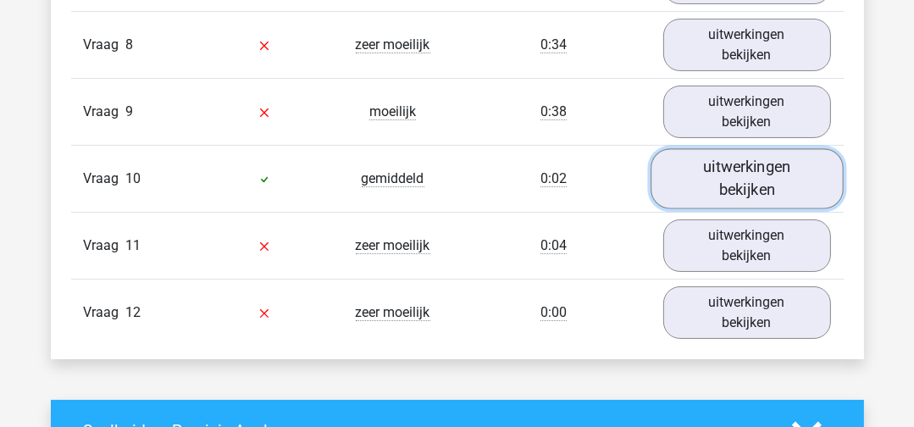
click at [743, 162] on link "uitwerkingen bekijken" at bounding box center [746, 179] width 193 height 60
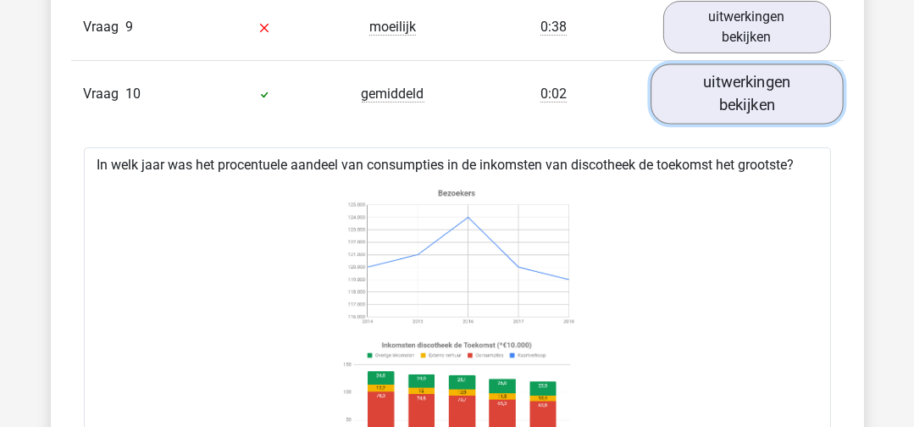
click at [787, 90] on link "uitwerkingen bekijken" at bounding box center [746, 94] width 193 height 60
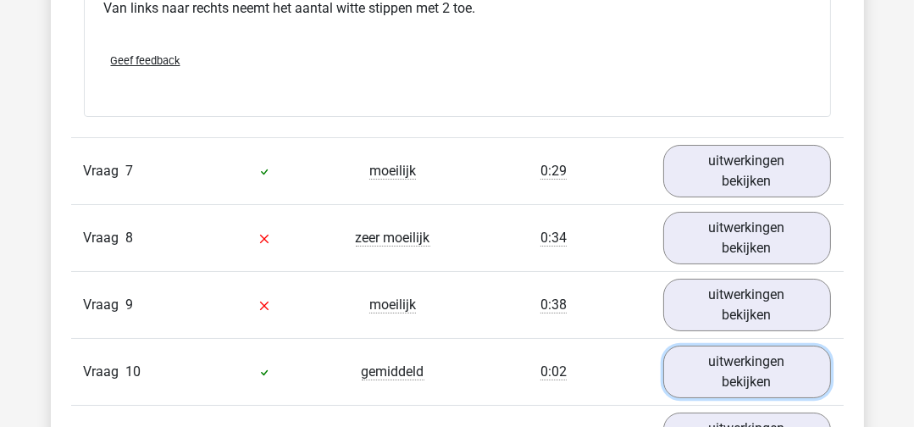
scroll to position [6688, 0]
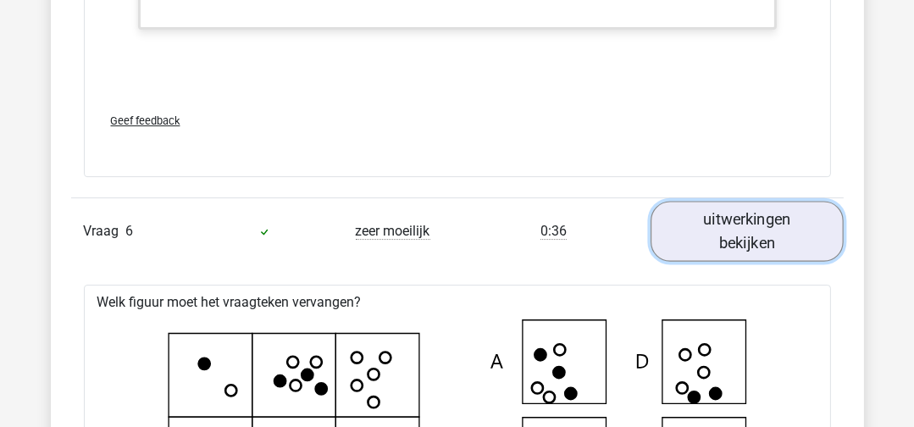
click at [754, 201] on link "uitwerkingen bekijken" at bounding box center [746, 231] width 193 height 60
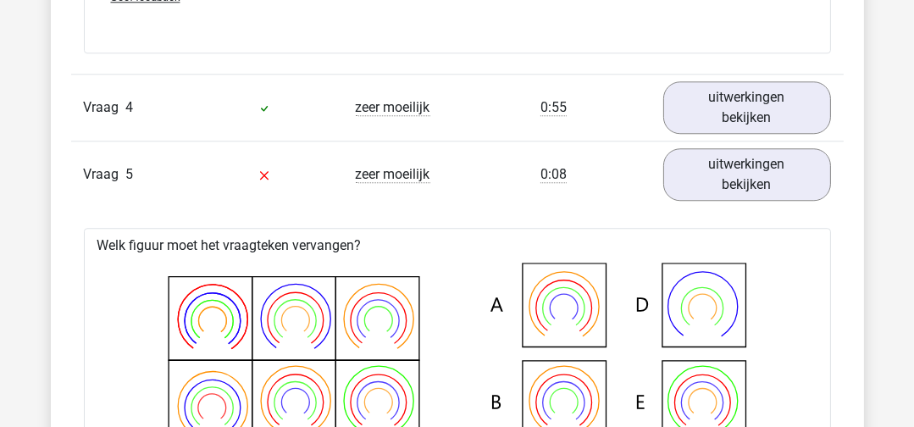
scroll to position [4656, 0]
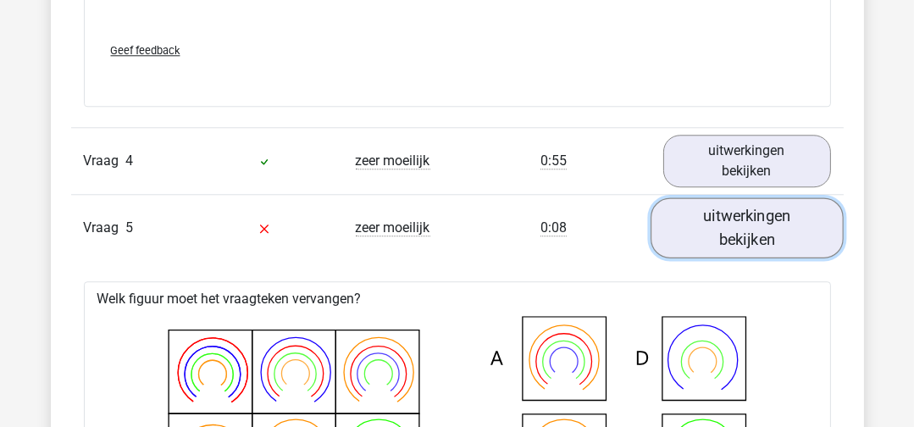
click at [761, 197] on link "uitwerkingen bekijken" at bounding box center [746, 227] width 193 height 60
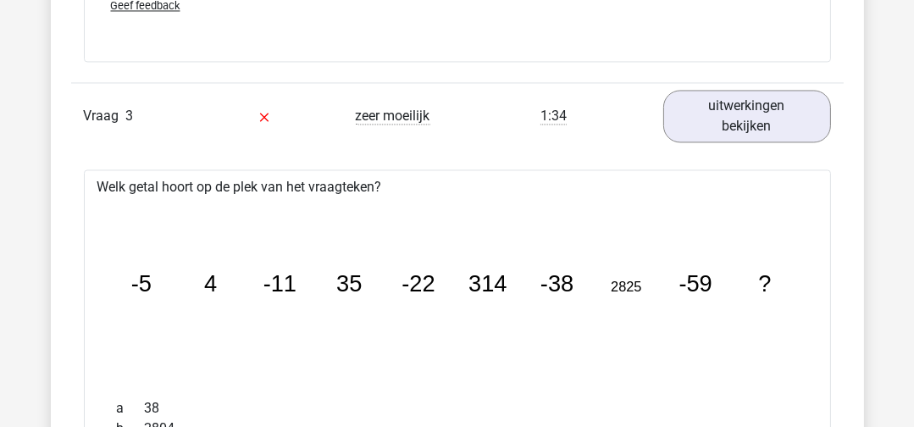
scroll to position [3640, 0]
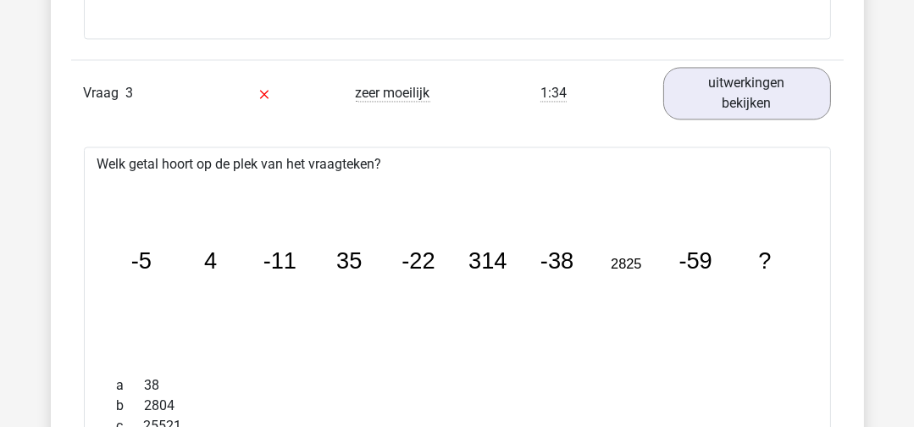
click at [763, 117] on div "Vraag 3 zeer moeilijk 1:34 uitwerkingen bekijken" at bounding box center [457, 92] width 772 height 67
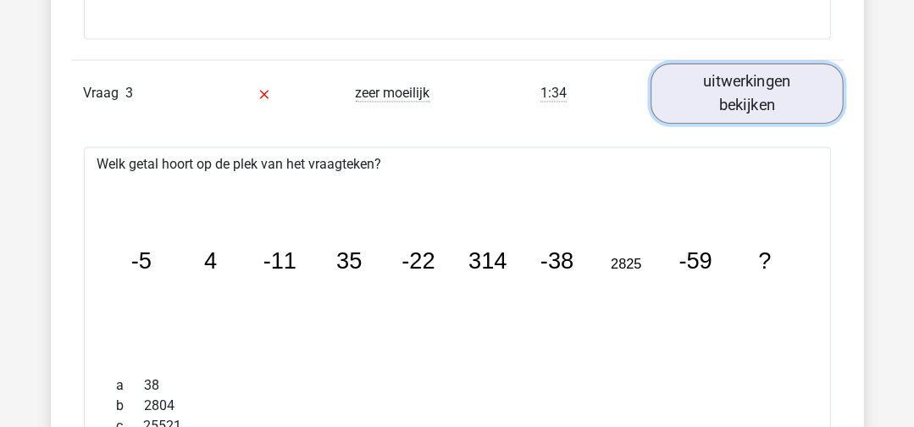
click at [763, 104] on link "uitwerkingen bekijken" at bounding box center [746, 93] width 193 height 60
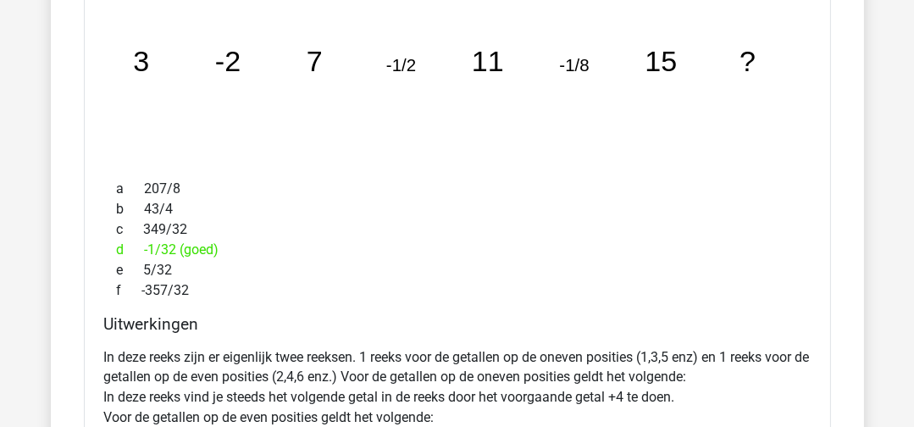
scroll to position [2794, 0]
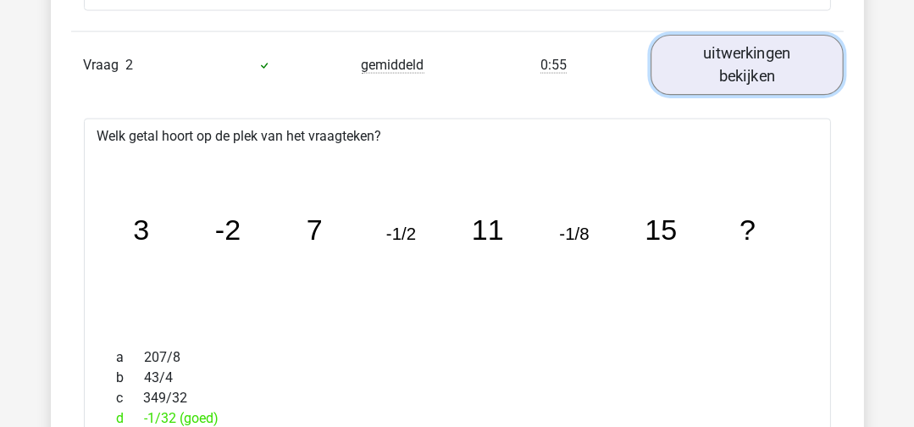
click at [795, 37] on link "uitwerkingen bekijken" at bounding box center [746, 66] width 193 height 60
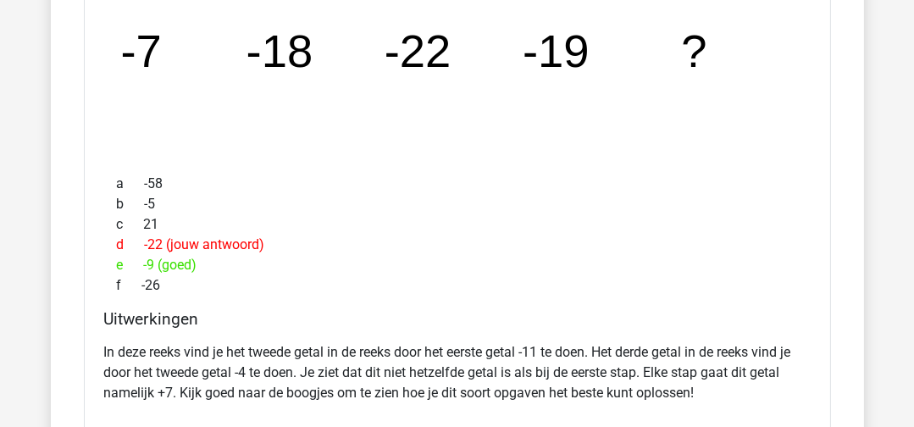
scroll to position [1778, 0]
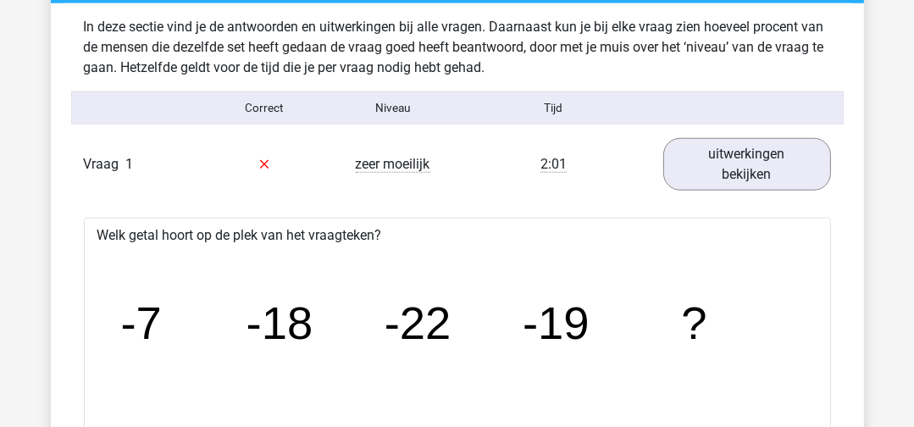
click at [782, 131] on div "Vraag 1 zeer moeilijk 2:01 uitwerkingen bekijken" at bounding box center [457, 164] width 772 height 66
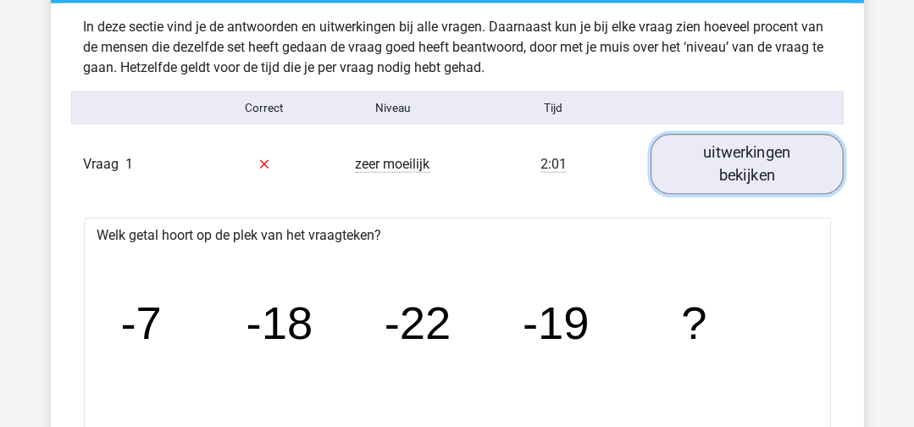
click at [780, 140] on link "uitwerkingen bekijken" at bounding box center [746, 164] width 193 height 60
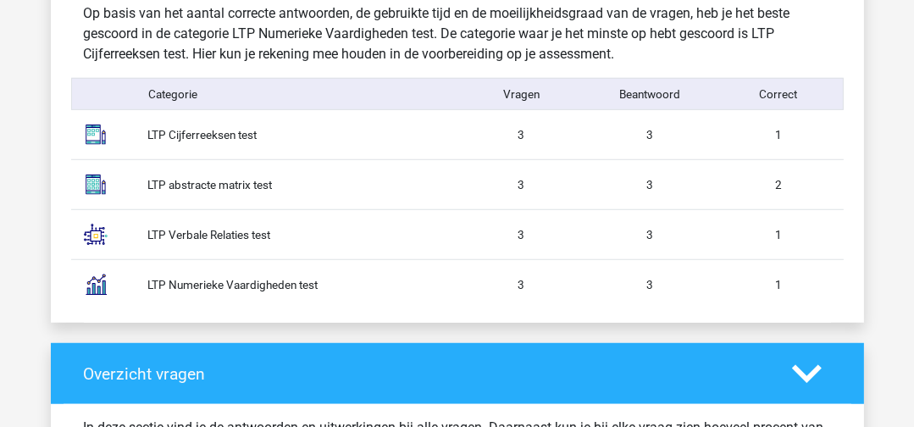
scroll to position [1355, 0]
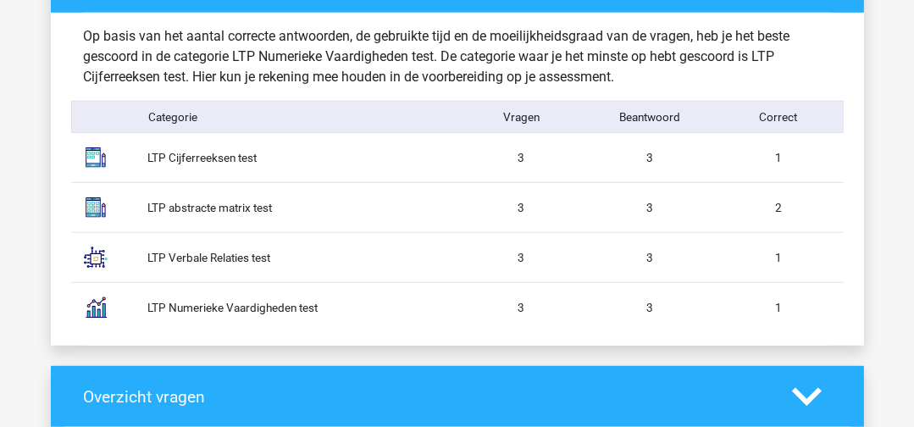
drag, startPoint x: 147, startPoint y: 156, endPoint x: 259, endPoint y: 158, distance: 111.8
click at [259, 158] on div "LTP Cijferreeksen test" at bounding box center [296, 157] width 322 height 17
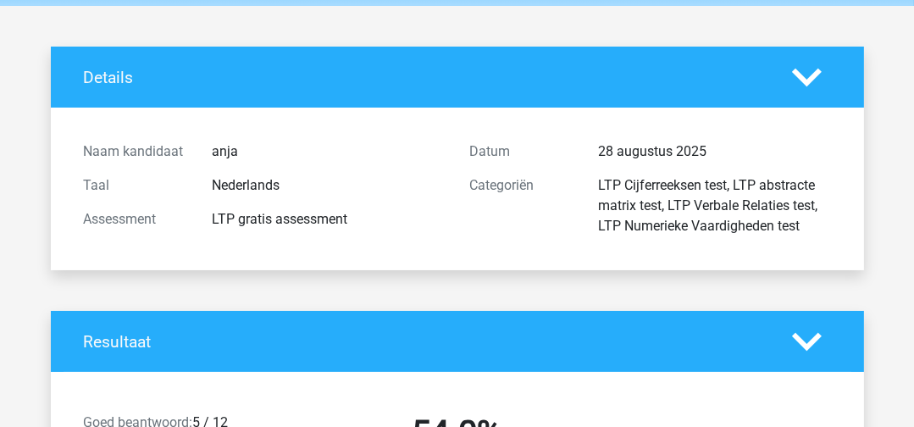
scroll to position [0, 0]
